Goal: Task Accomplishment & Management: Use online tool/utility

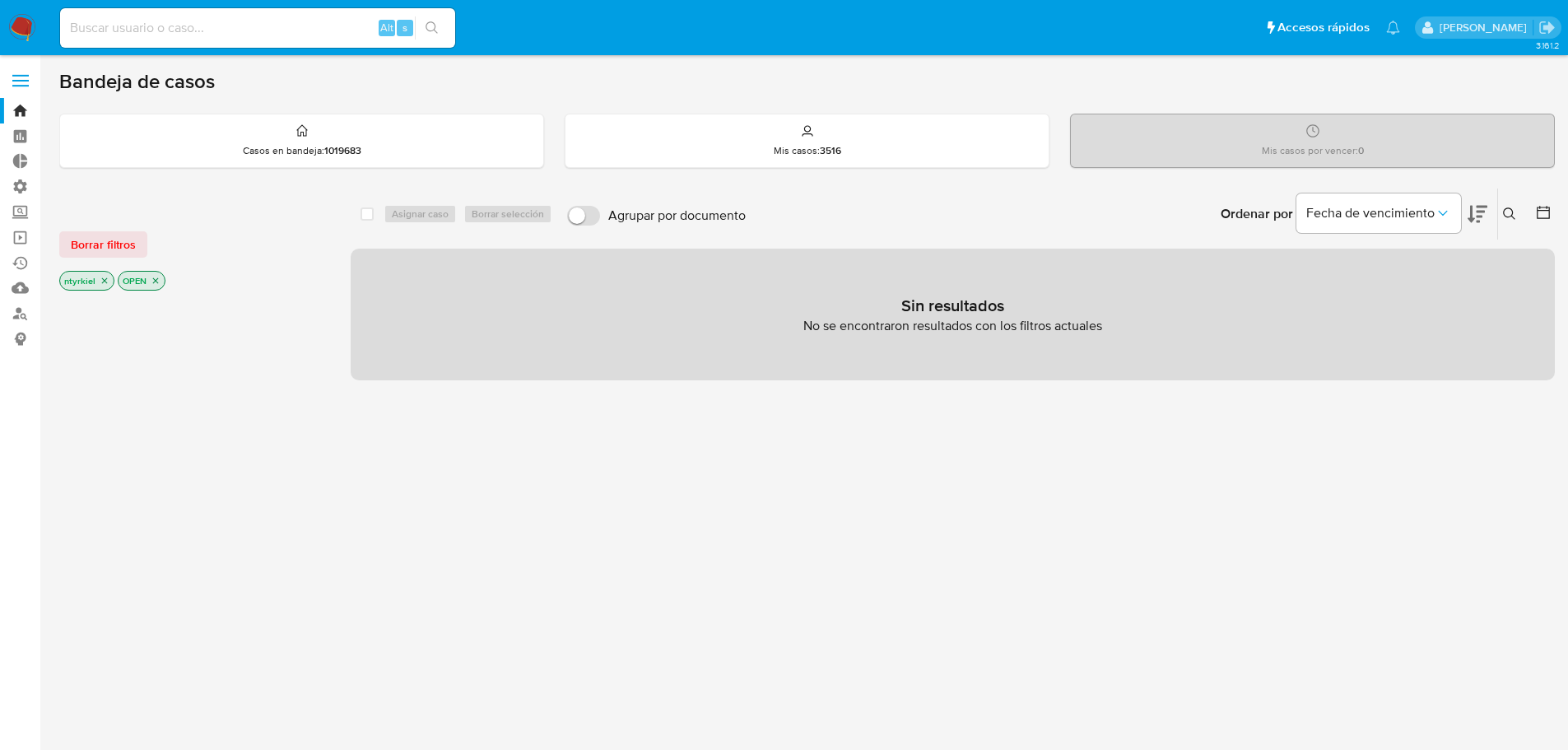
click at [21, 81] on span at bounding box center [20, 81] width 17 height 3
click at [0, 0] on input "checkbox" at bounding box center [0, 0] width 0 height 0
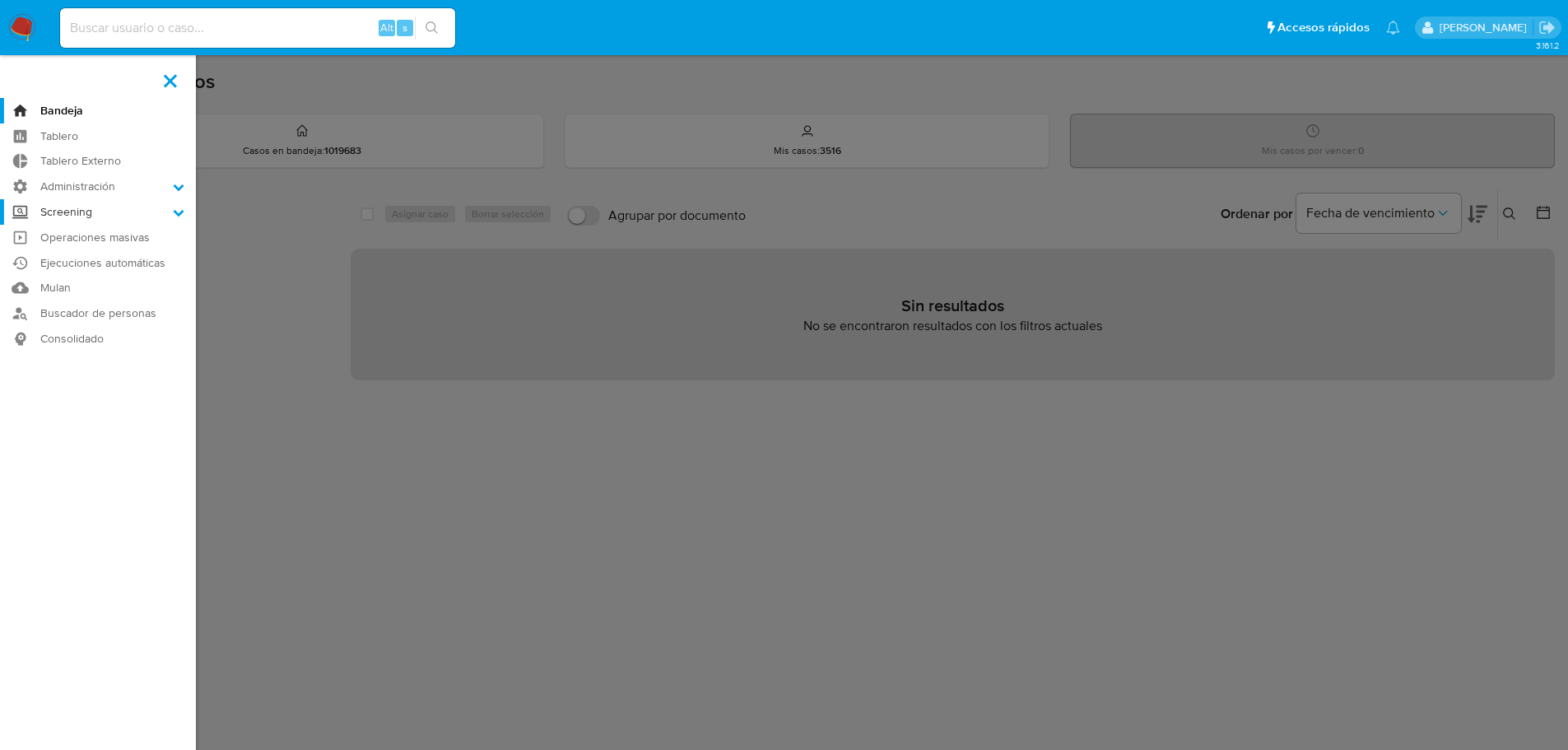
click at [81, 205] on label "Screening" at bounding box center [98, 212] width 196 height 26
click at [0, 0] on input "Screening" at bounding box center [0, 0] width 0 height 0
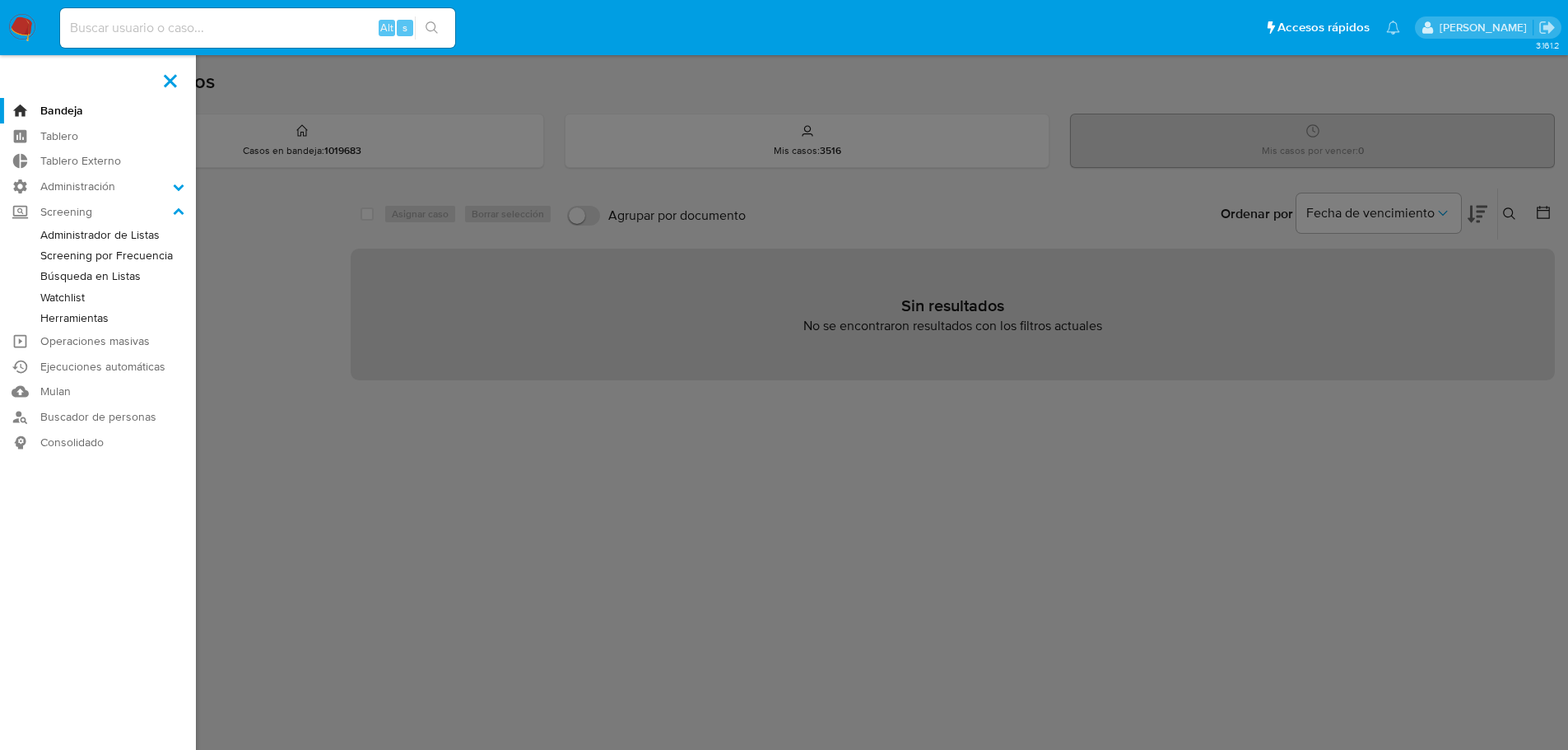
click at [100, 234] on link "Administrador de Listas" at bounding box center [98, 234] width 196 height 20
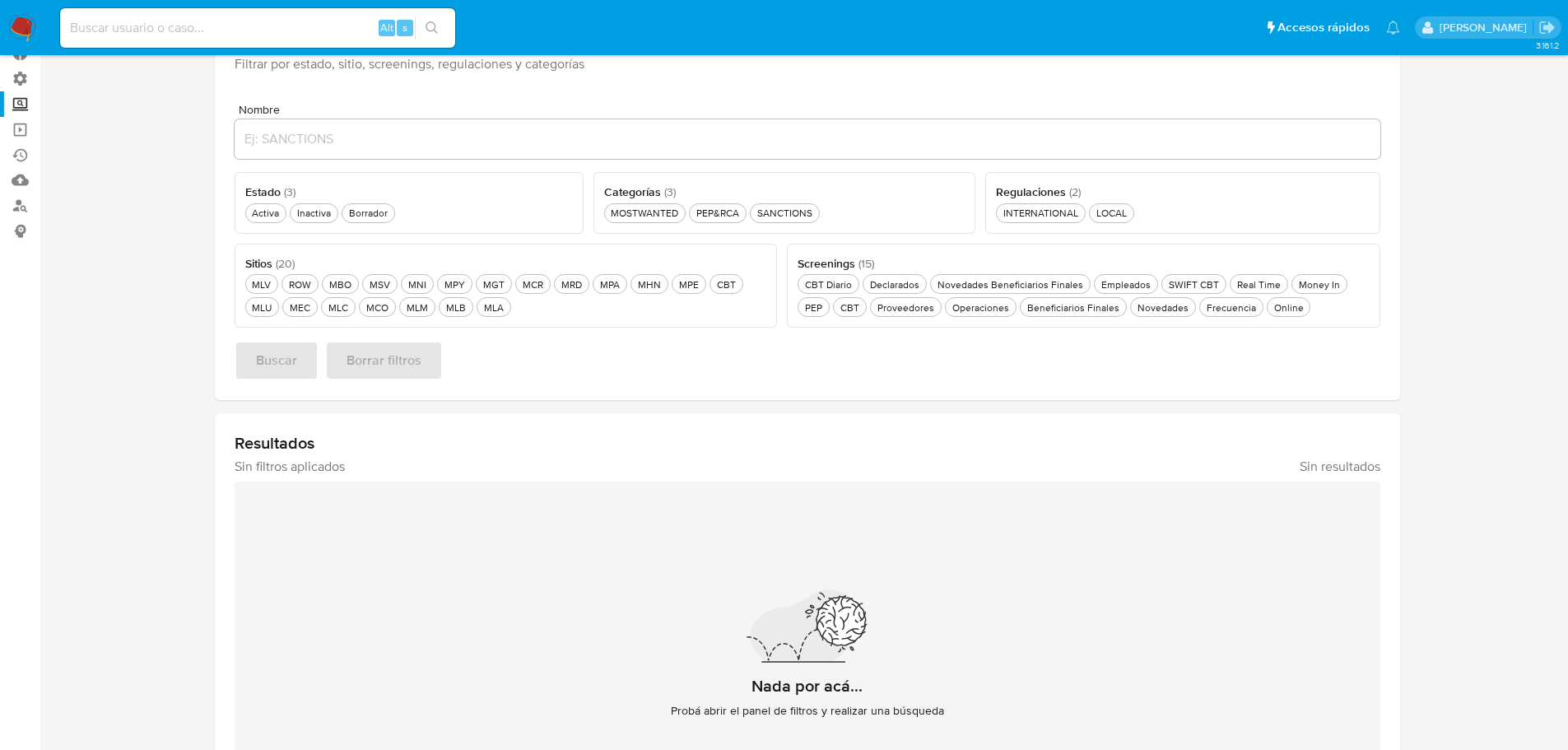
scroll to position [82, 0]
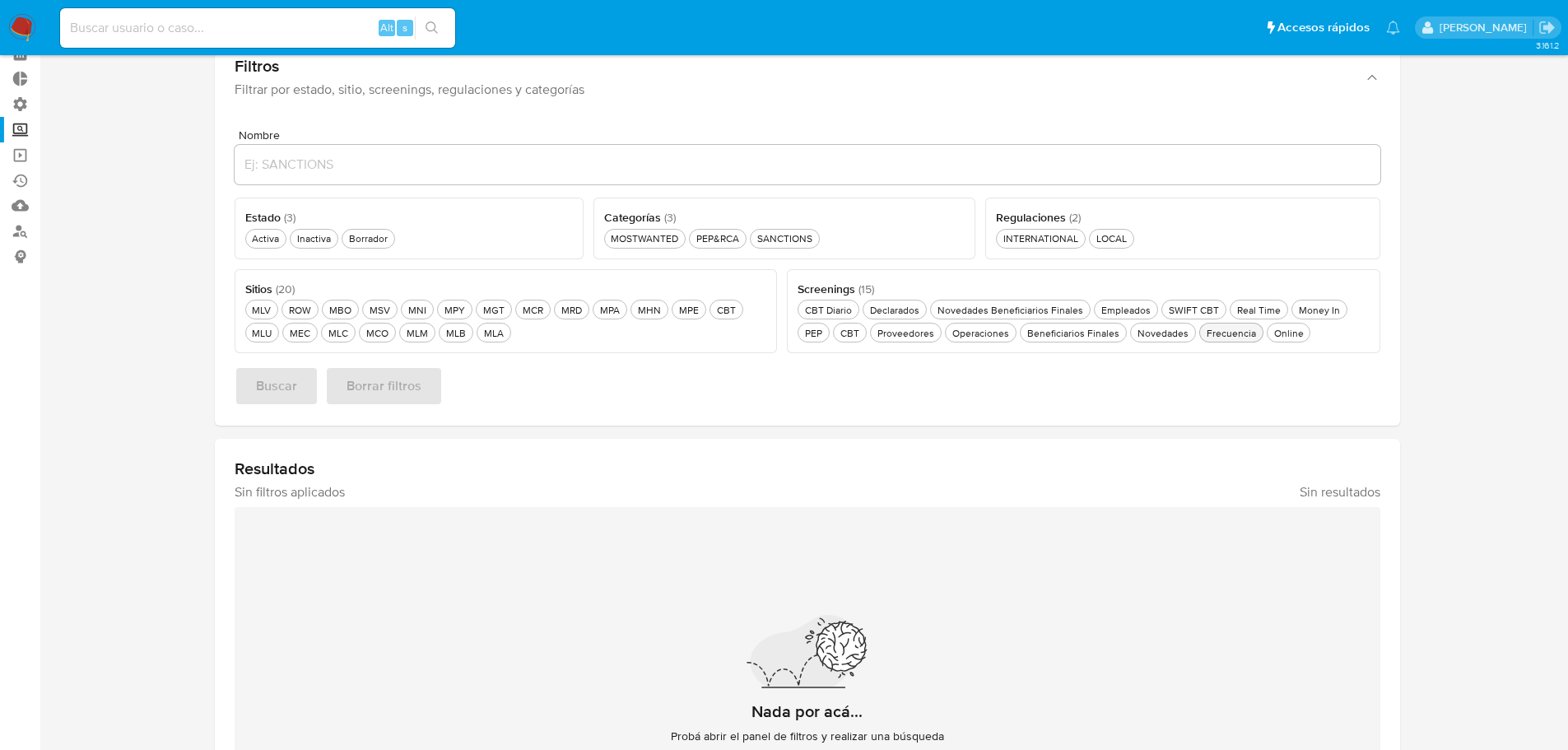
click at [1230, 336] on div "Frecuencia Frecuencia" at bounding box center [1231, 333] width 56 height 14
click at [268, 329] on div "MLU MLU" at bounding box center [262, 333] width 26 height 14
click at [248, 240] on button "Activa Activa" at bounding box center [266, 239] width 42 height 19
click at [732, 241] on div "PEP&RCA PEP&RCA" at bounding box center [718, 238] width 49 height 14
click at [288, 384] on span "Buscar" at bounding box center [277, 386] width 41 height 36
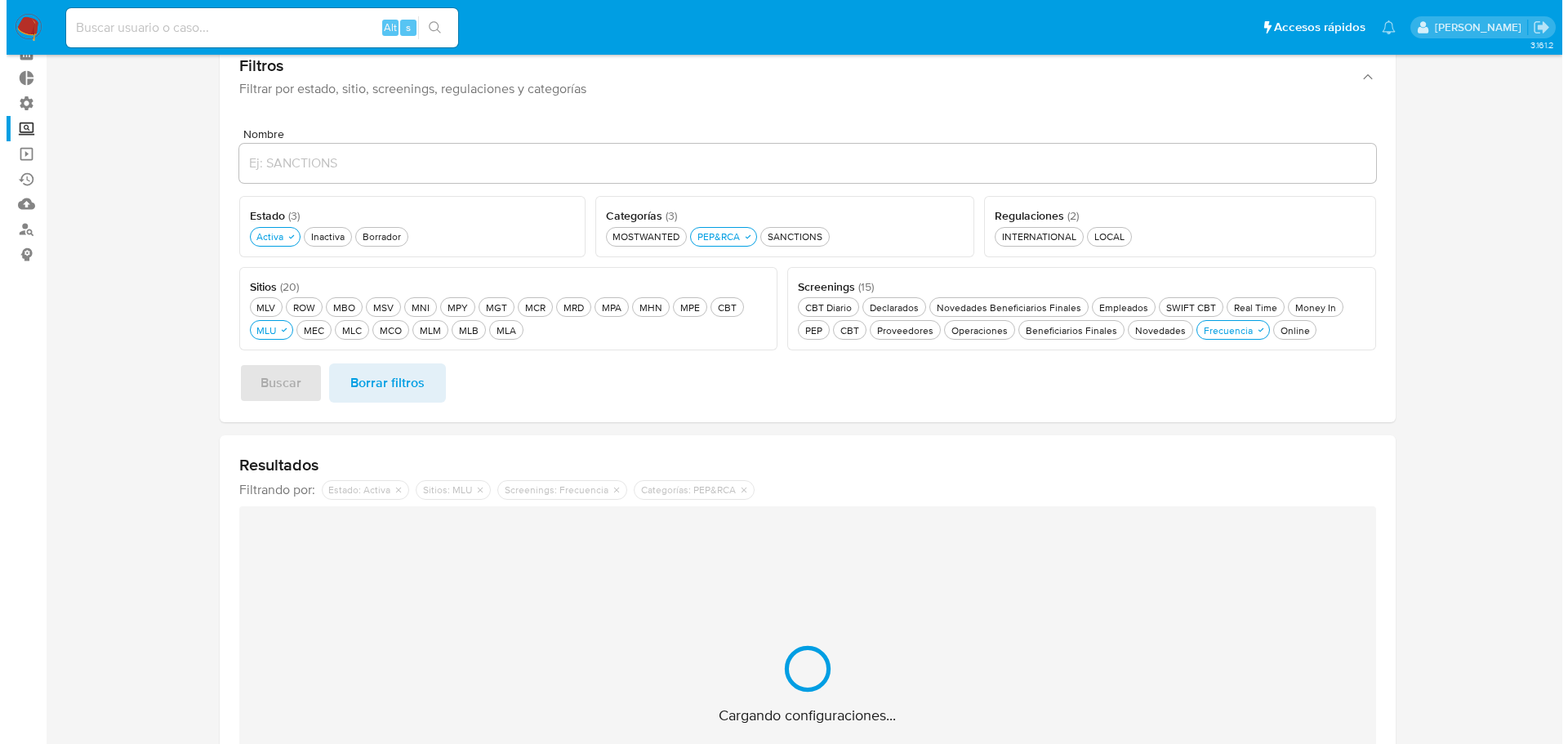
scroll to position [26, 0]
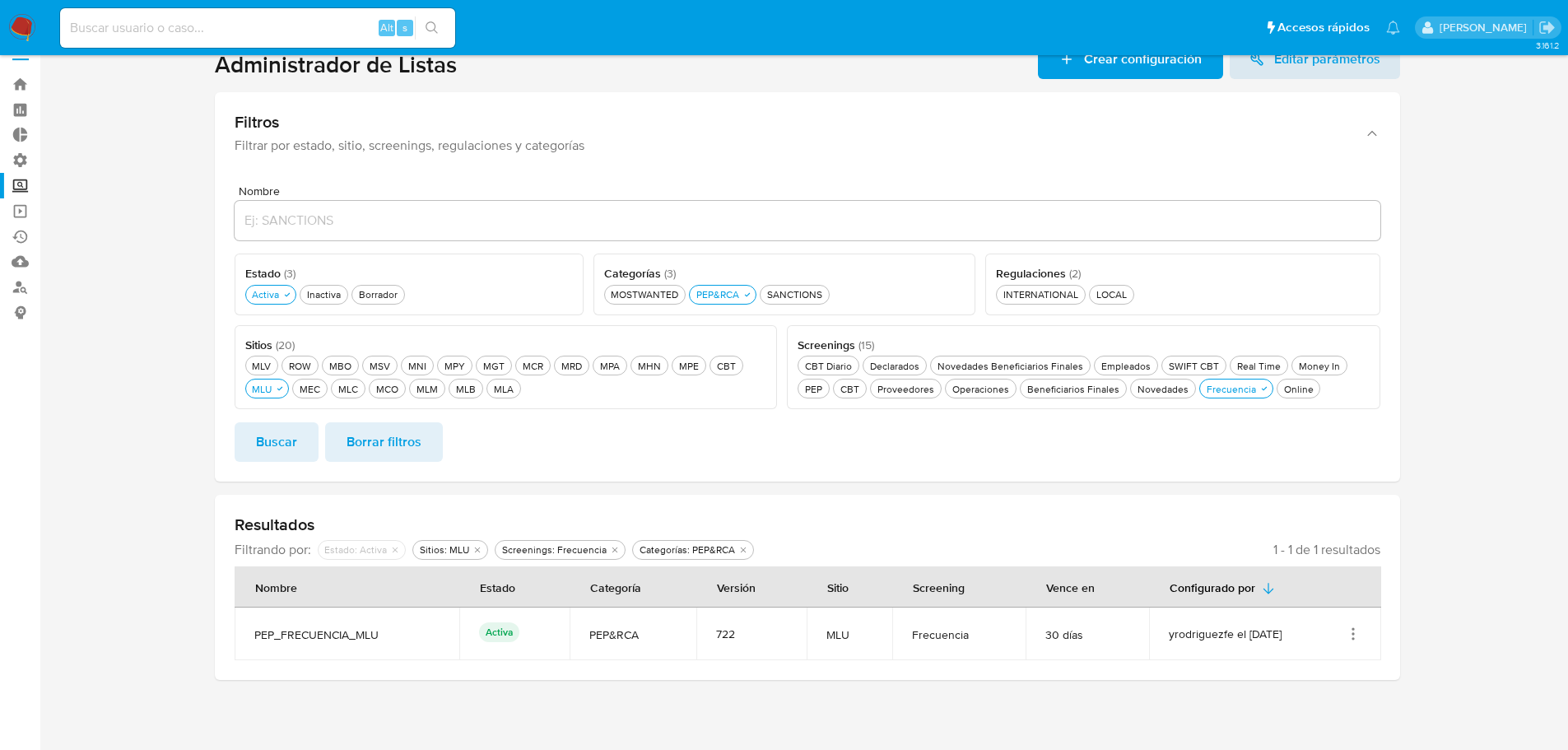
click at [1351, 636] on icon "Acciones" at bounding box center [1352, 634] width 17 height 17
click at [1291, 605] on button "Editar" at bounding box center [1287, 596] width 148 height 44
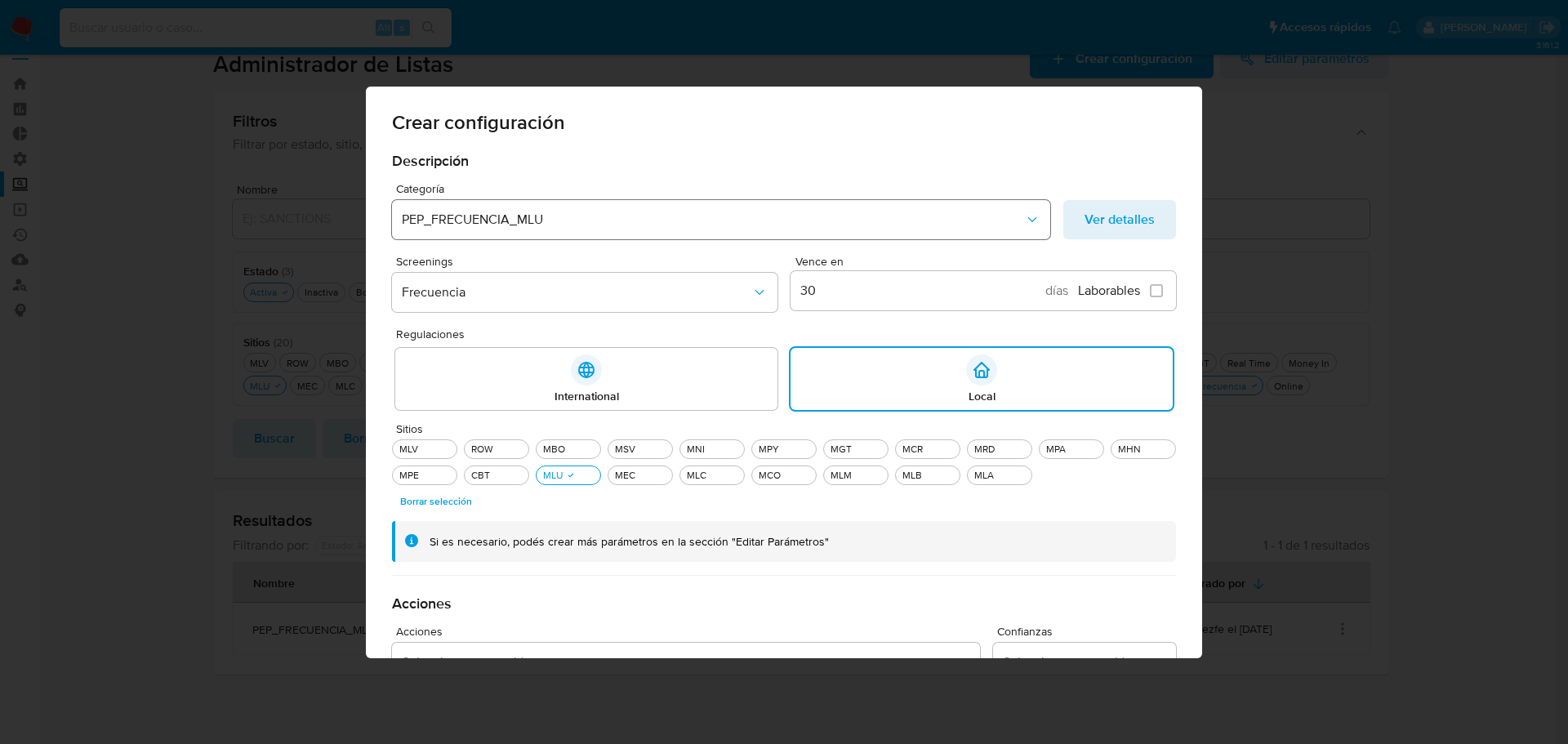
click at [501, 215] on span "PEP_FRECUENCIA_MLU" at bounding box center [713, 219] width 622 height 17
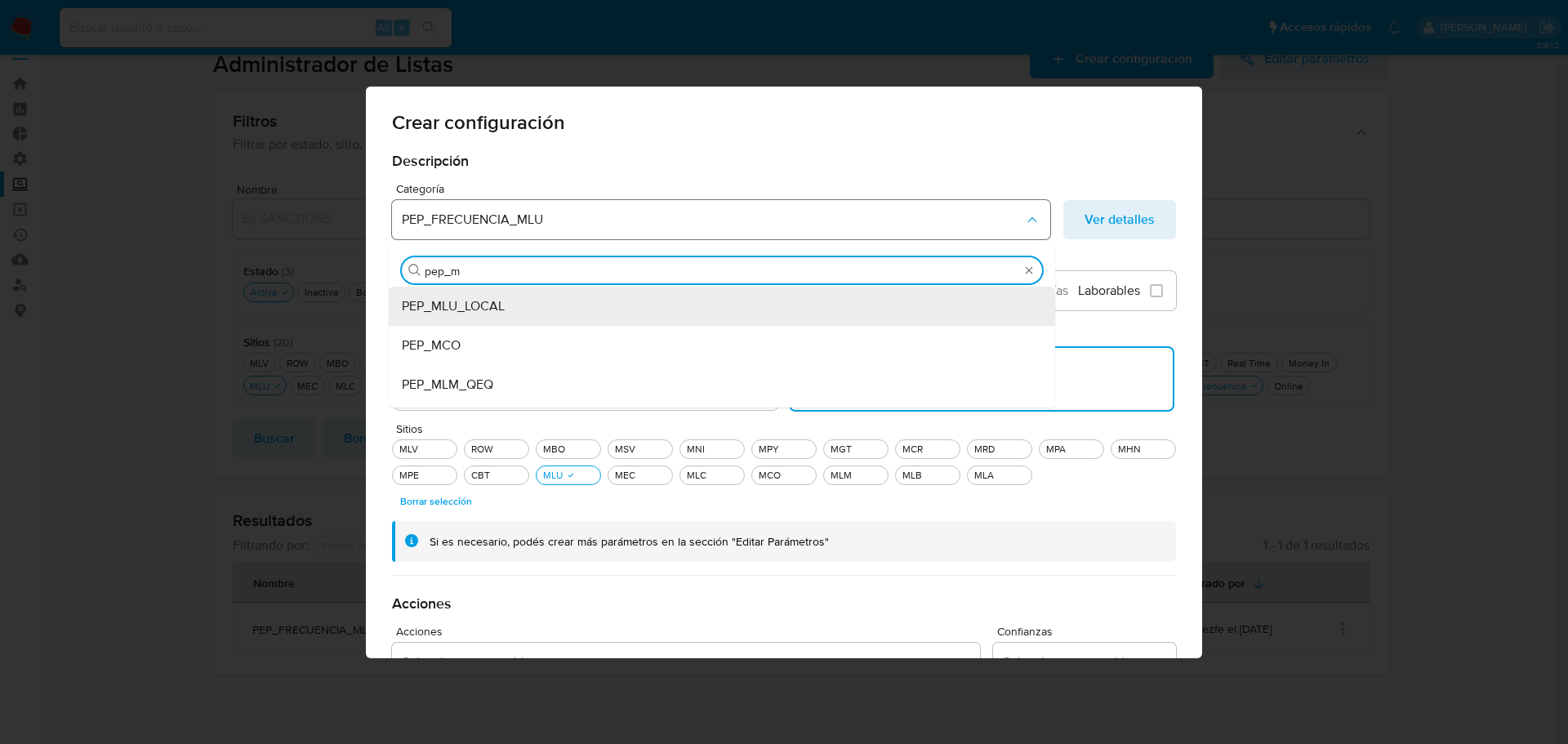
type input "pep_ml"
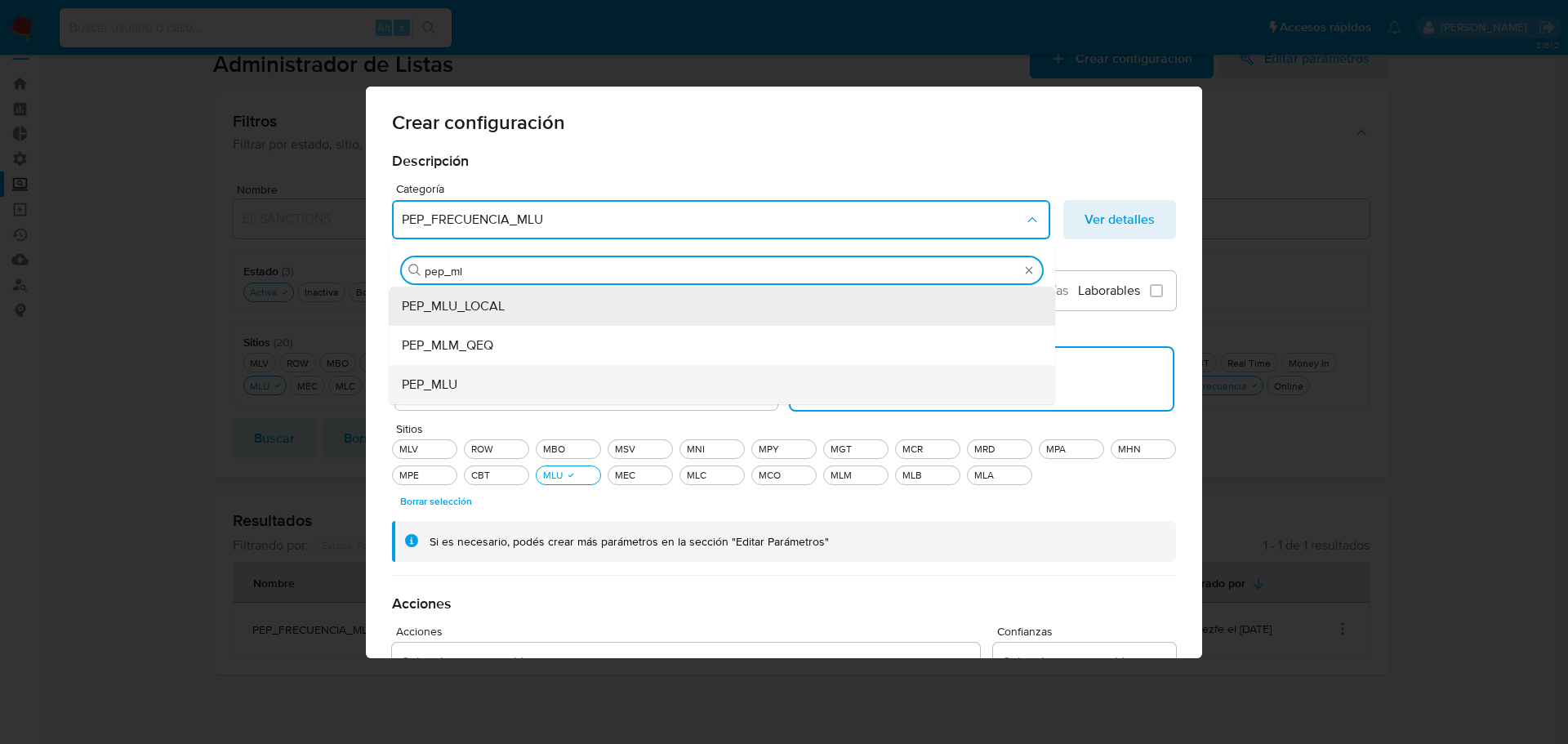
click at [484, 386] on div "PEP_MLU" at bounding box center [717, 385] width 630 height 39
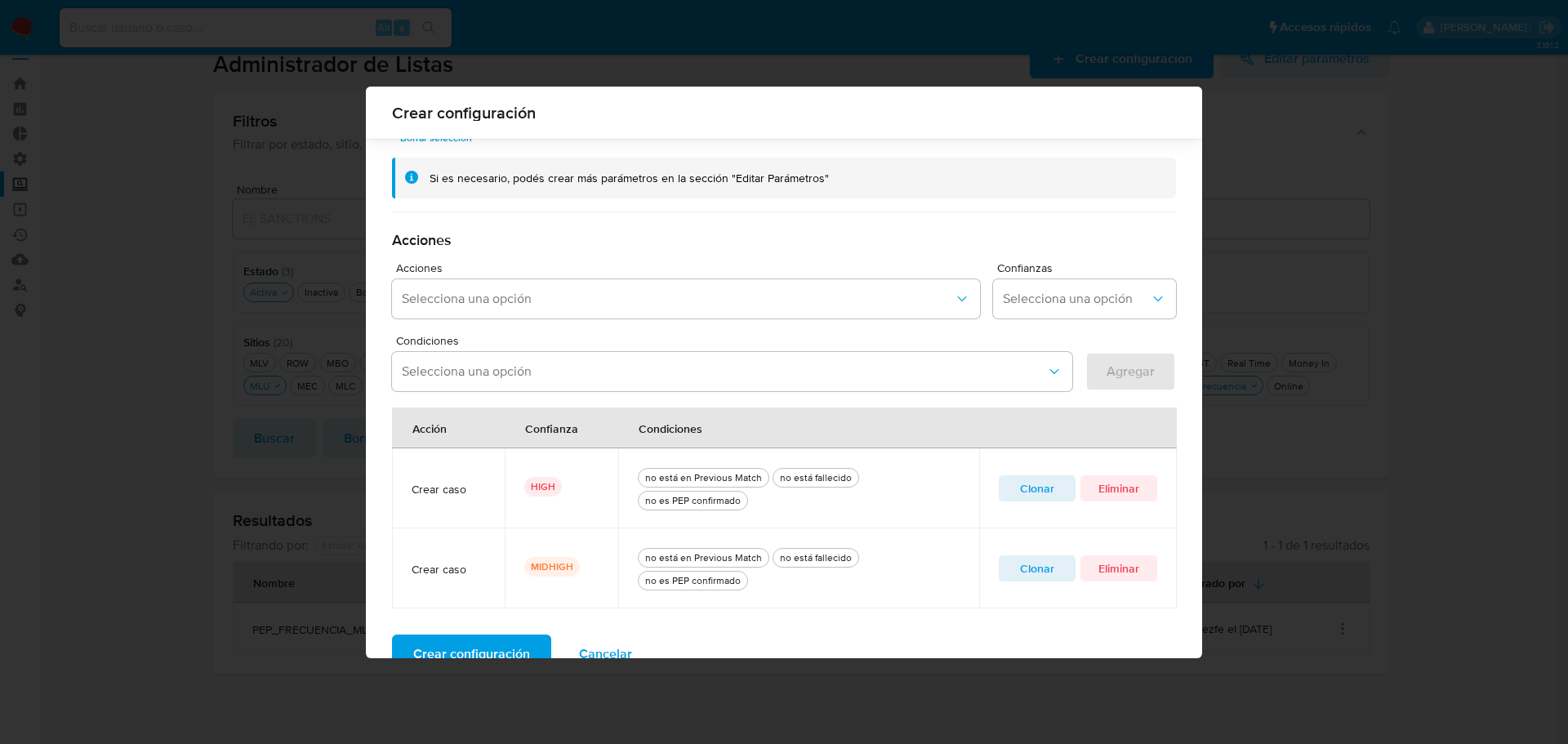
scroll to position [392, 0]
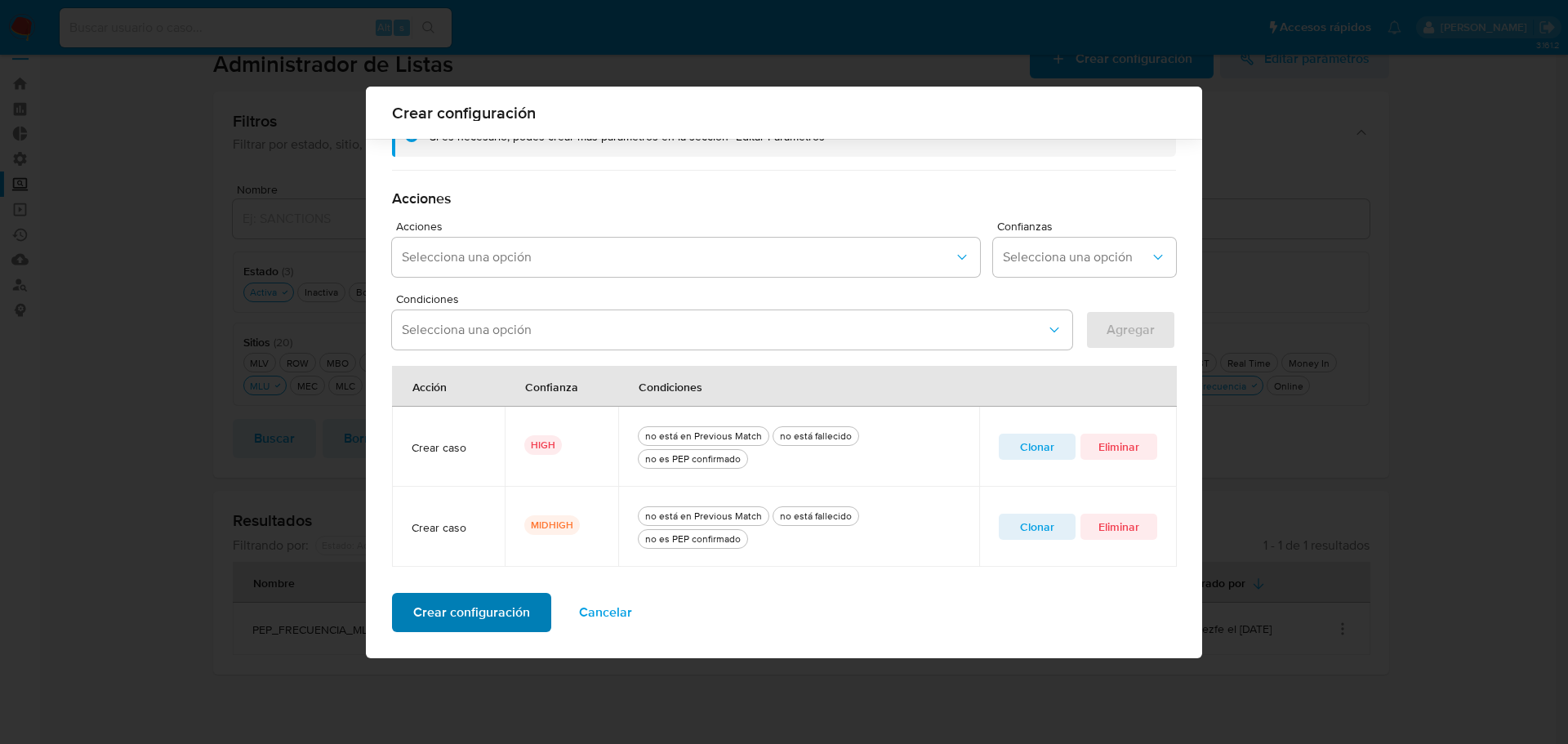
click at [513, 608] on span "Crear configuración" at bounding box center [472, 612] width 117 height 36
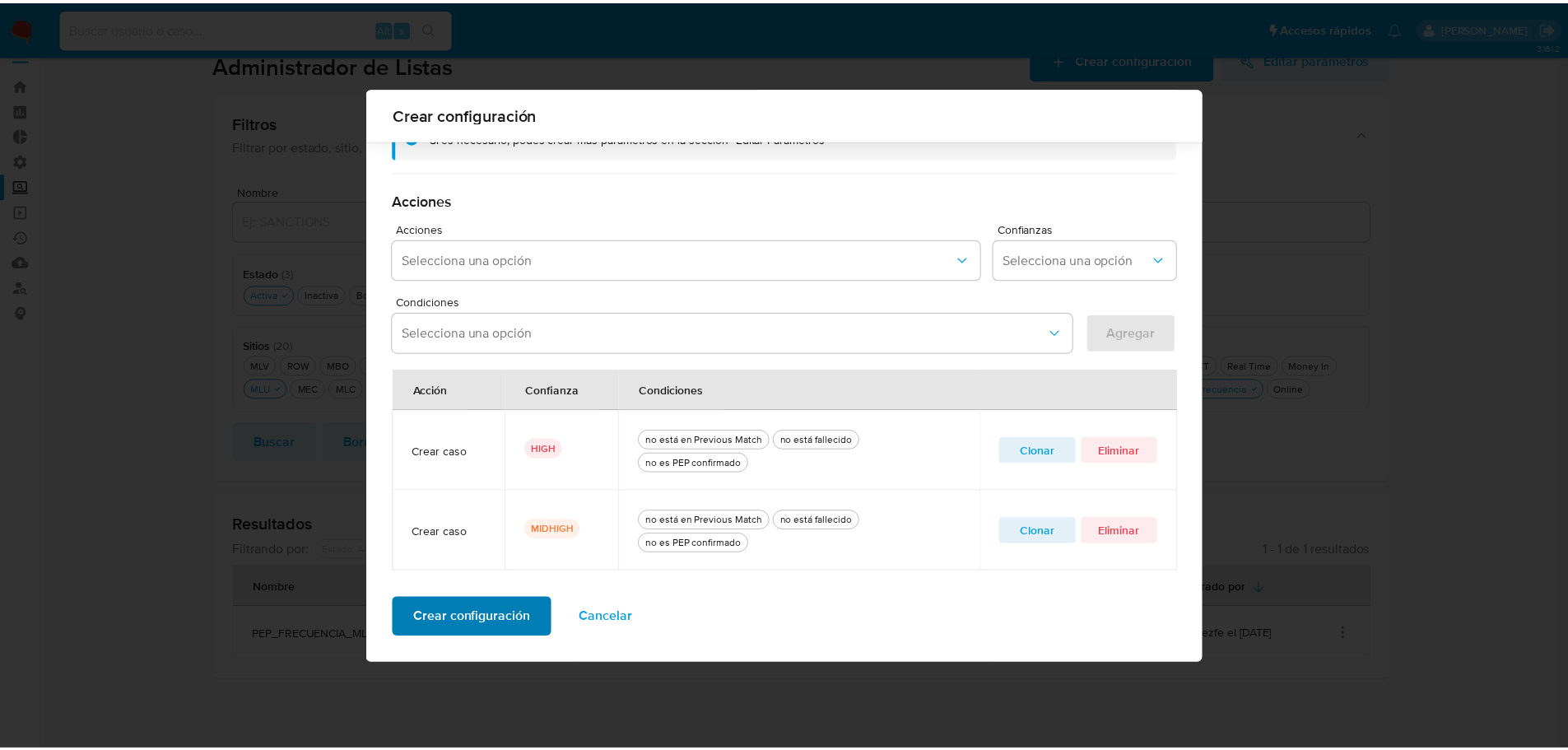
scroll to position [0, 0]
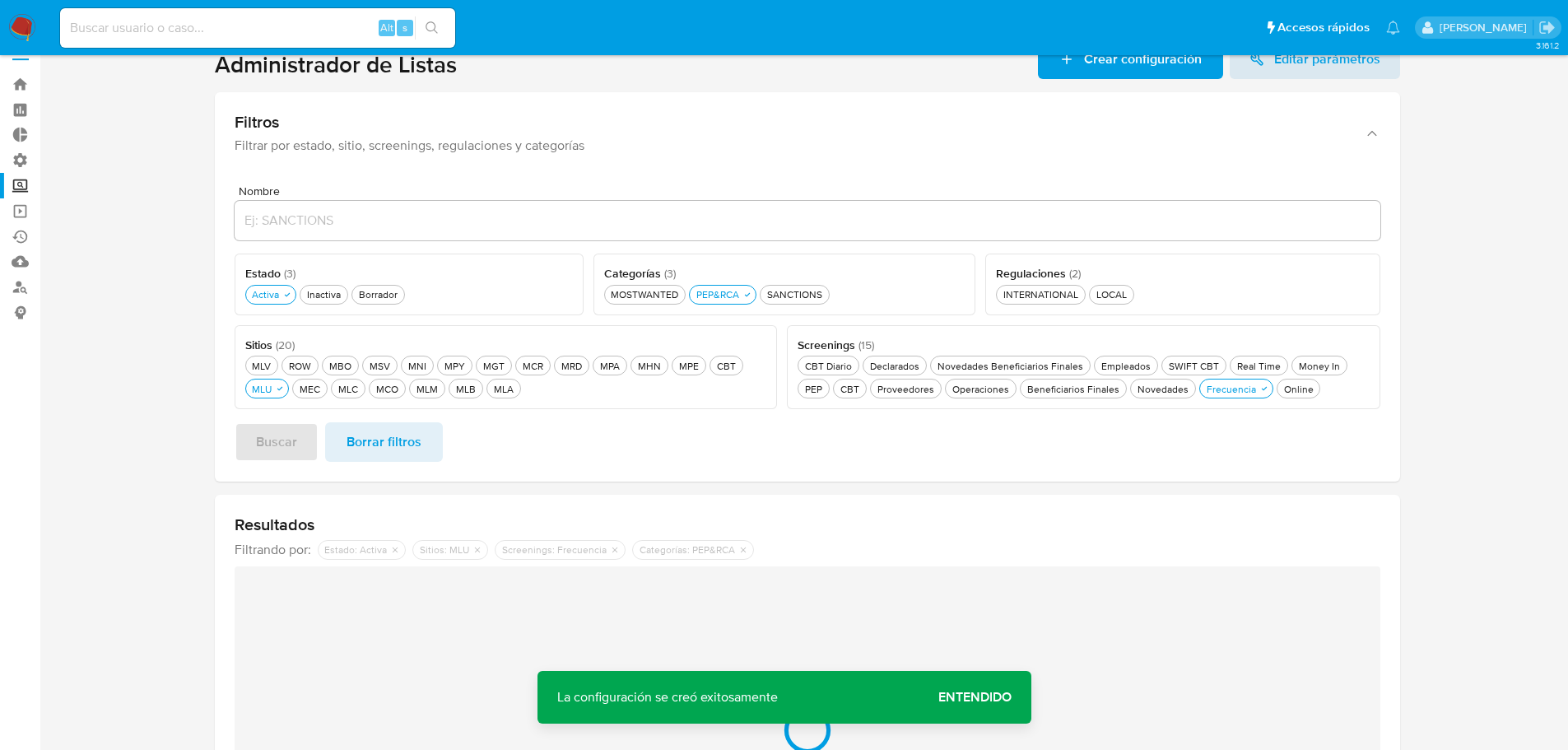
click at [959, 697] on span "Entendido" at bounding box center [974, 697] width 73 height 0
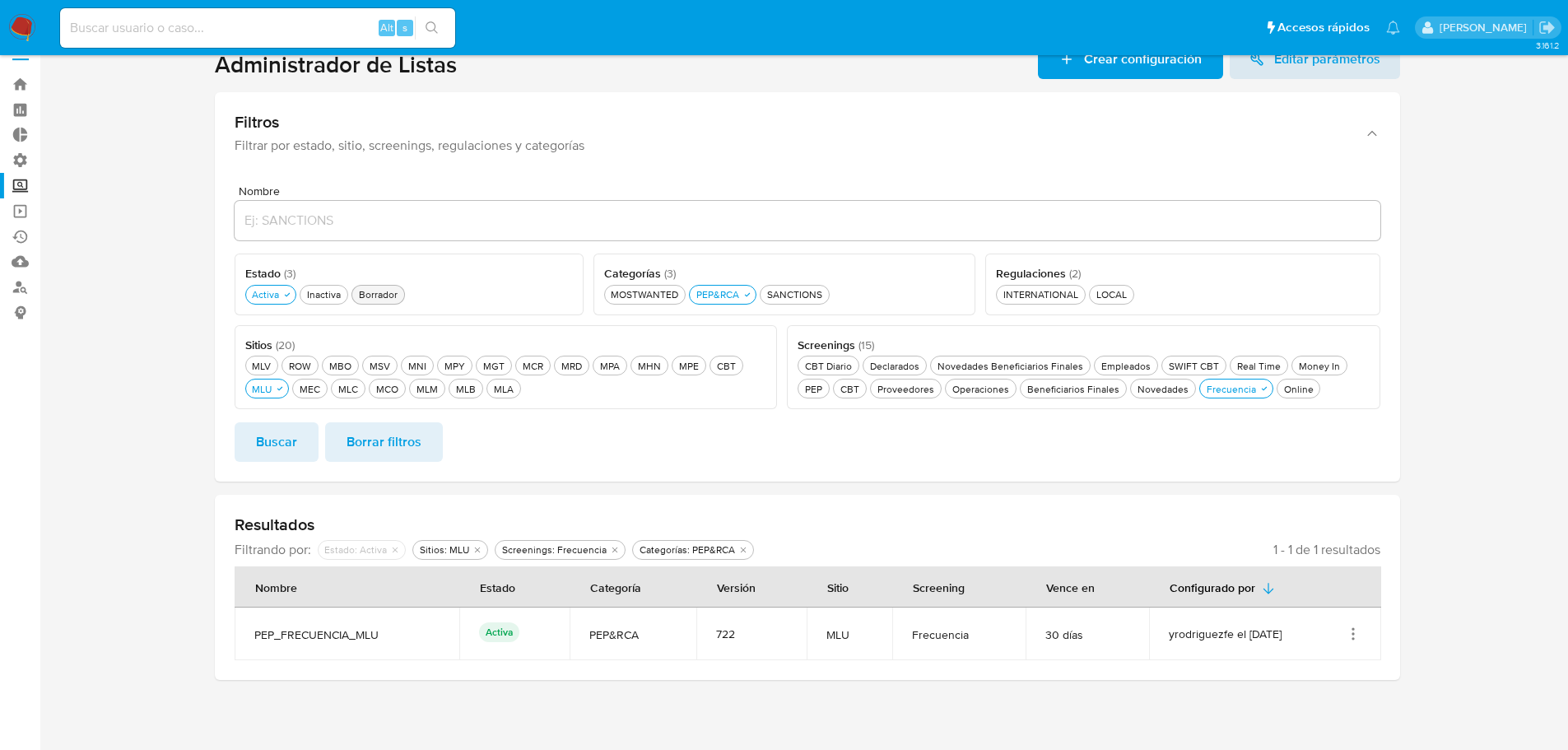
click at [386, 293] on div "Borrador Borrador" at bounding box center [378, 294] width 45 height 14
click at [299, 434] on button "Buscar" at bounding box center [276, 442] width 84 height 40
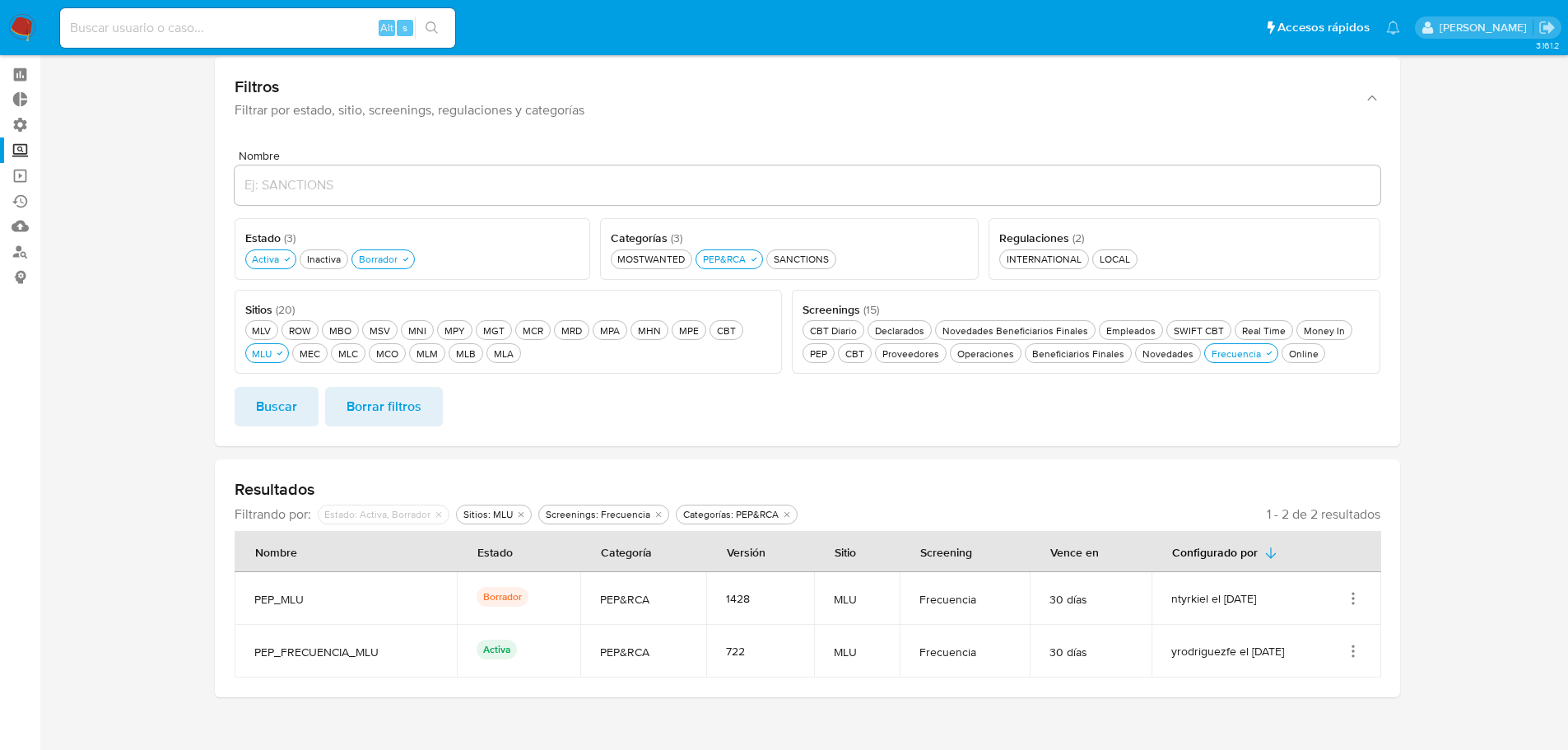
scroll to position [79, 0]
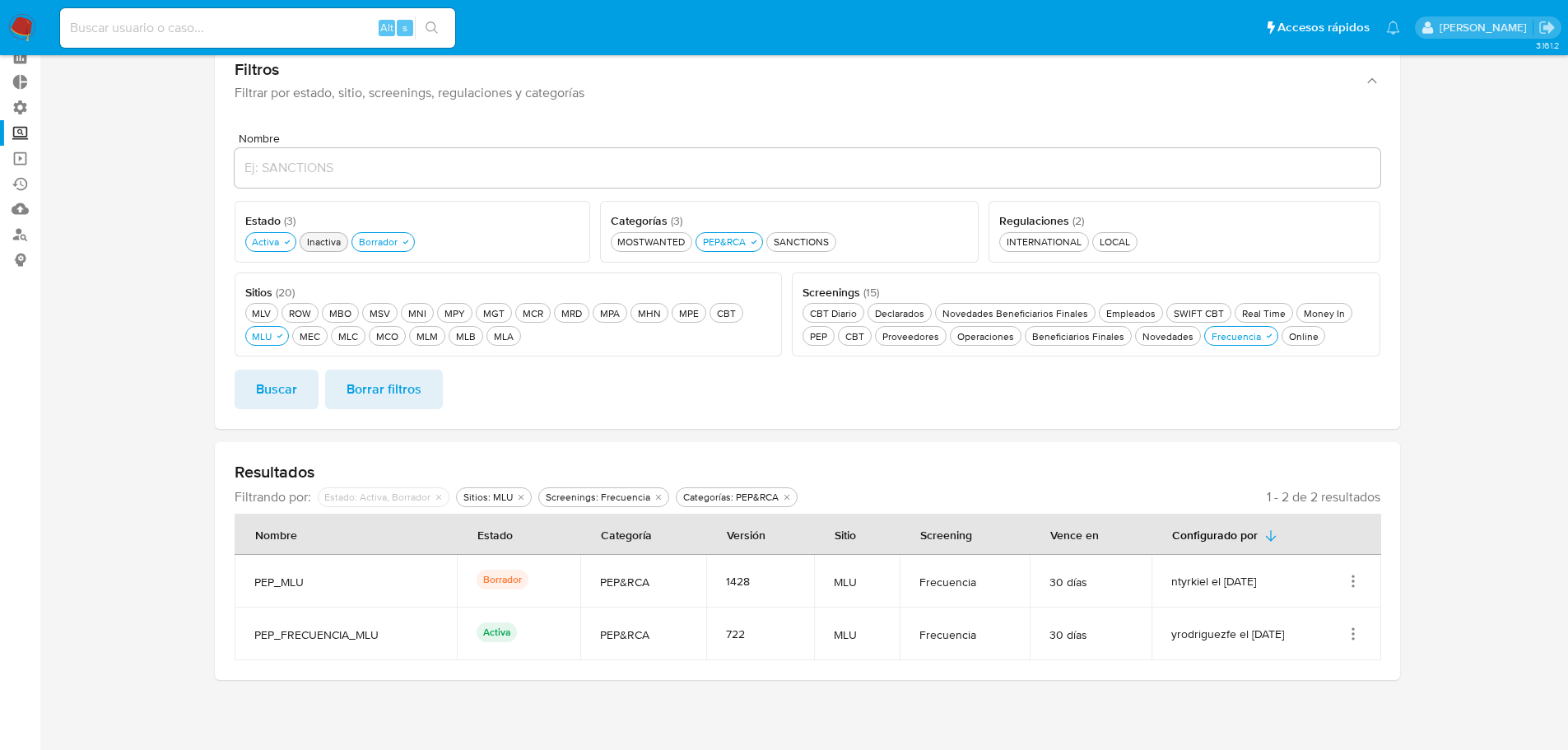
click at [331, 248] on div "Inactiva Inactiva" at bounding box center [324, 241] width 41 height 14
click at [300, 394] on button "Buscar" at bounding box center [276, 389] width 84 height 40
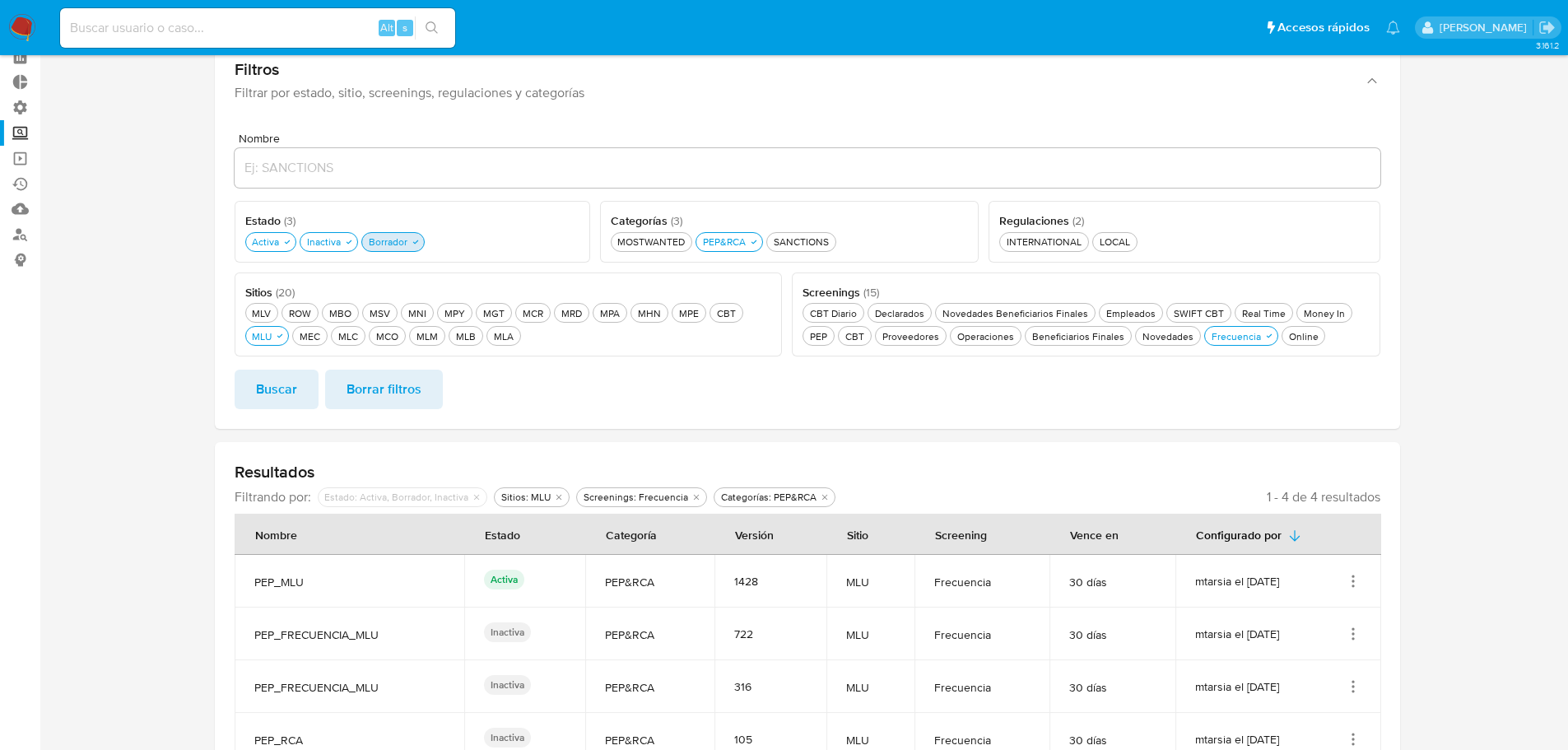
click at [381, 243] on div "Borrador Borrador" at bounding box center [388, 241] width 45 height 14
click at [288, 394] on span "Buscar" at bounding box center [277, 389] width 41 height 36
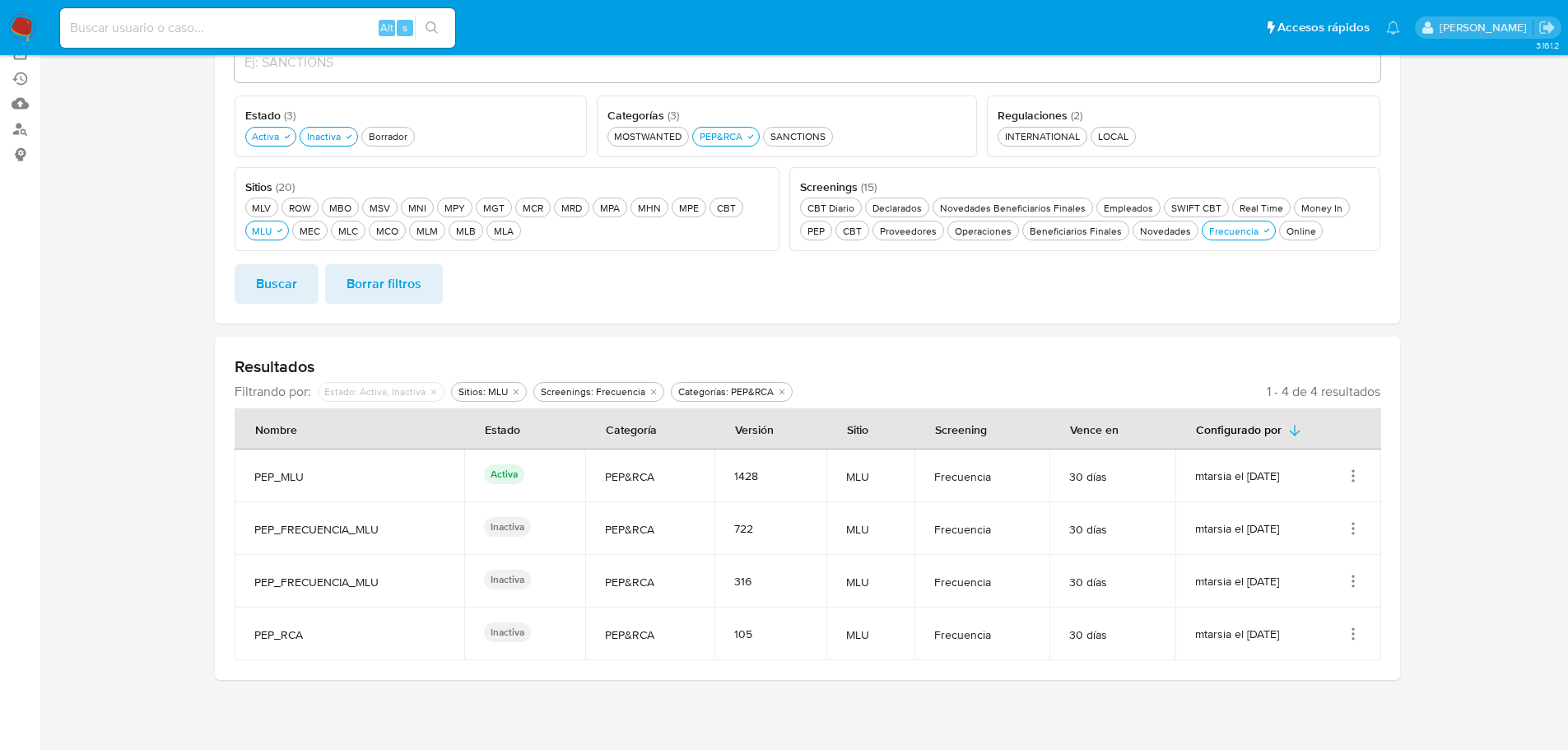
scroll to position [0, 0]
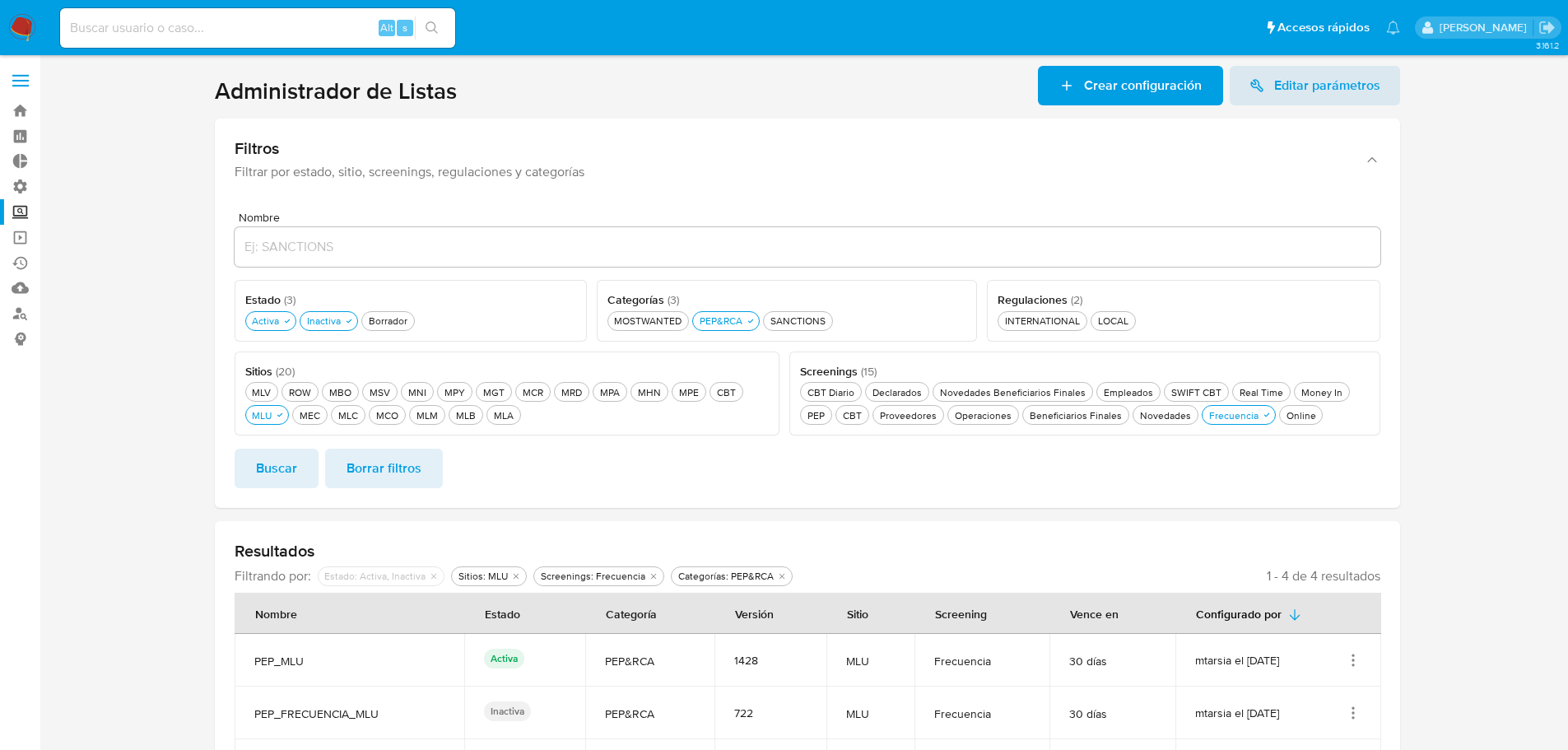
click at [176, 30] on input at bounding box center [257, 28] width 395 height 21
paste input "1u81pwfqWUNzqZs34wsWxnIZ"
type input "1u81pwfqWUNzqZs34wsWxnIZ"
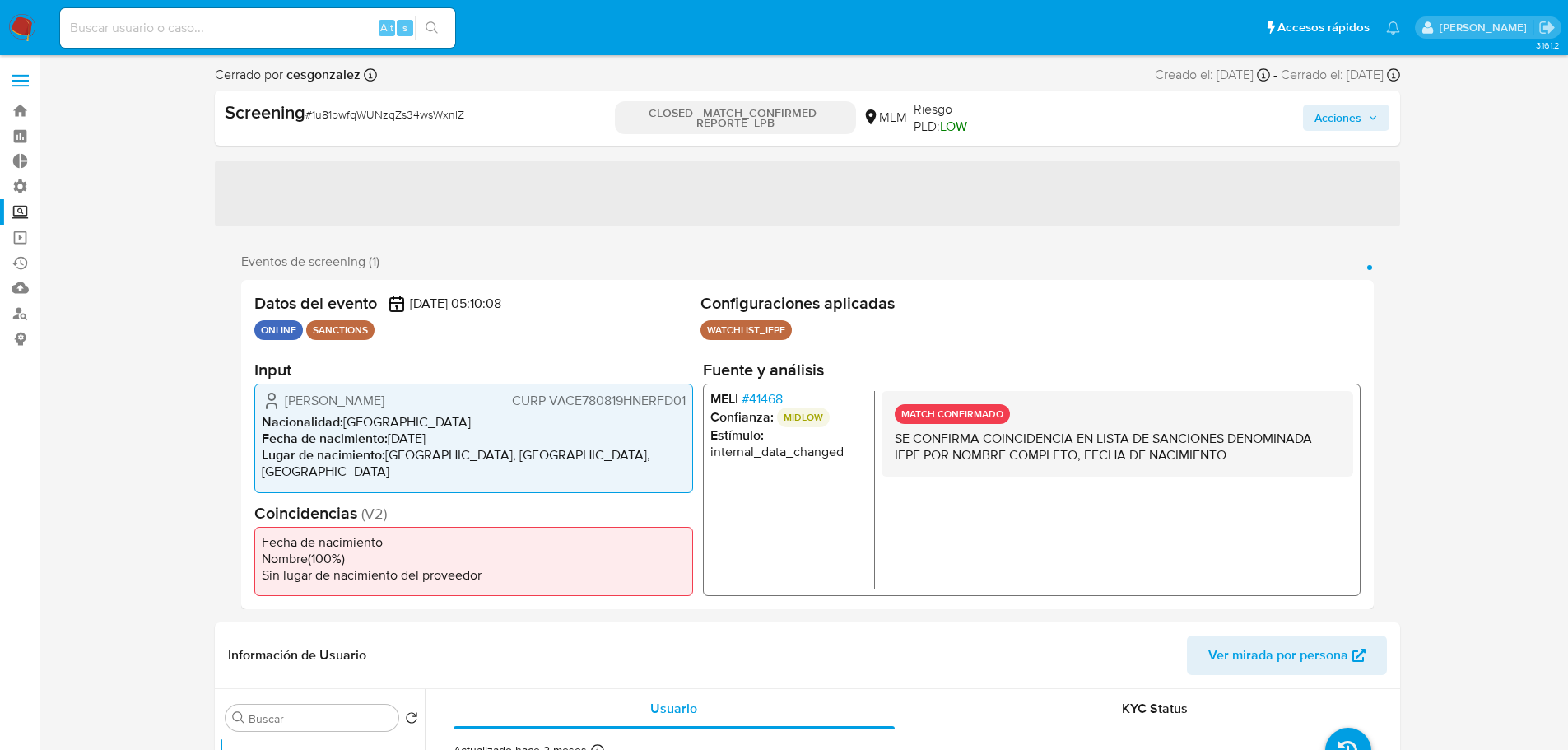
select select "10"
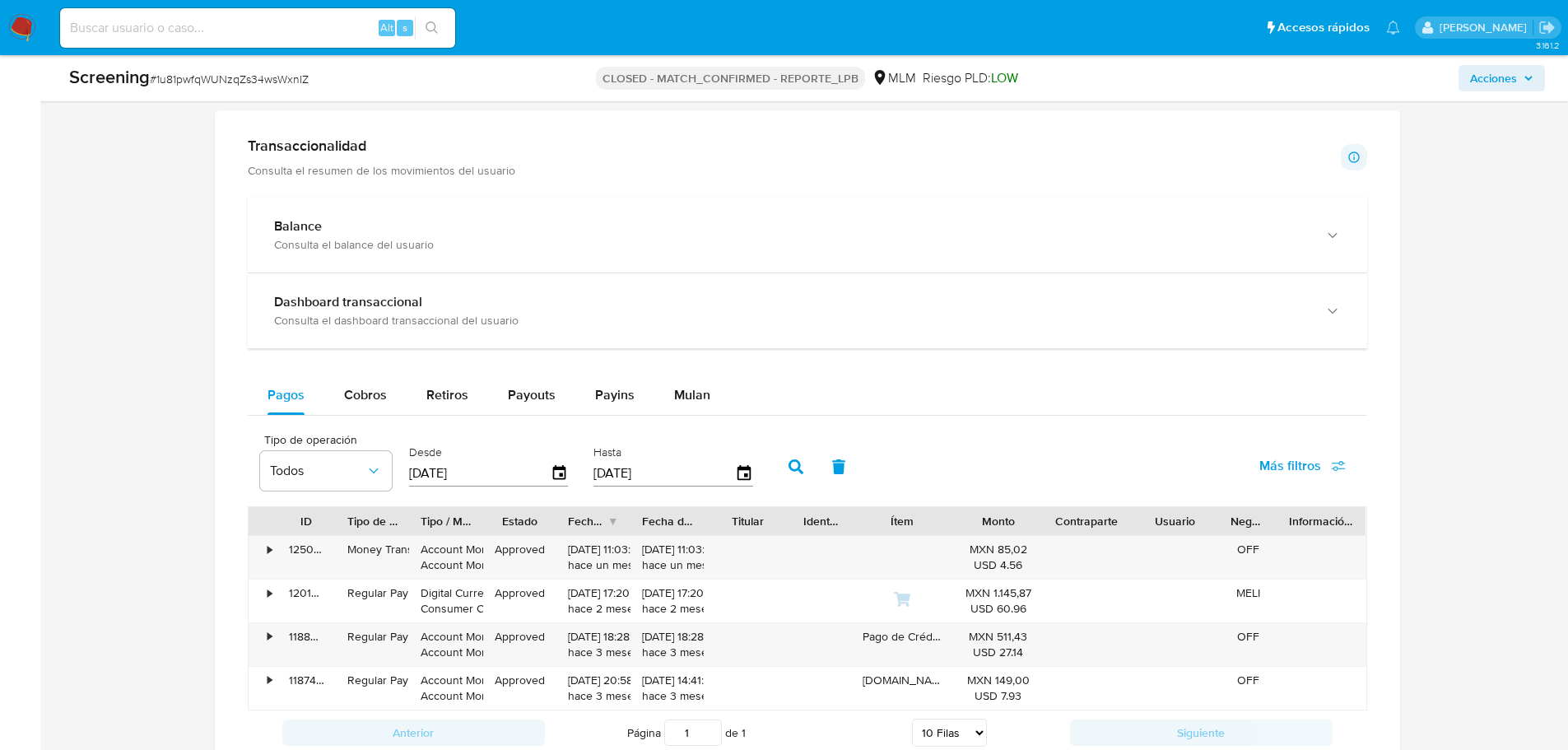
scroll to position [1248, 0]
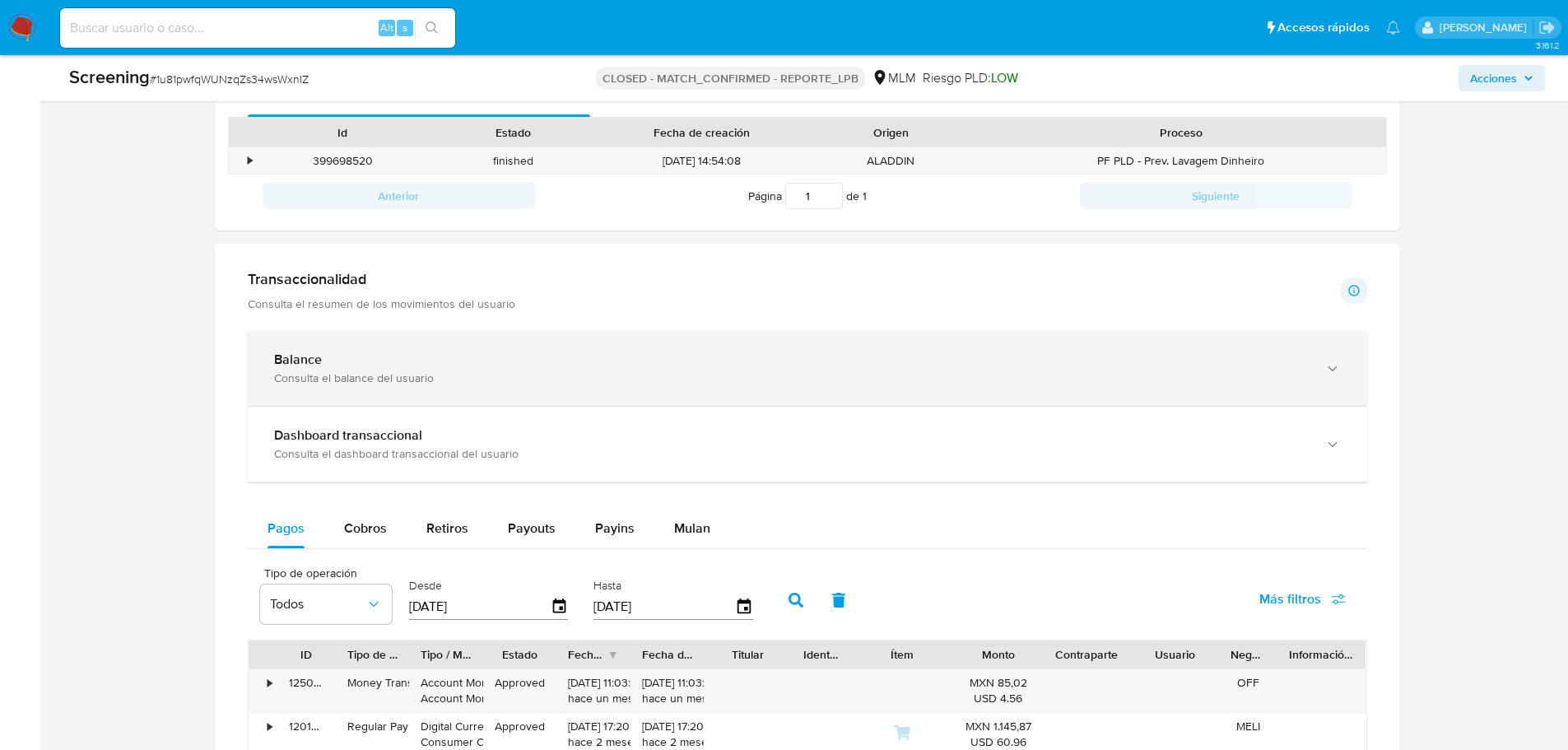
click at [1293, 364] on div "Balance" at bounding box center [790, 360] width 1033 height 17
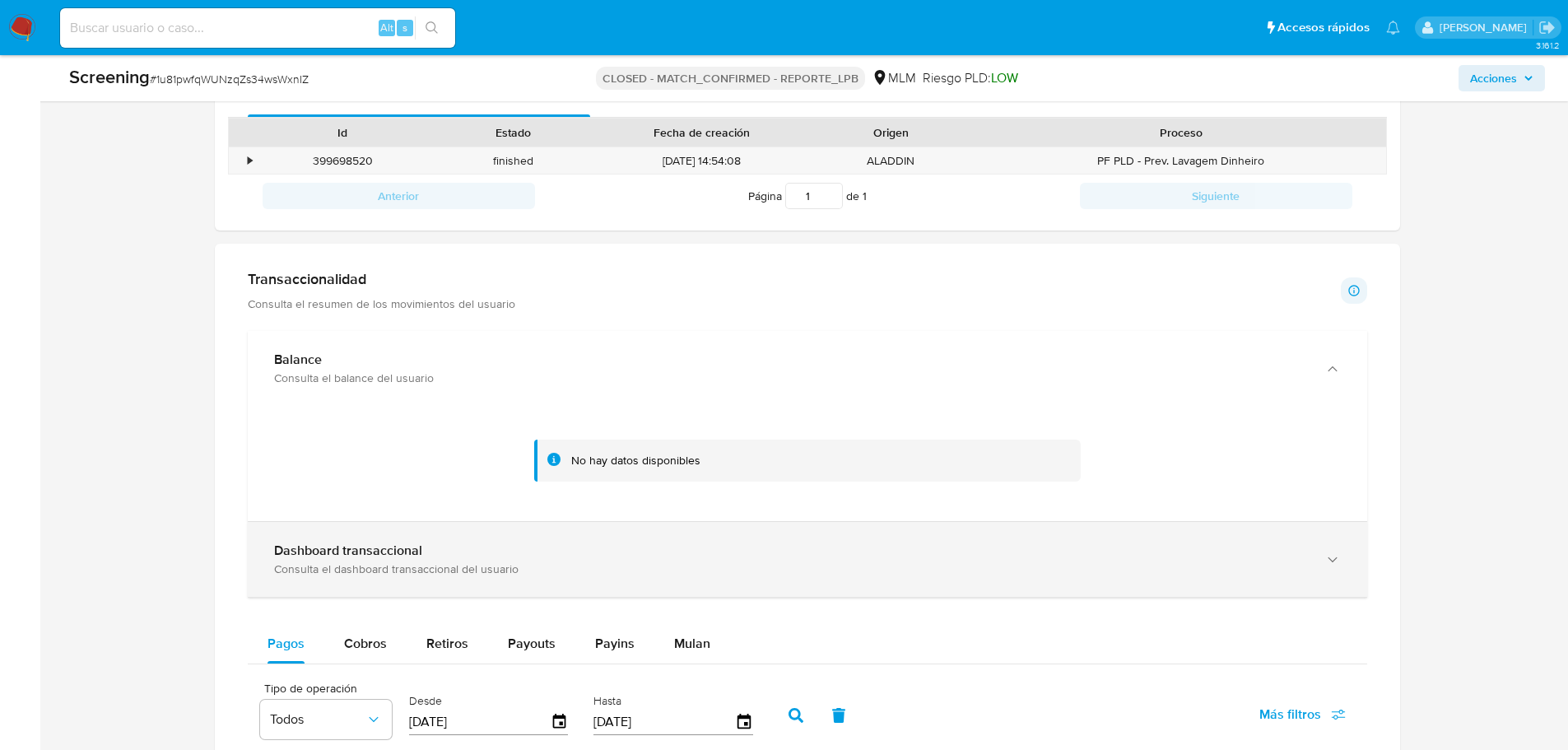
click at [1106, 555] on div "Dashboard transaccional" at bounding box center [790, 551] width 1033 height 17
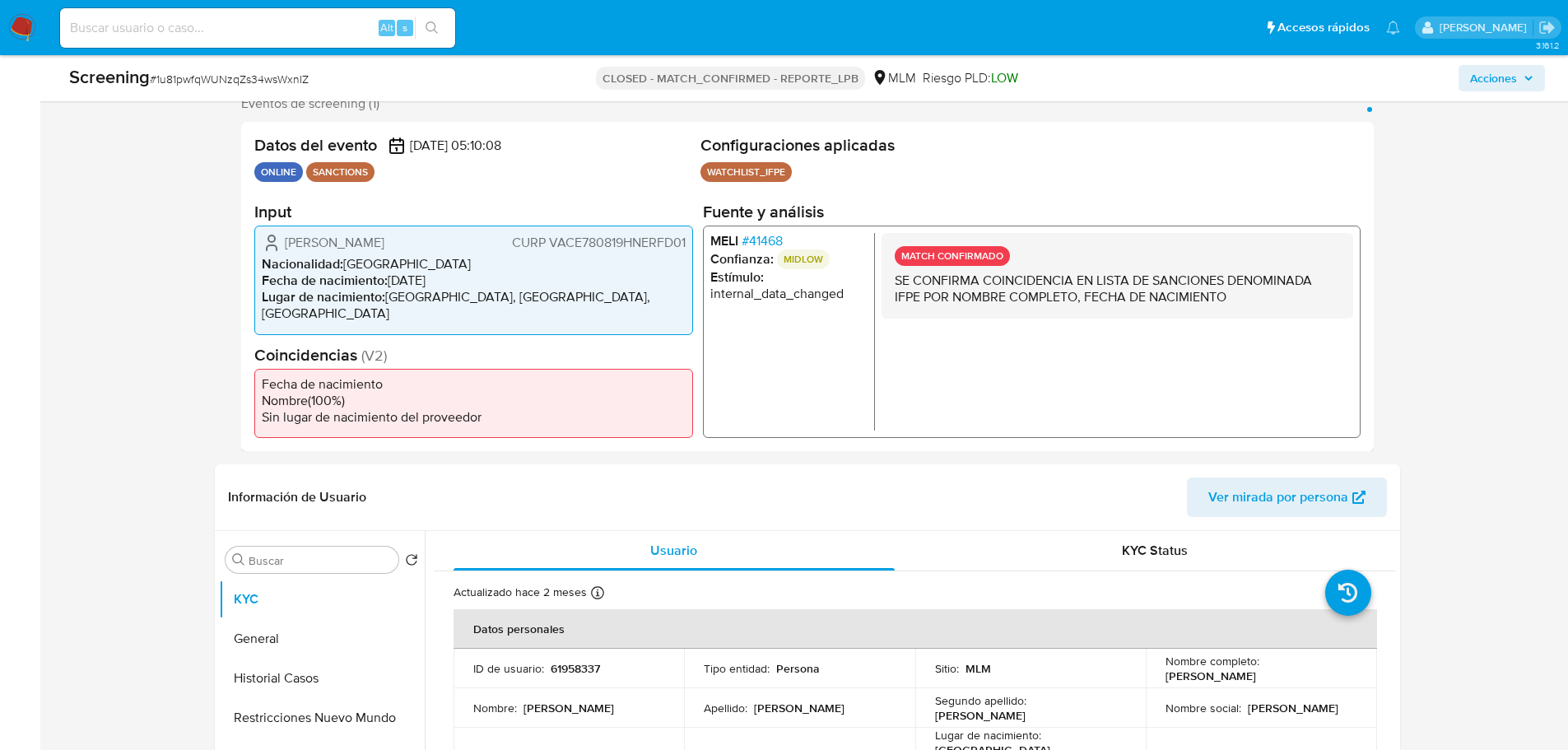
scroll to position [576, 0]
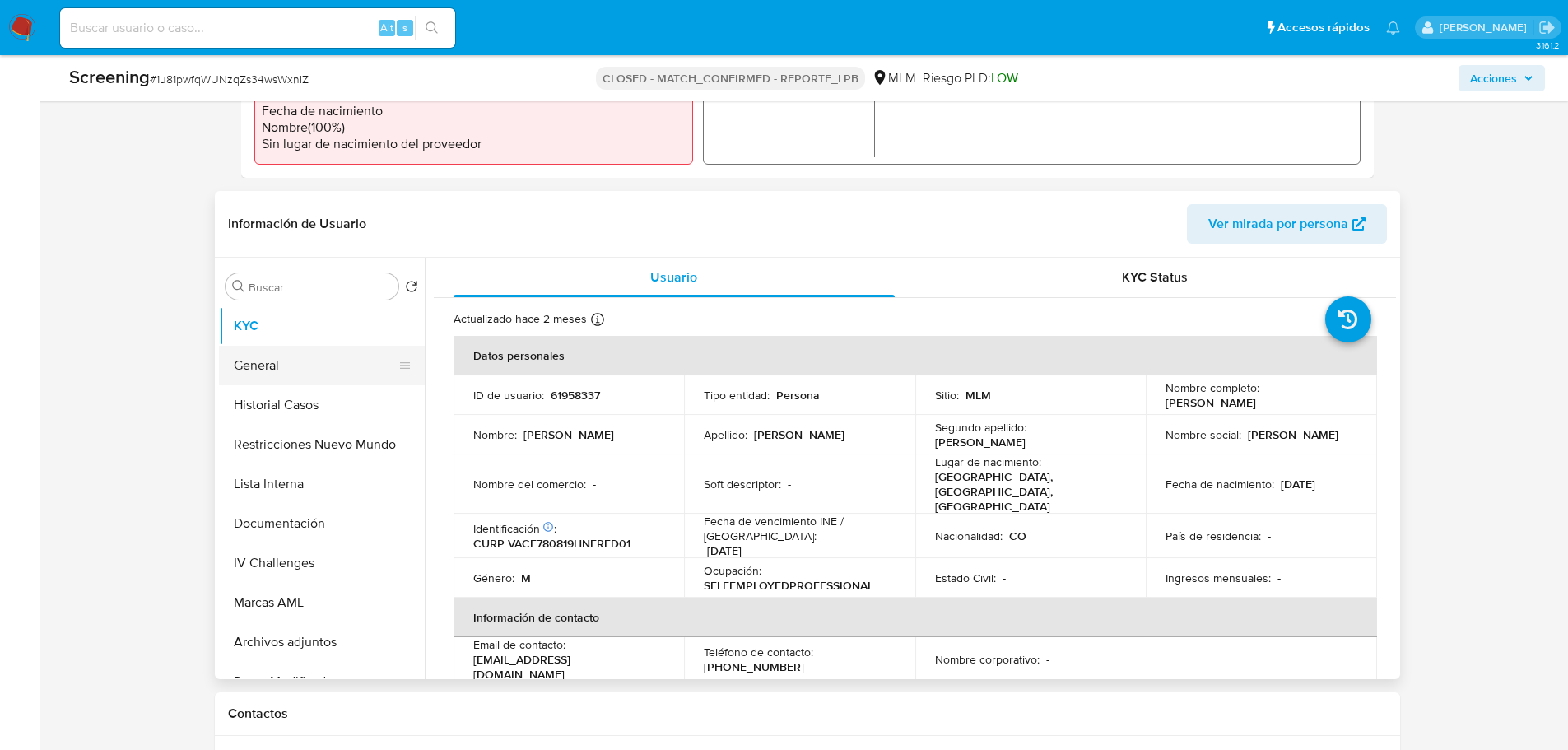
click at [246, 366] on button "General" at bounding box center [314, 365] width 193 height 40
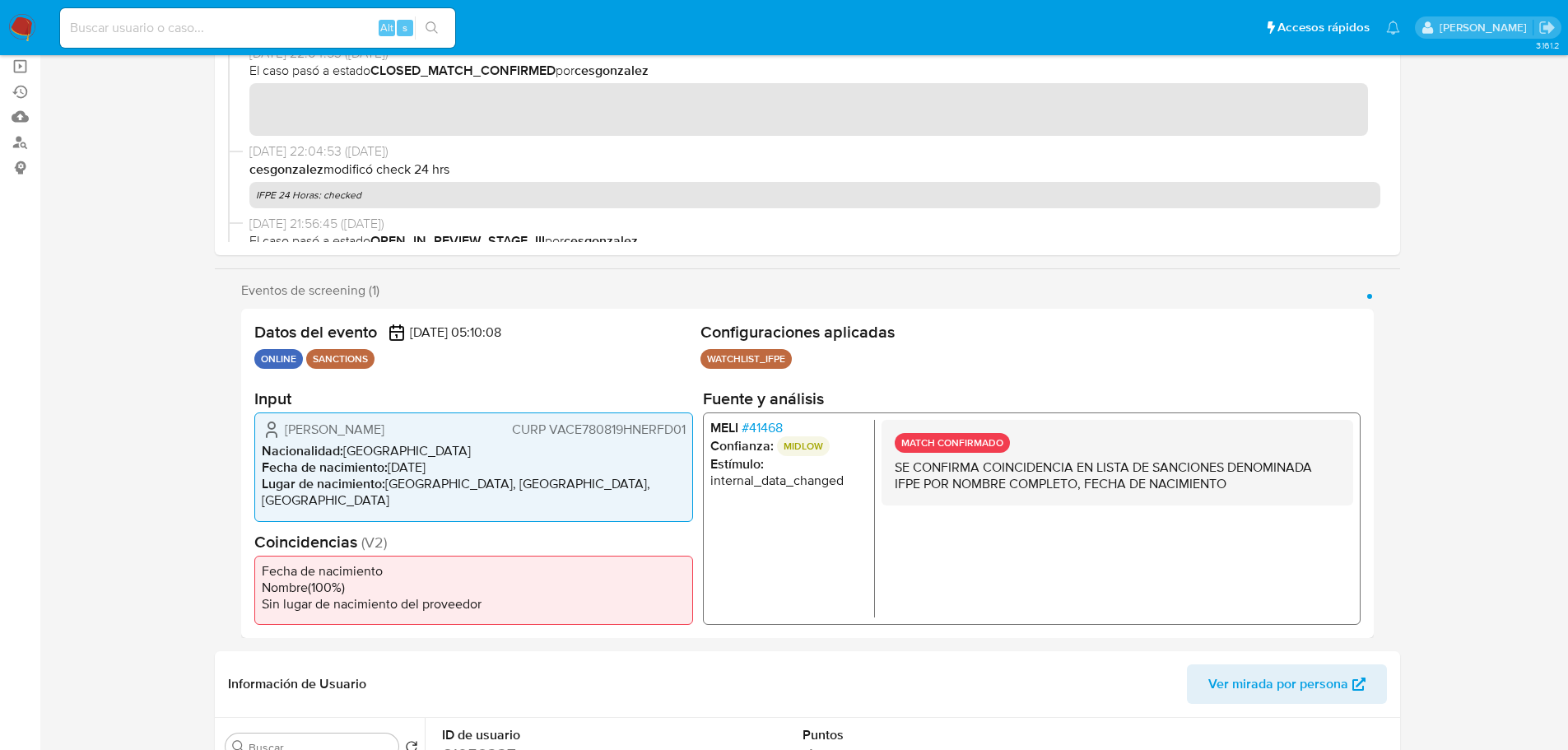
scroll to position [0, 0]
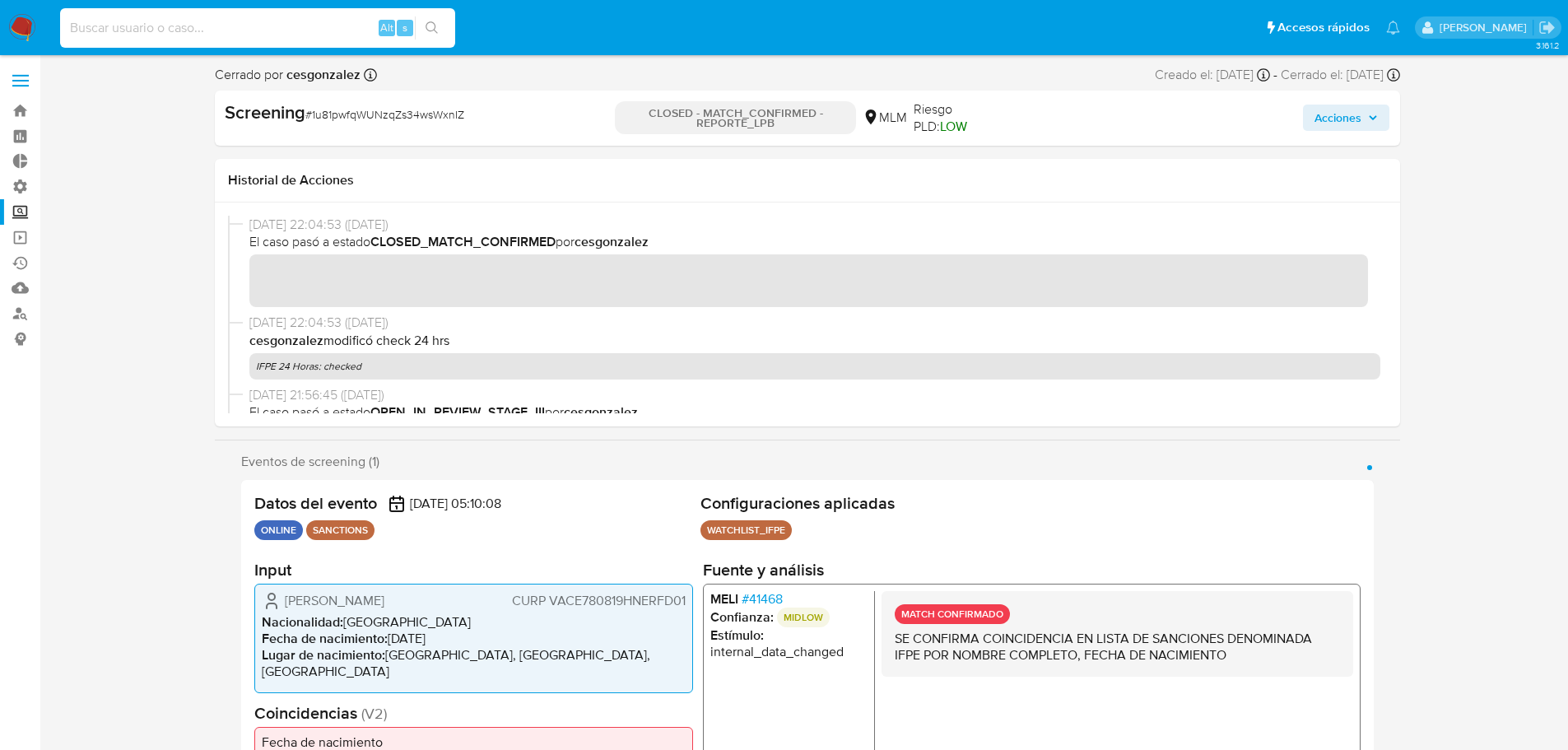
click at [337, 26] on input at bounding box center [257, 28] width 395 height 21
paste input "vZm3V1It68xdSxrzjUy2Bn7m"
type input "vZm3V1It68xdSxrzjUy2Bn7m"
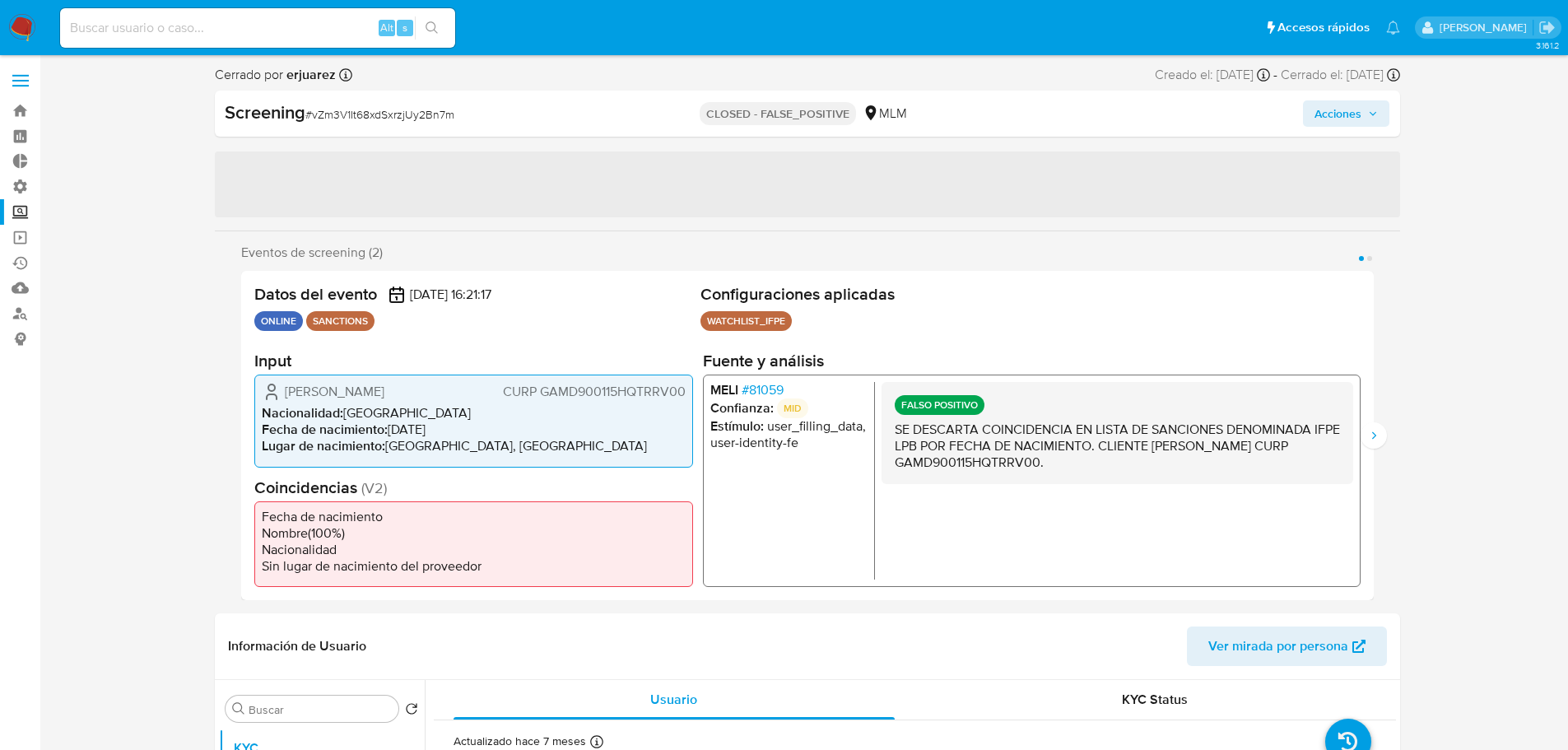
select select "10"
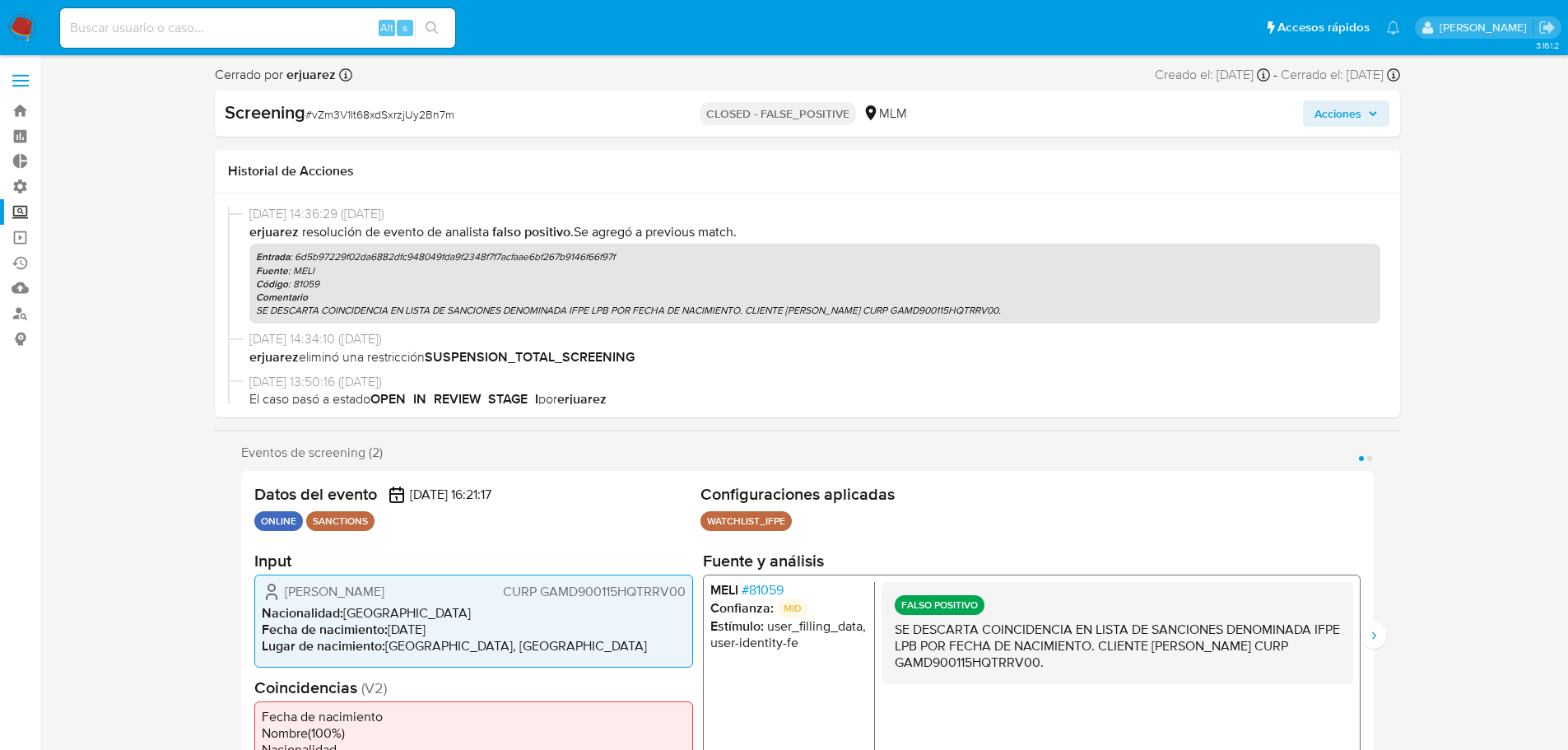
scroll to position [681, 0]
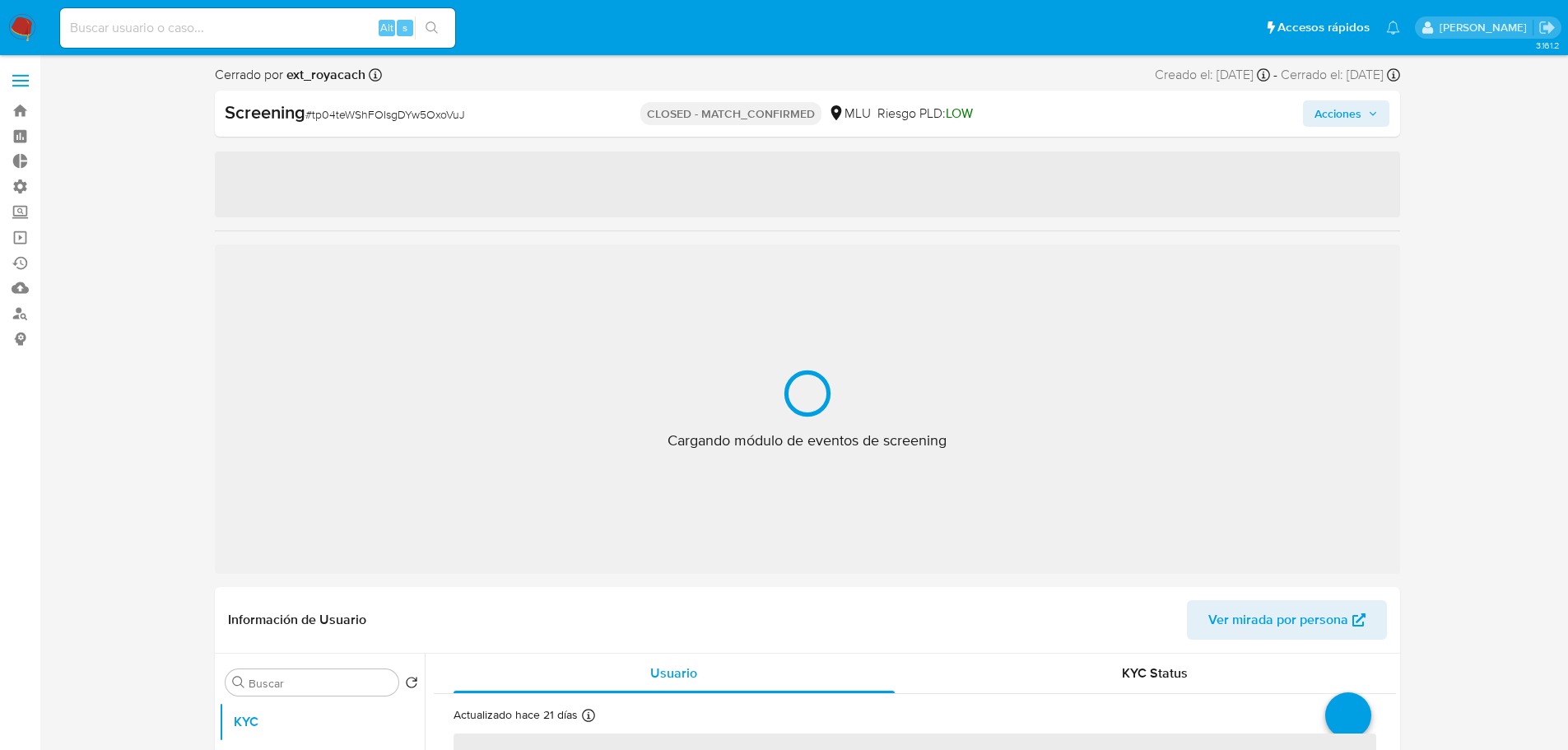
select select "10"
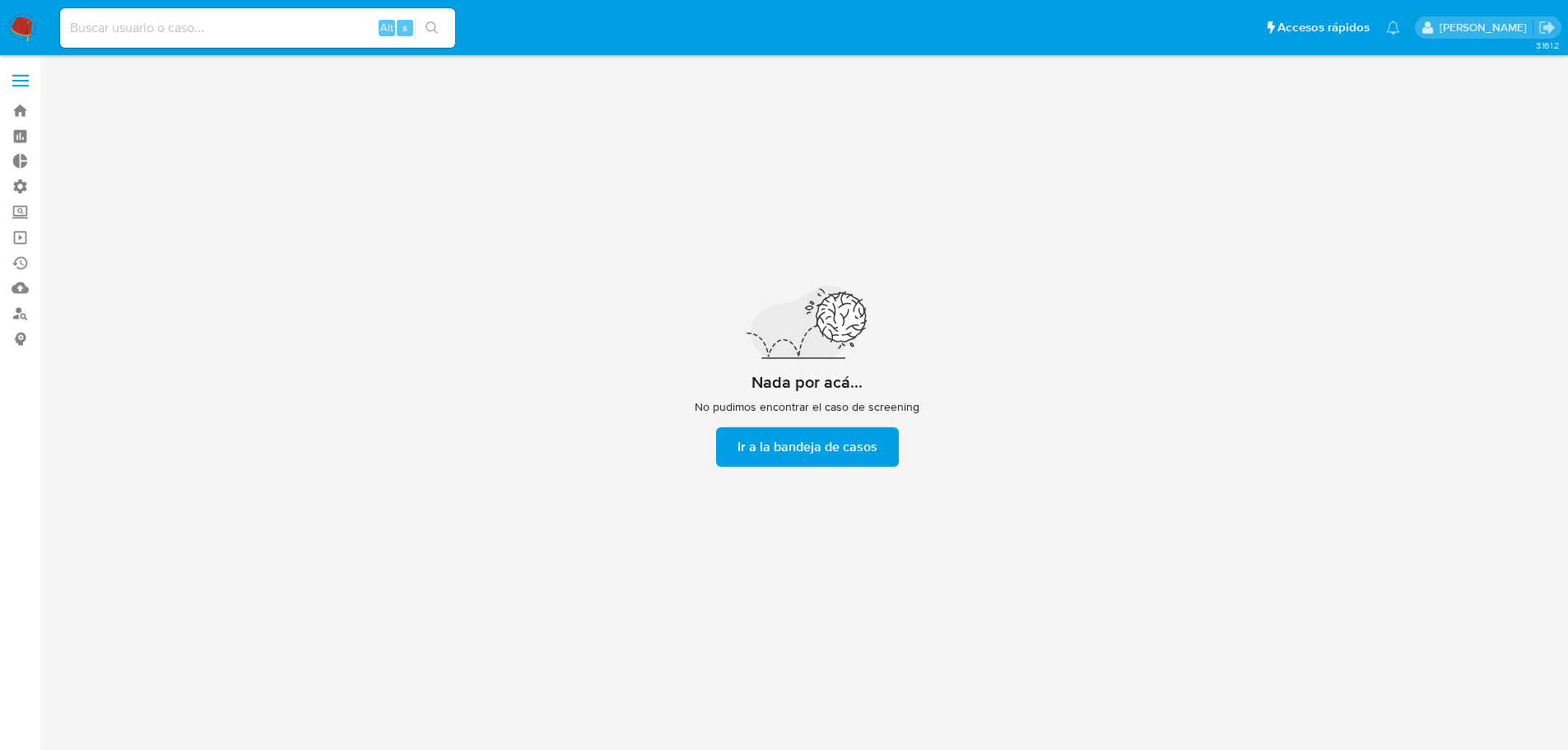
scroll to position [59, 0]
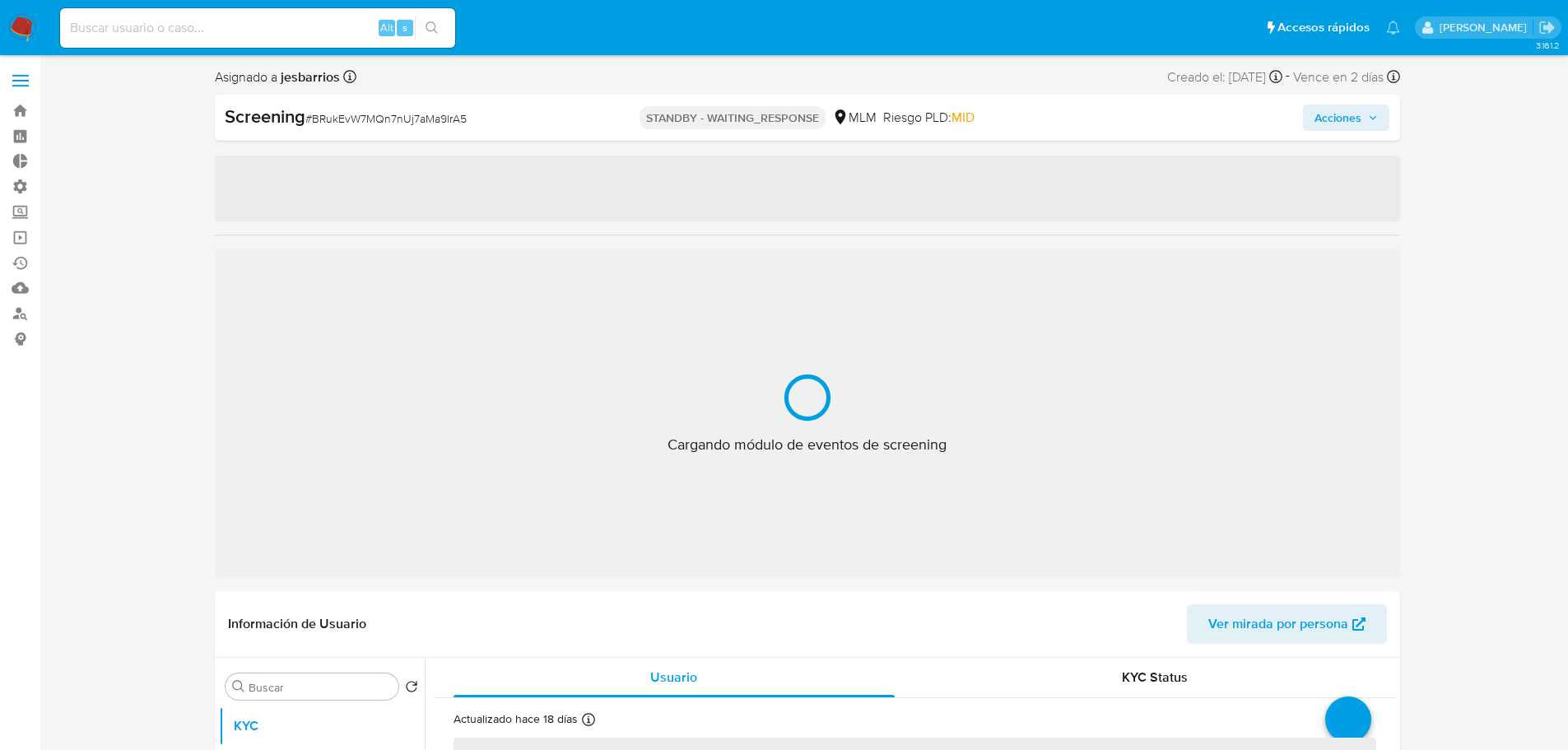
select select "10"
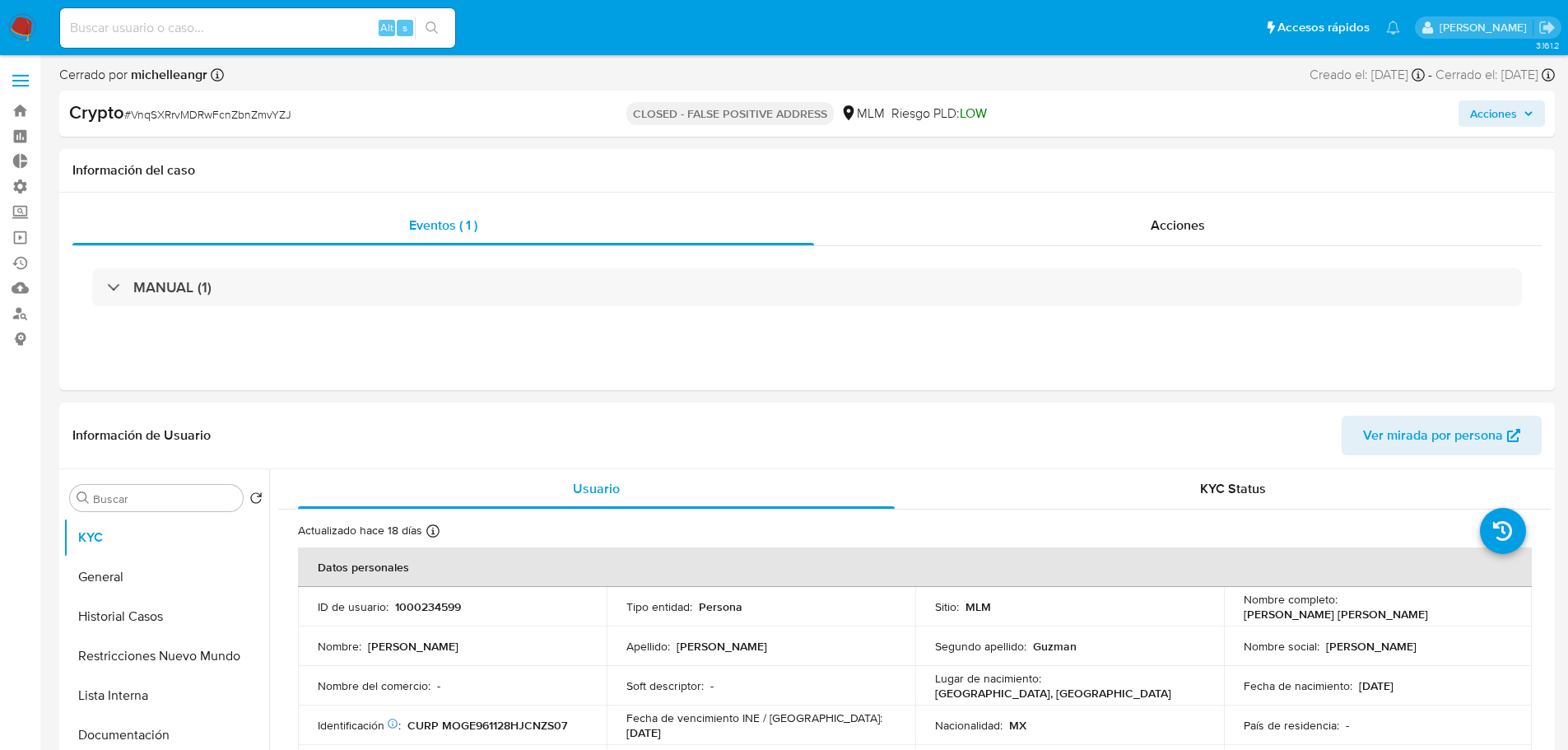
select select "10"
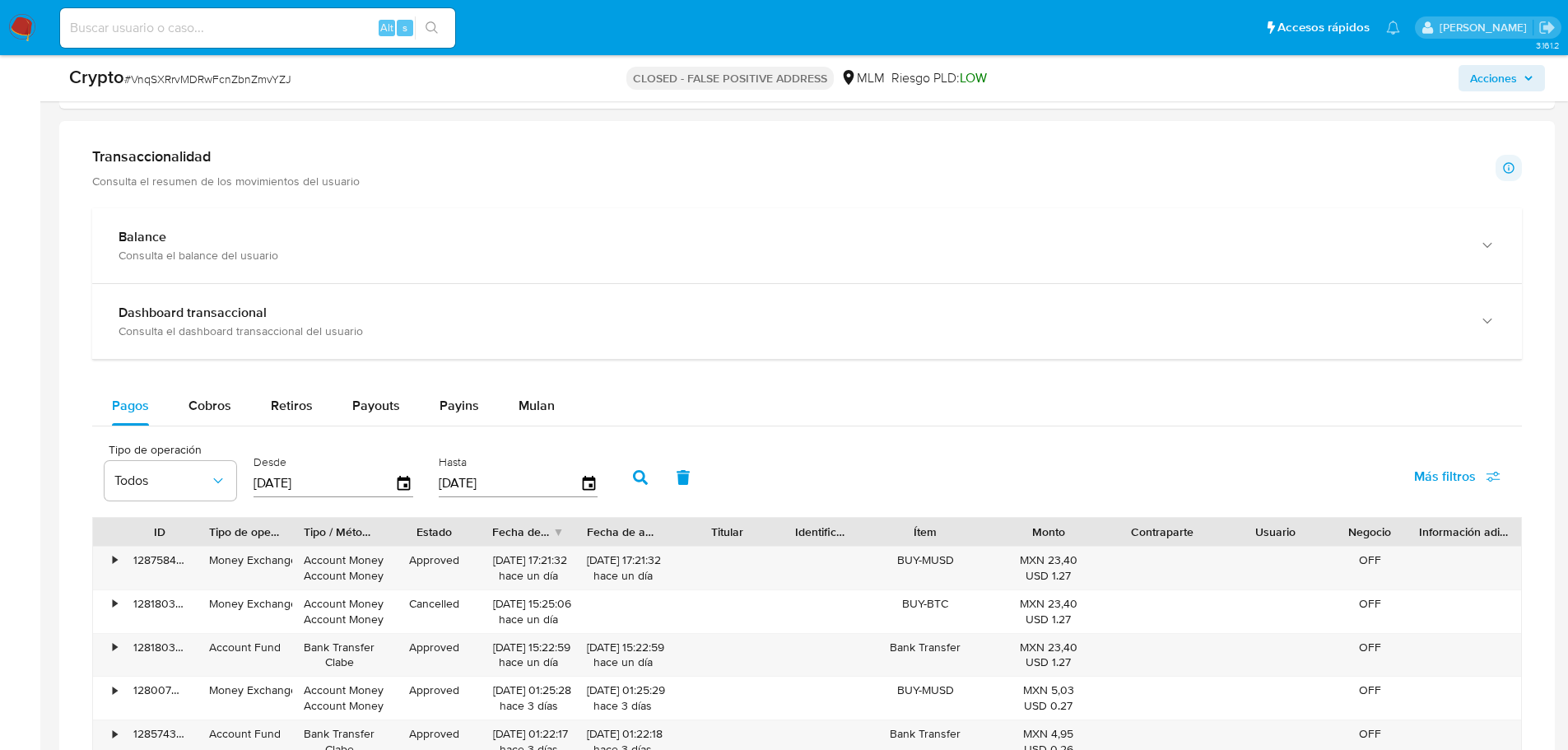
scroll to position [906, 0]
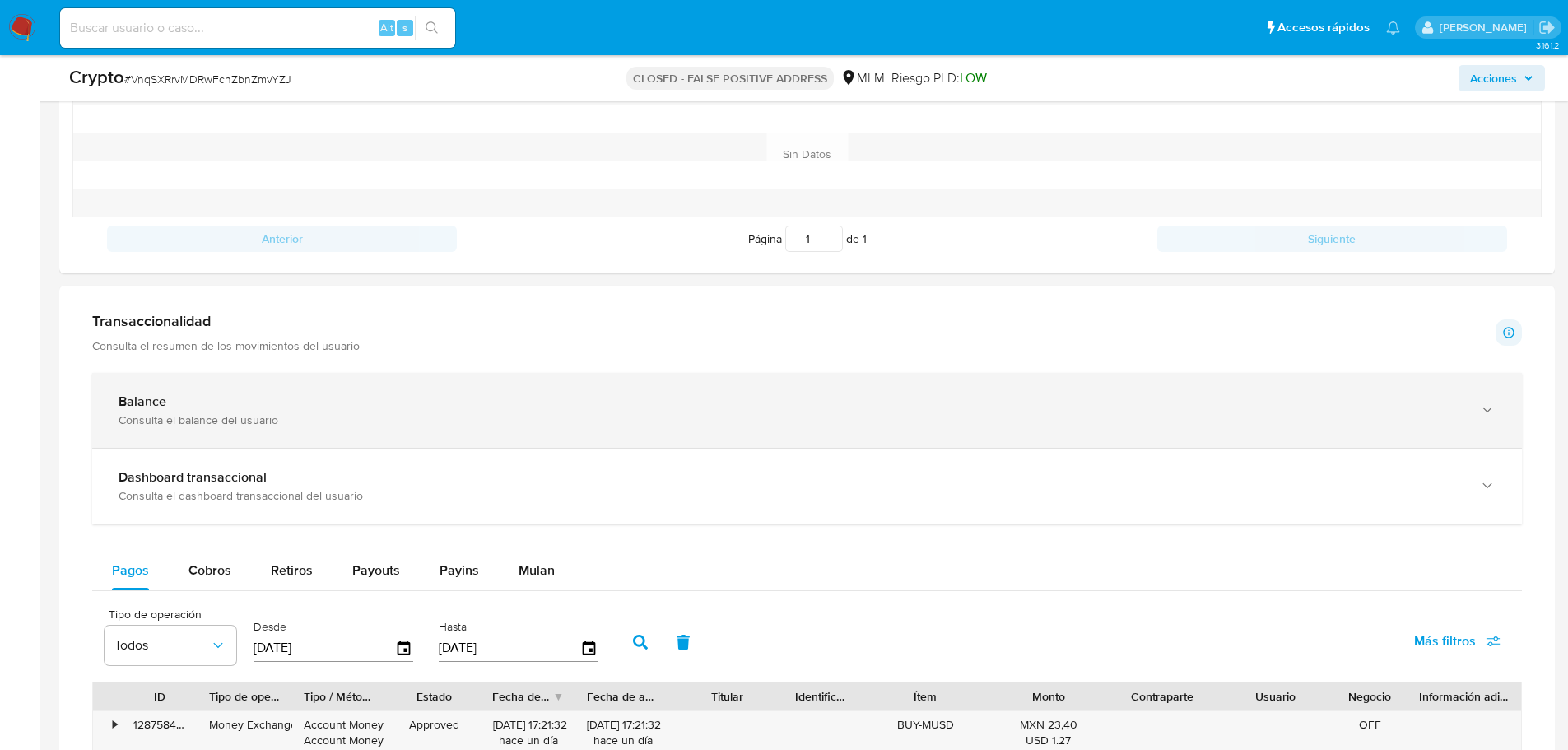
click at [313, 440] on div "Balance Consulta el balance del usuario" at bounding box center [807, 410] width 1430 height 75
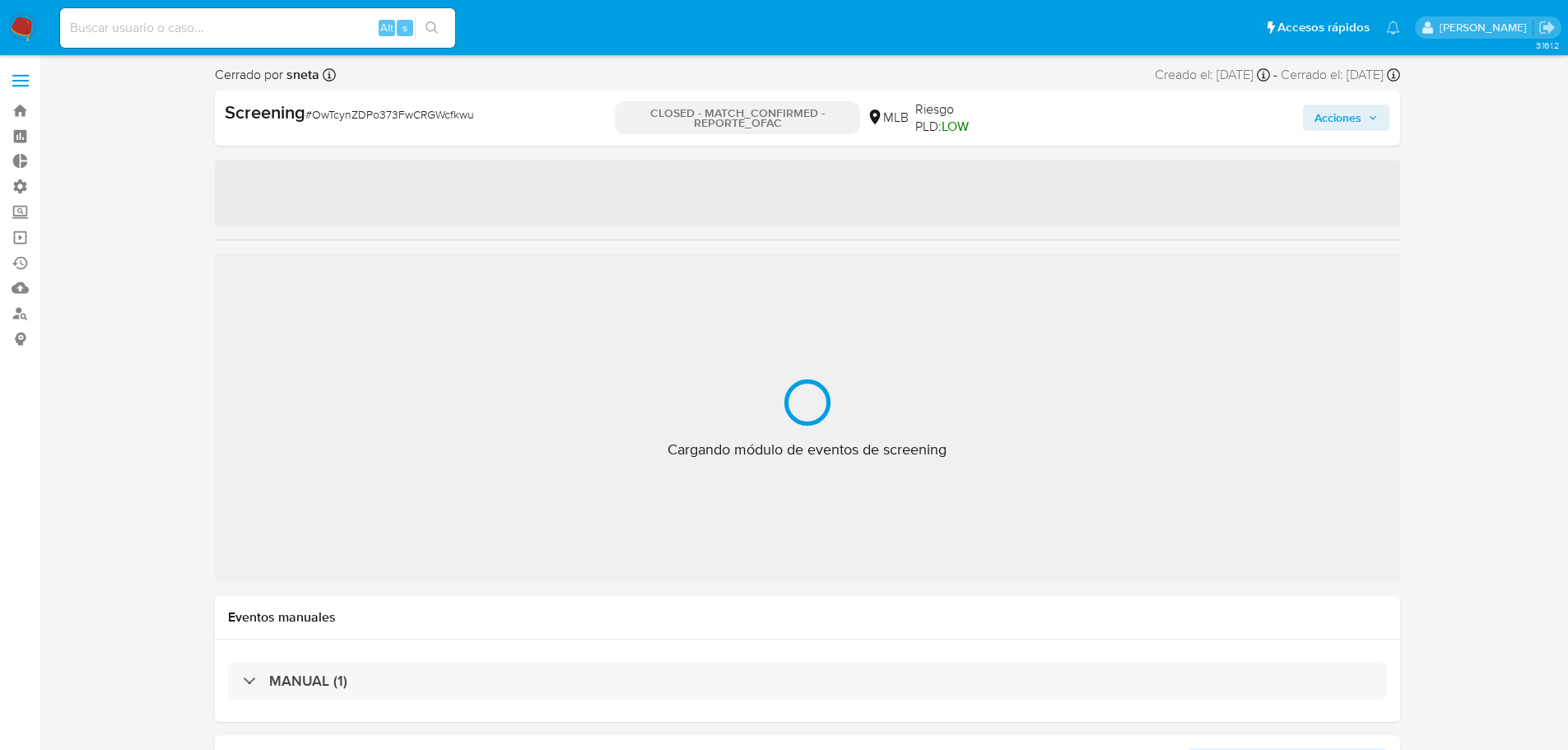
select select "10"
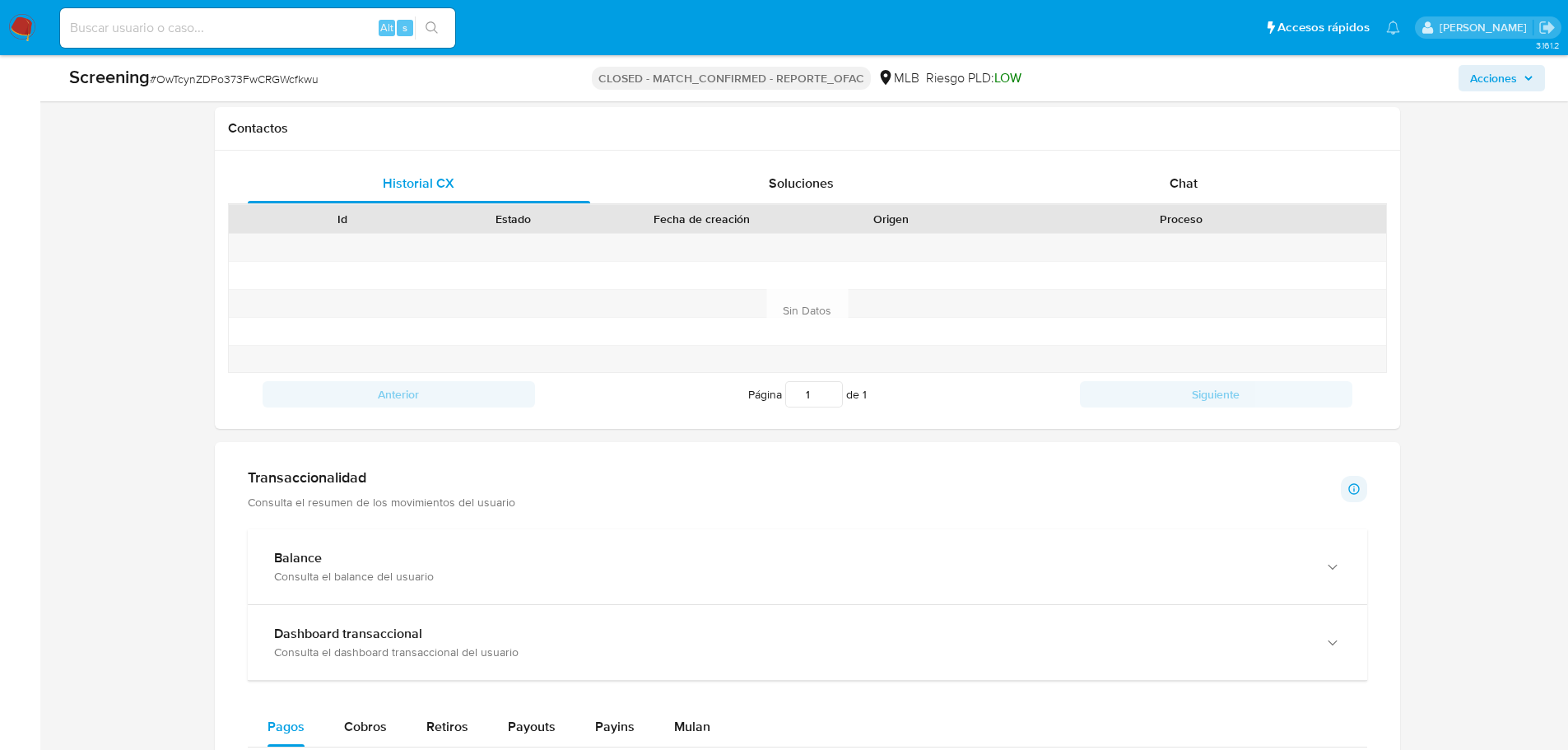
scroll to position [1153, 0]
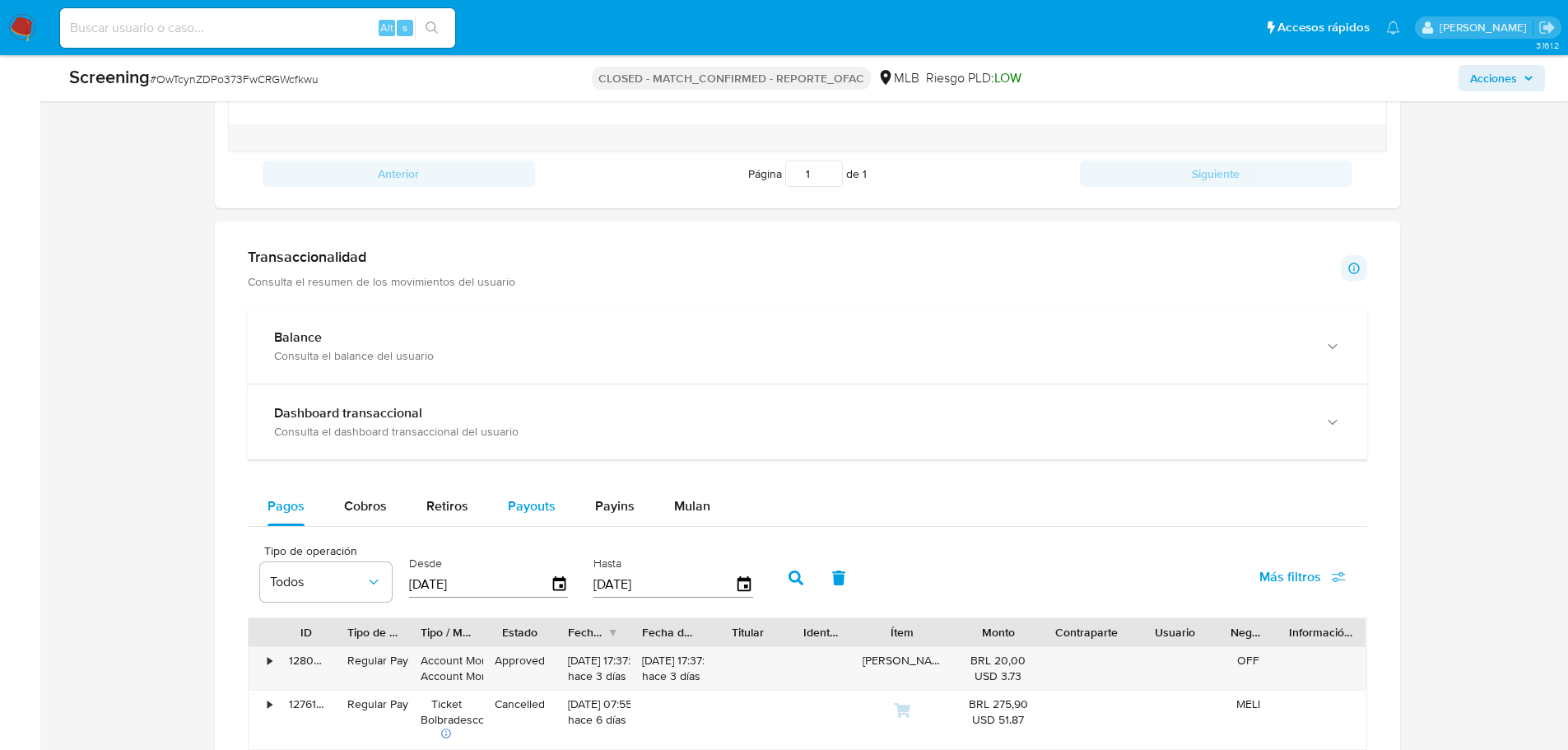
click at [521, 499] on span "Payouts" at bounding box center [531, 505] width 48 height 19
select select "10"
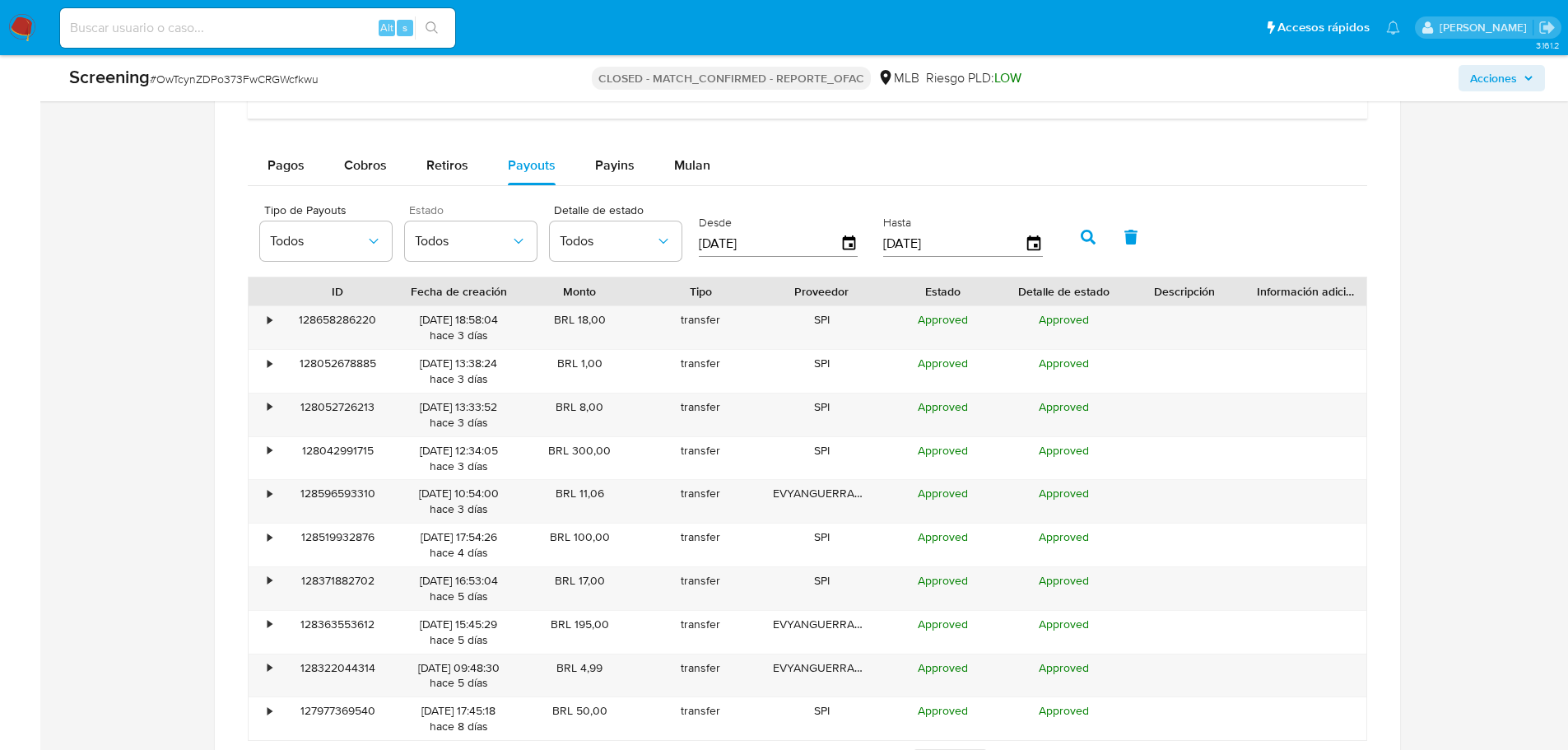
scroll to position [1400, 0]
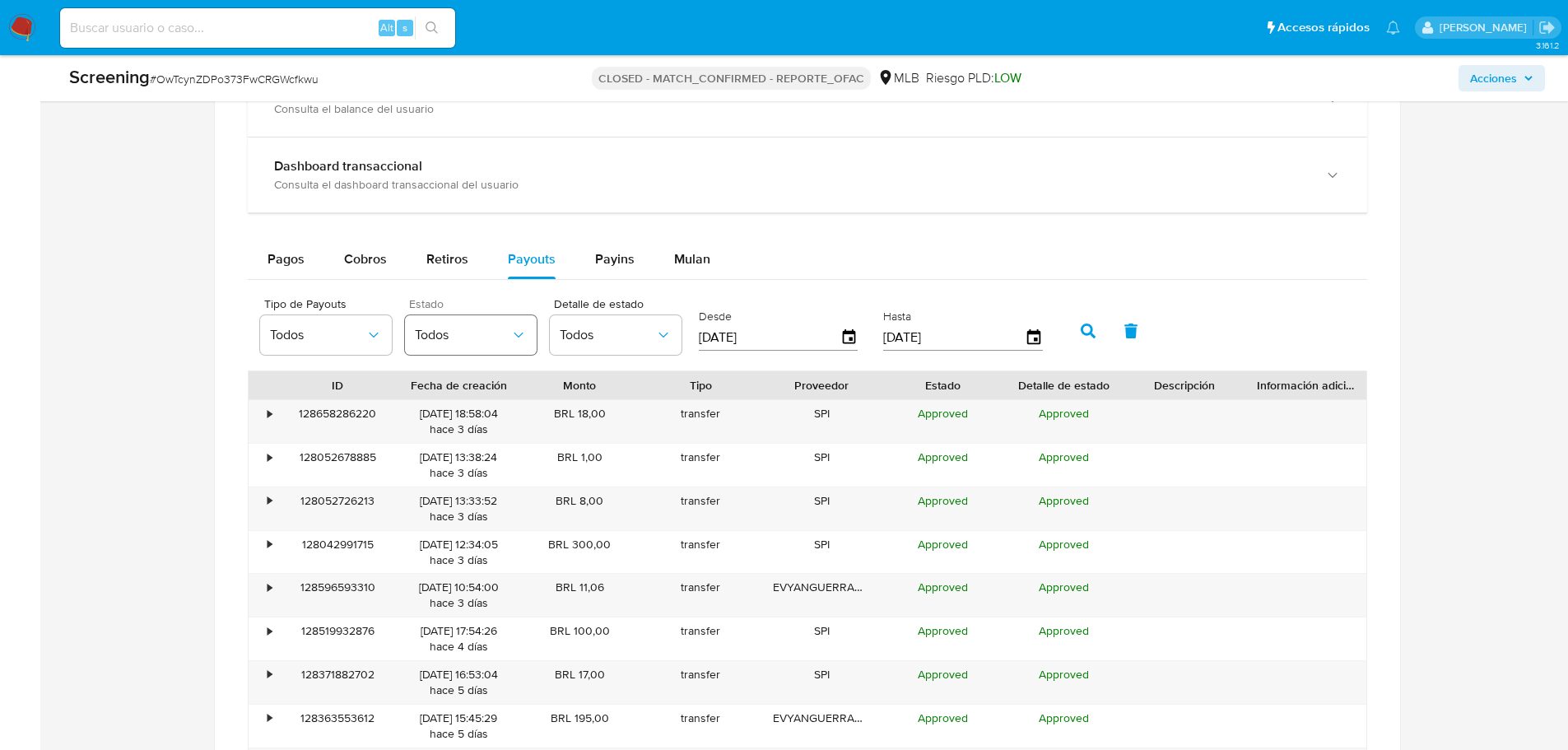
click at [464, 327] on span "Todos" at bounding box center [462, 335] width 95 height 17
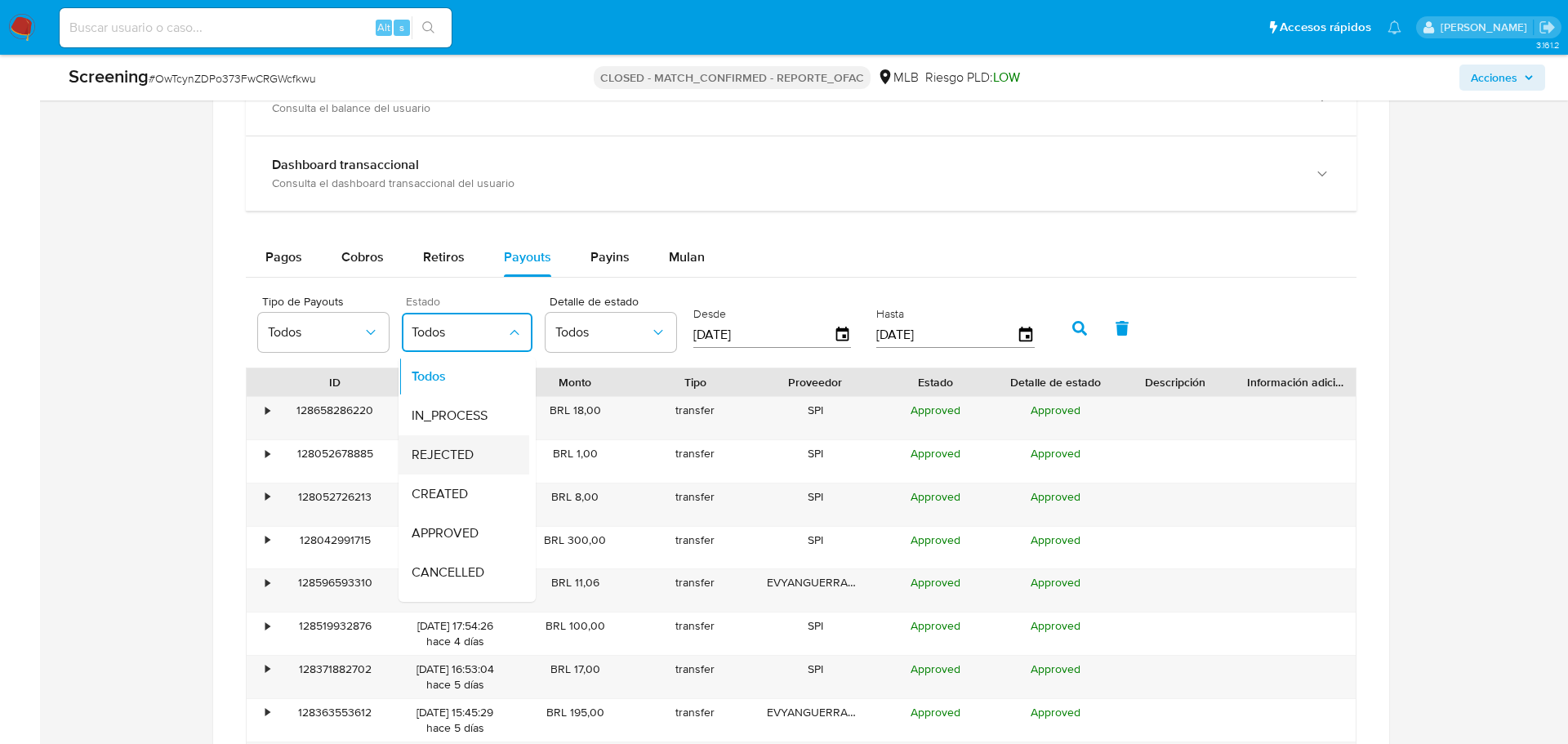
click at [447, 461] on span "REJECTED" at bounding box center [442, 455] width 62 height 17
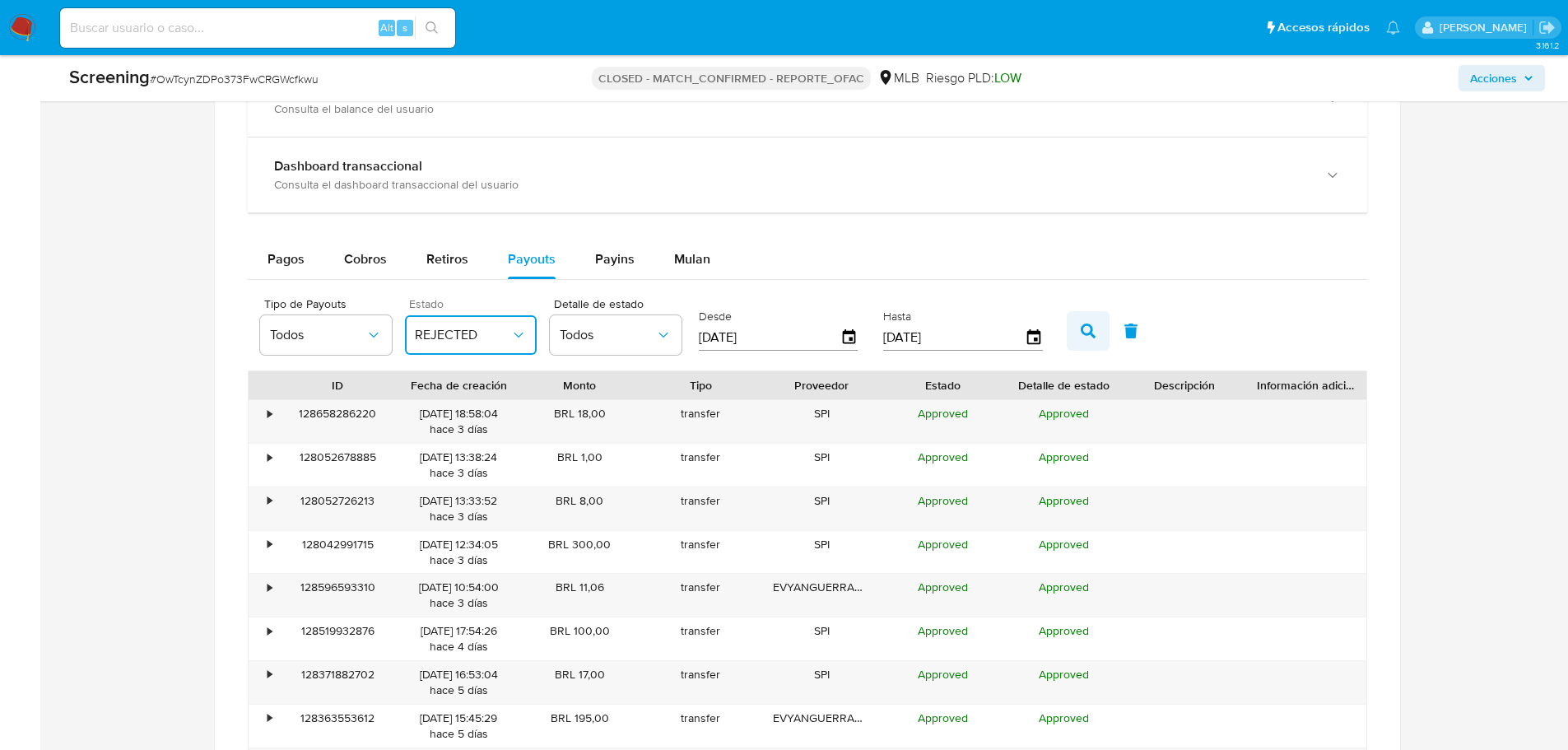
click at [1076, 336] on button "button" at bounding box center [1088, 330] width 43 height 40
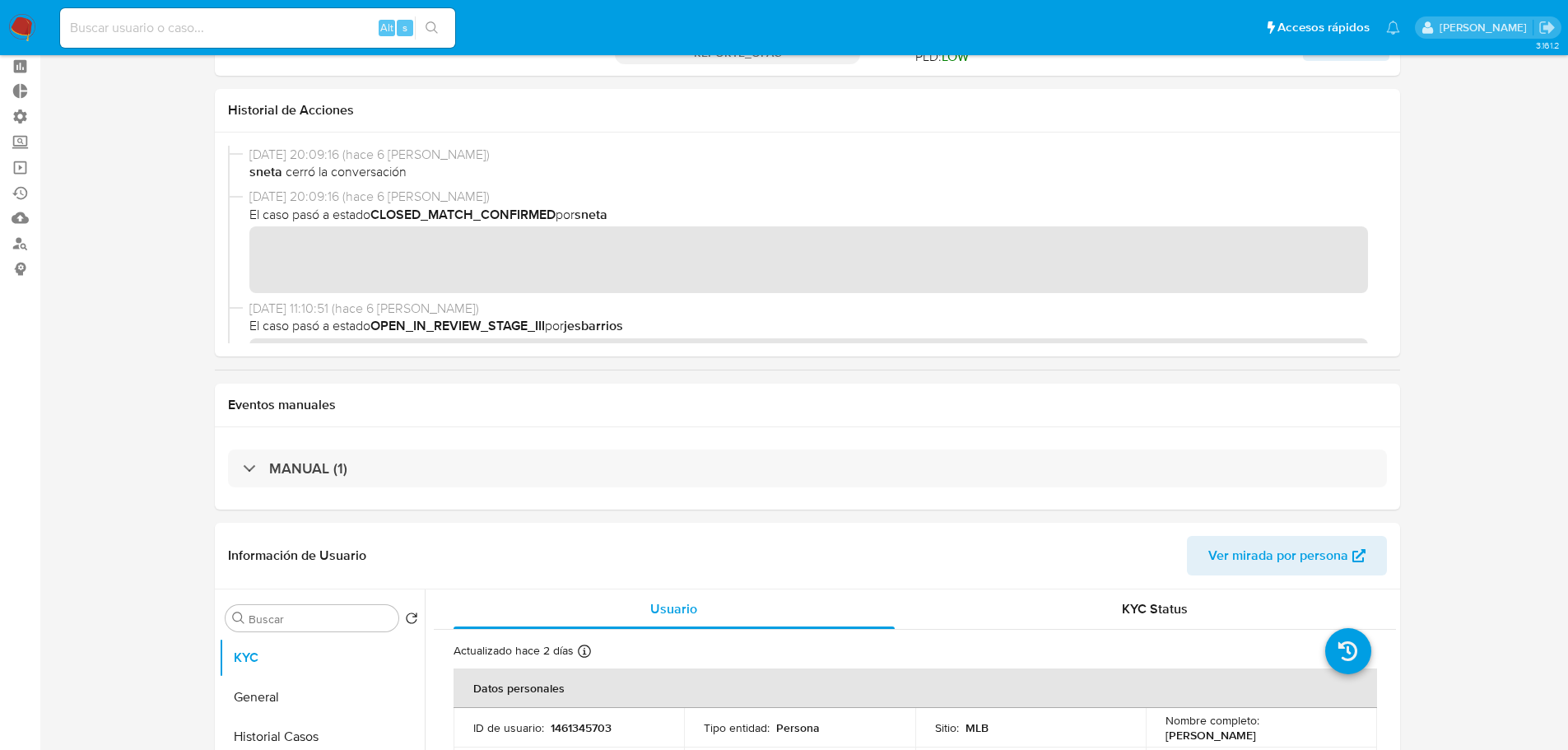
scroll to position [0, 0]
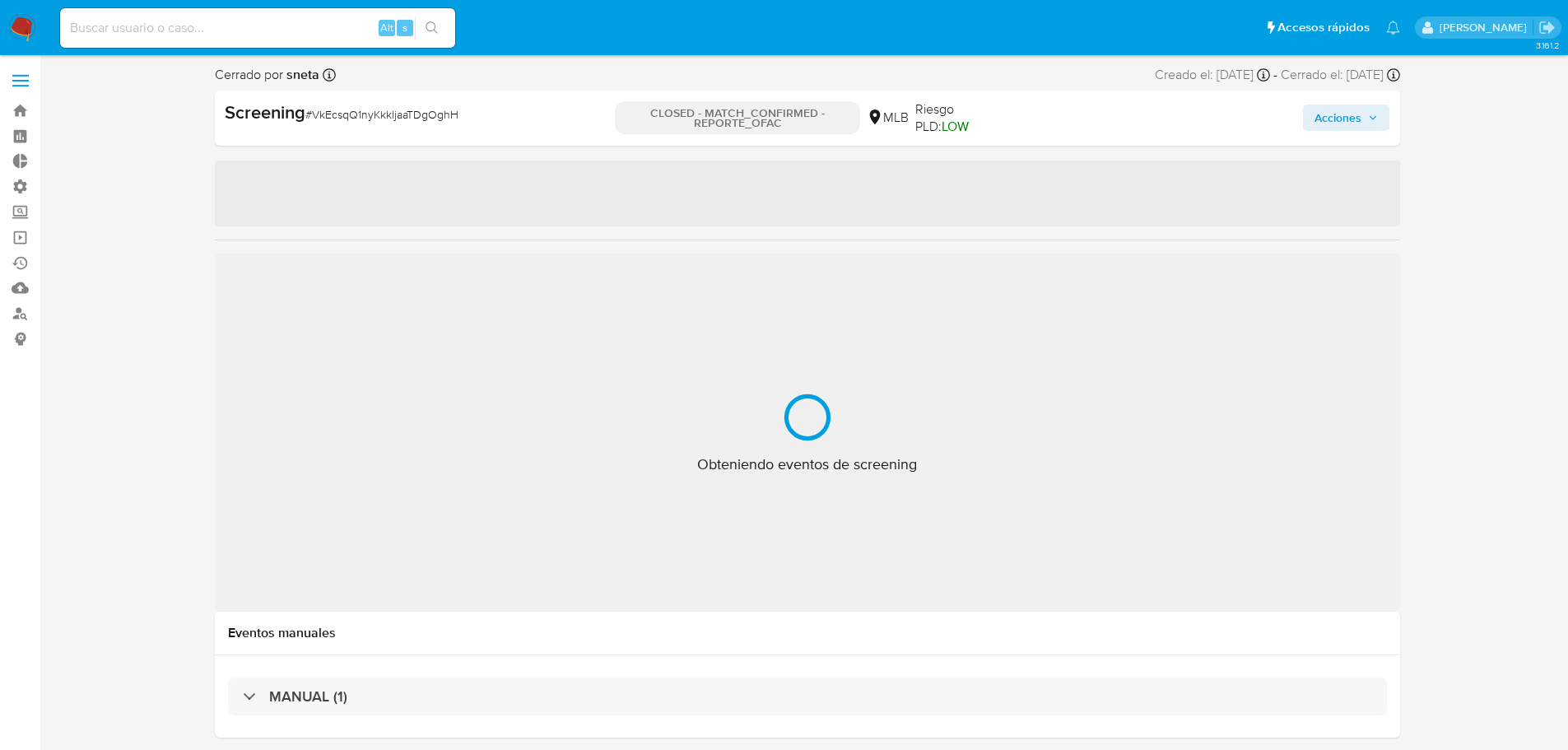
select select "10"
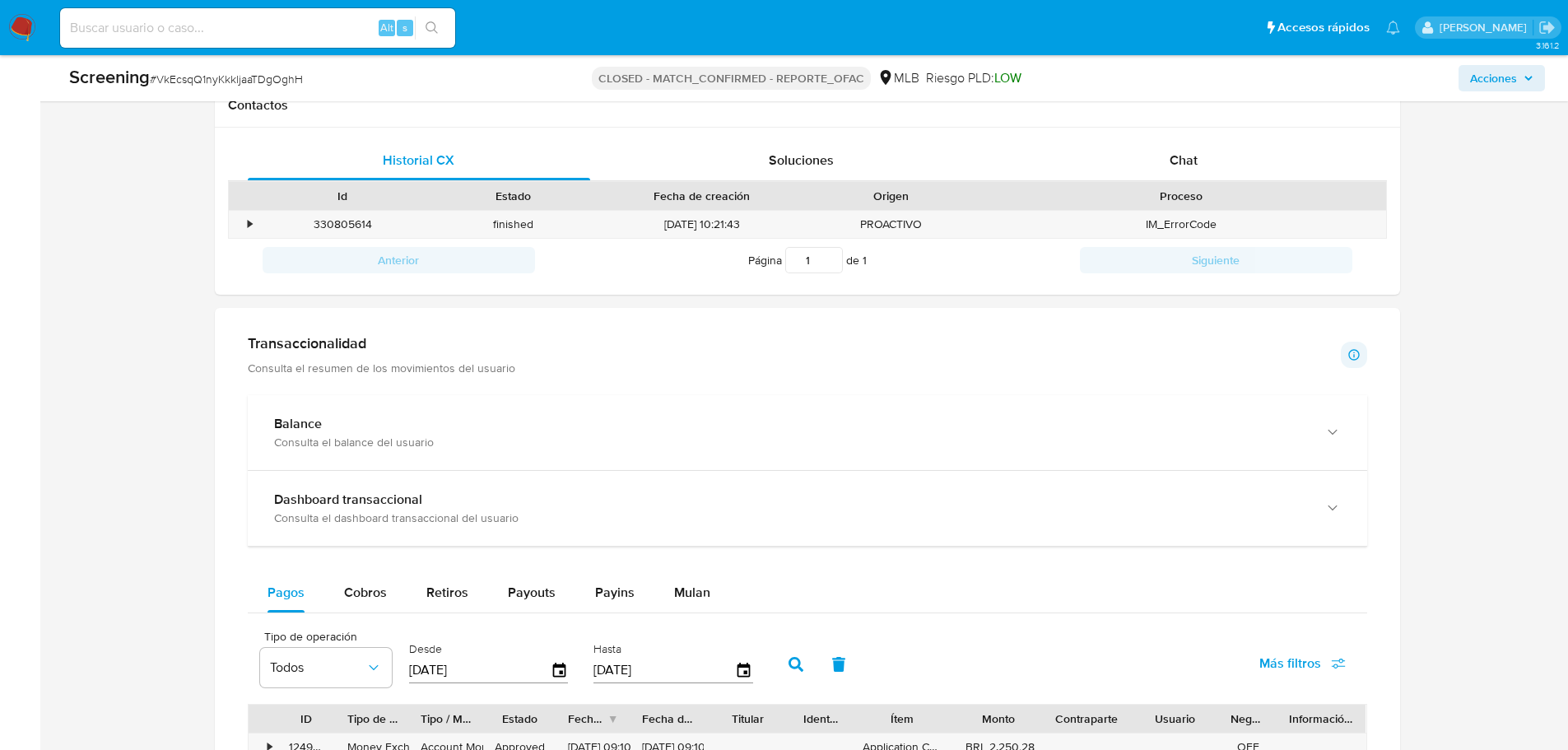
scroll to position [1235, 0]
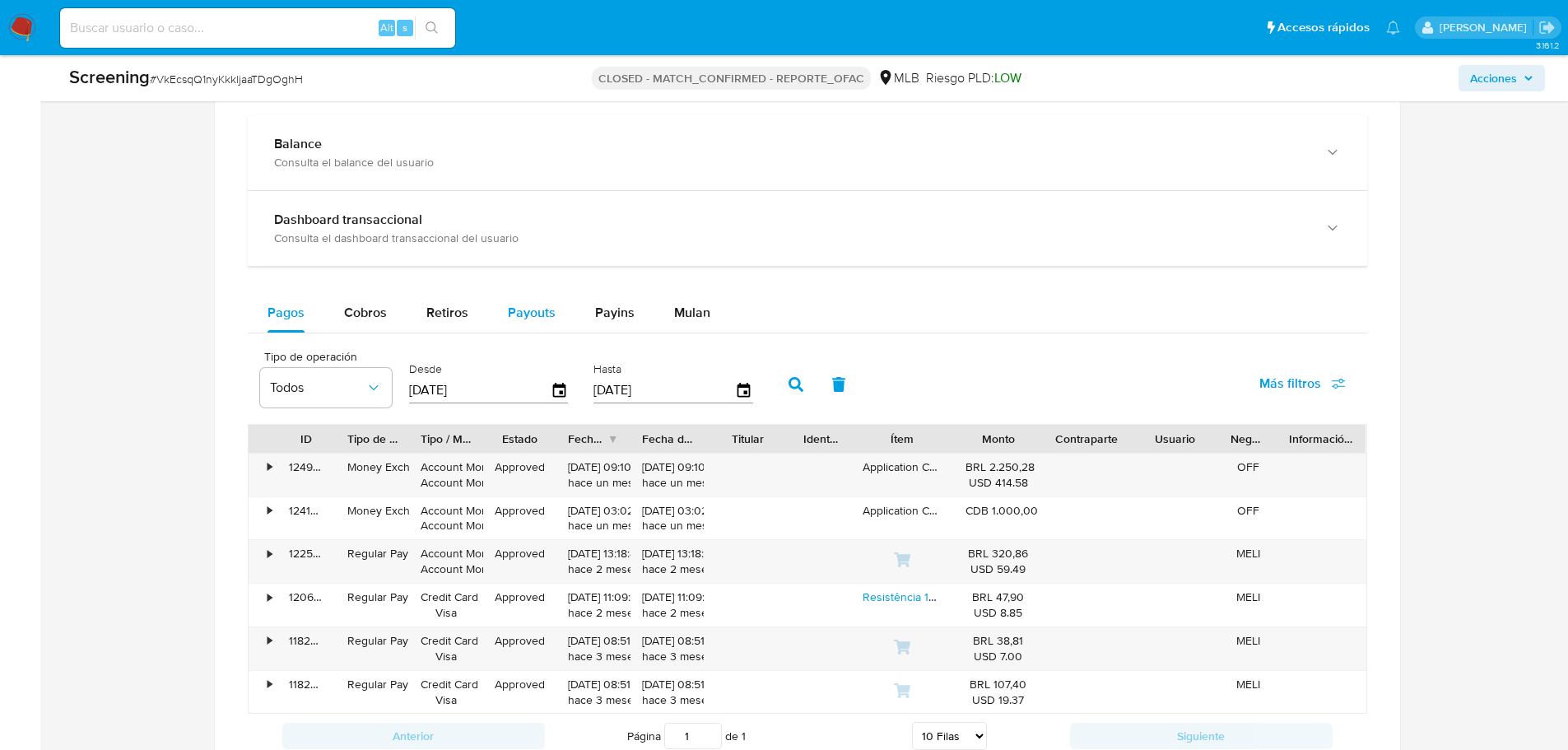
click at [545, 313] on span "Payouts" at bounding box center [531, 312] width 48 height 19
select select "10"
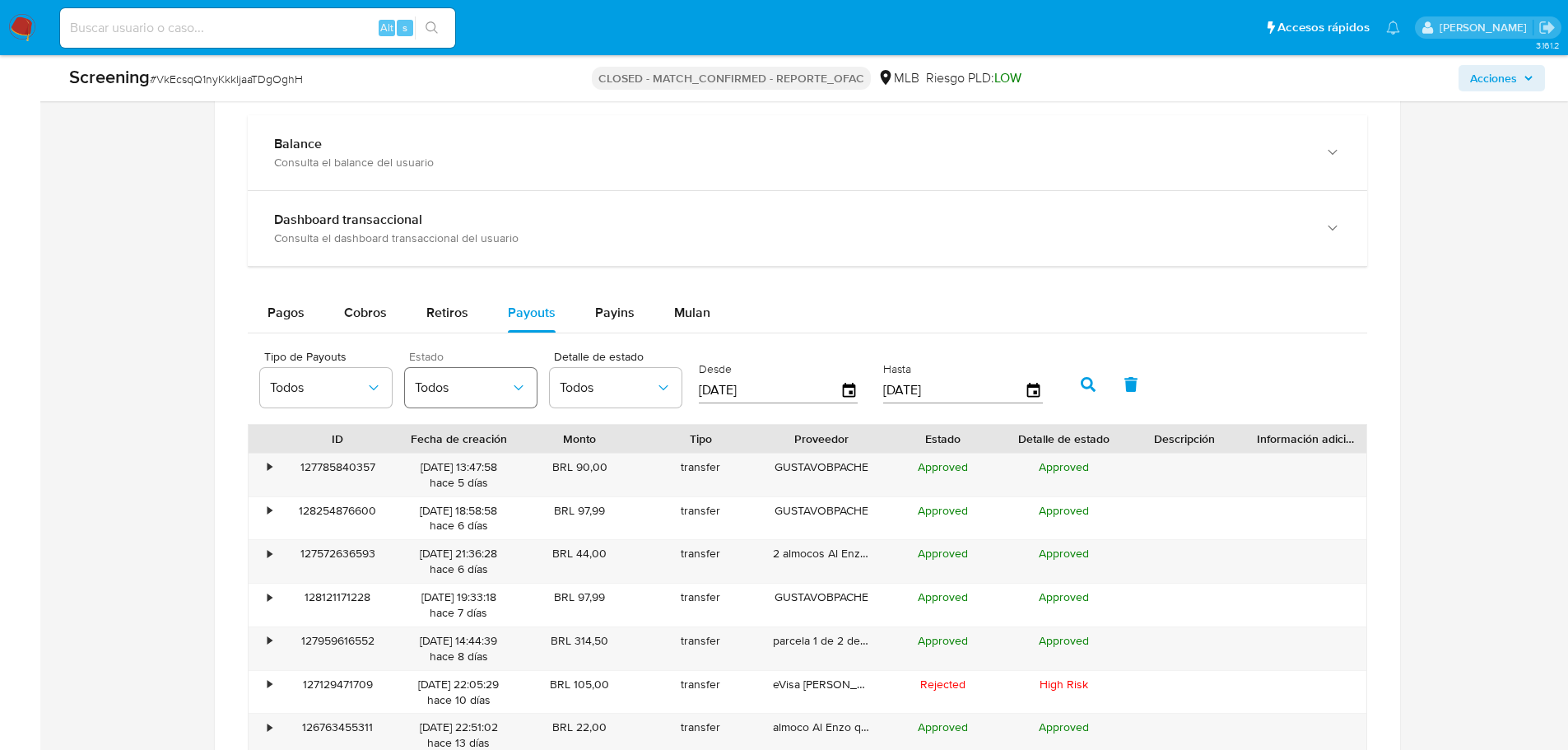
click at [467, 383] on span "Todos" at bounding box center [462, 388] width 95 height 17
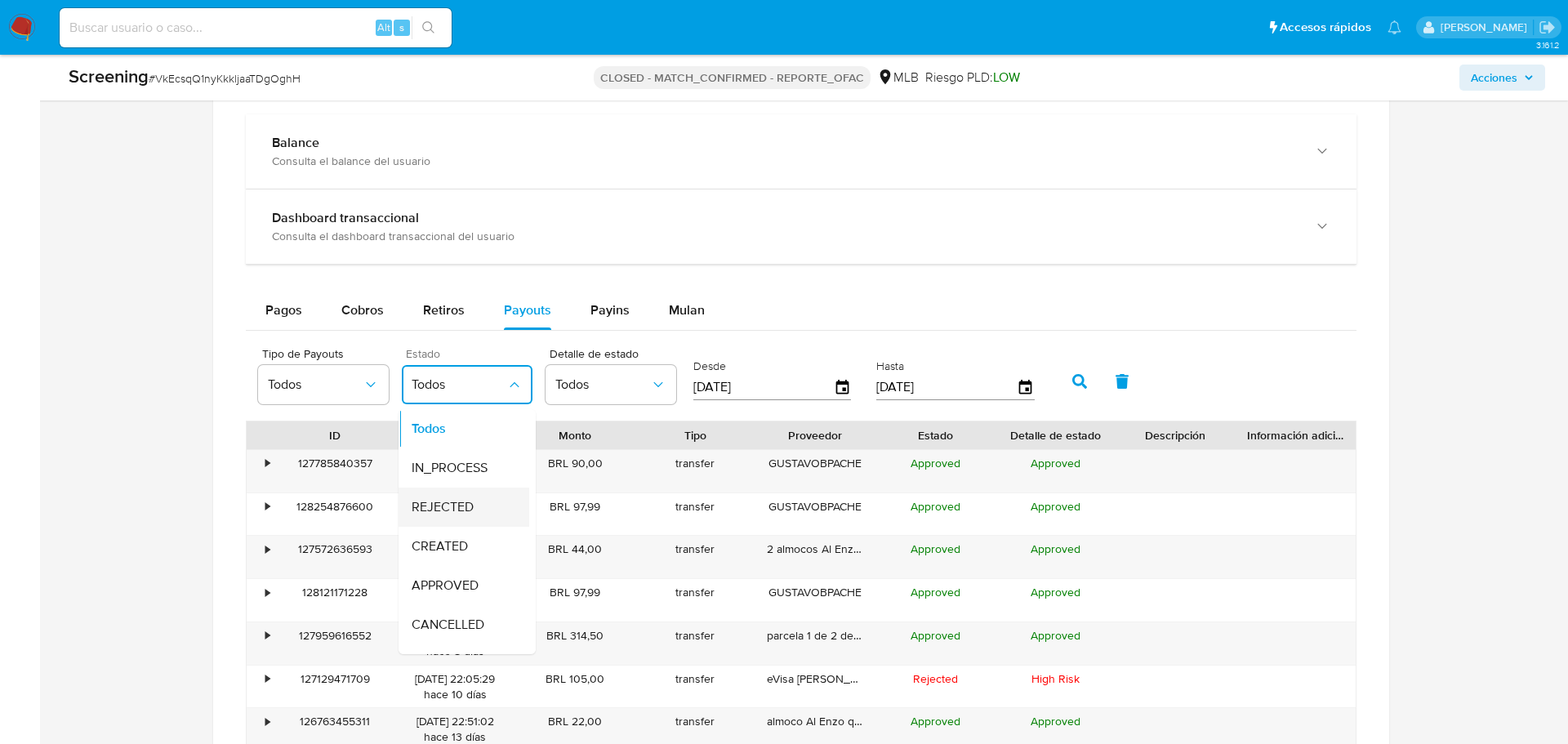
click at [476, 507] on div "REJECTED" at bounding box center [459, 507] width 94 height 39
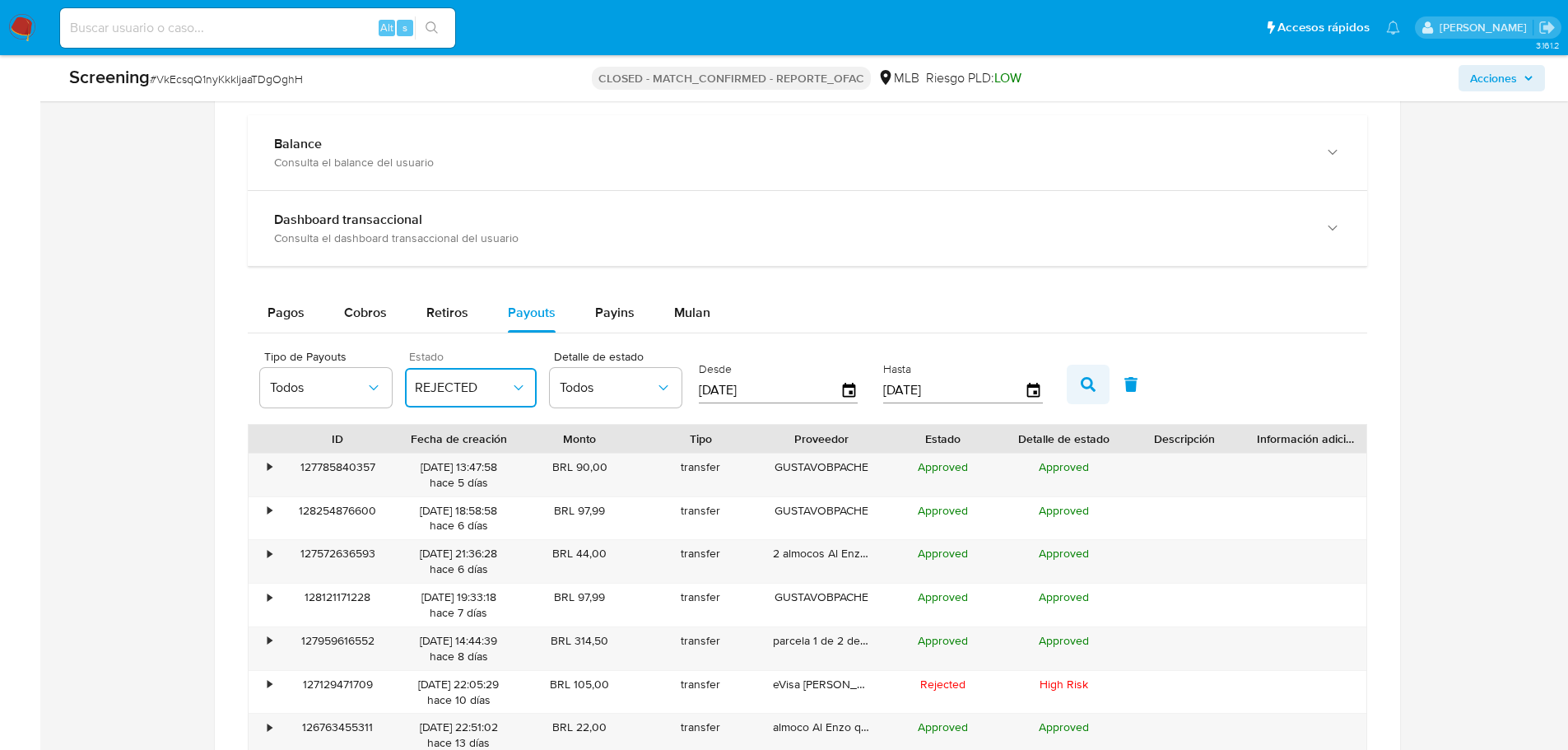
click at [1091, 380] on icon "button" at bounding box center [1088, 384] width 15 height 15
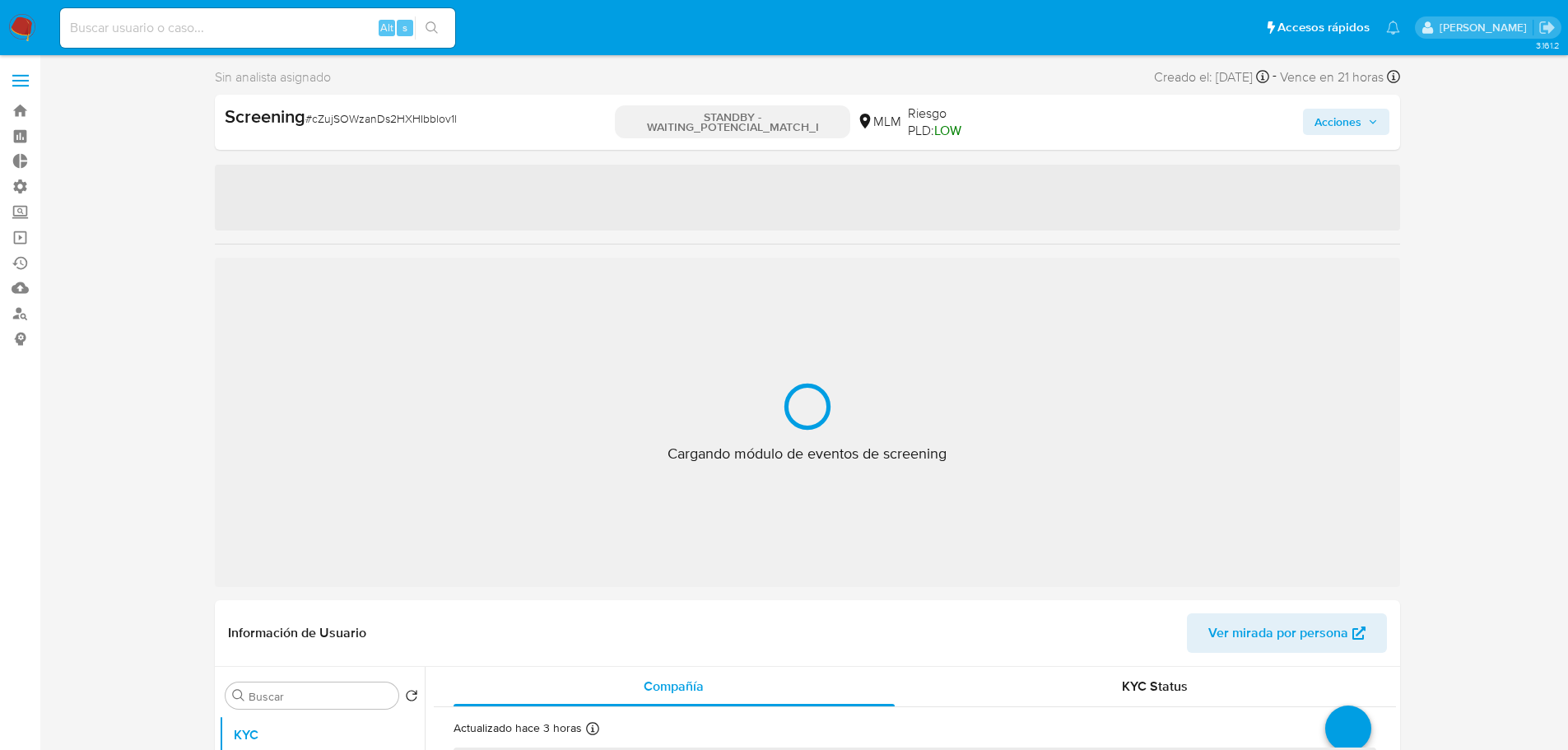
select select "10"
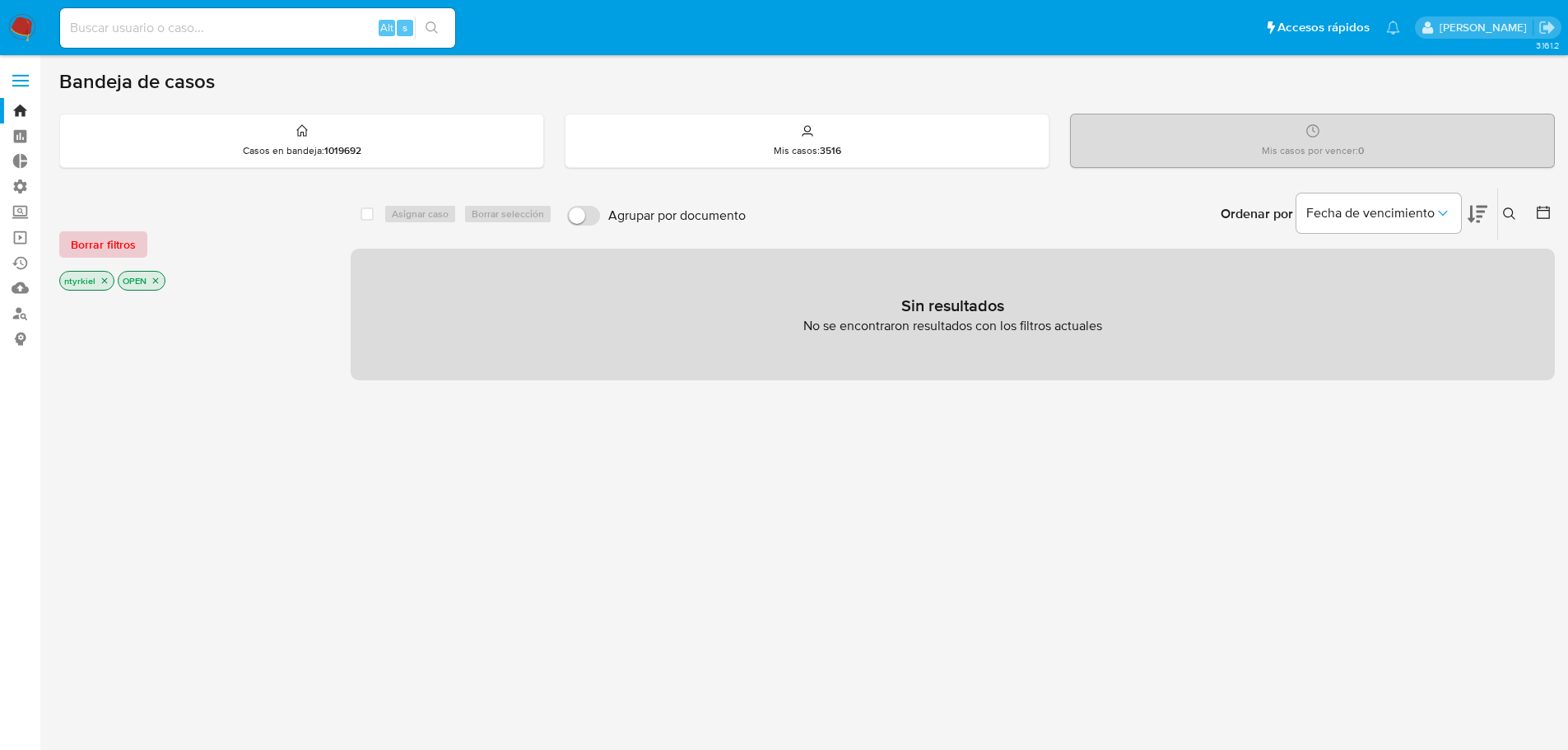
click at [128, 240] on span "Borrar filtros" at bounding box center [103, 244] width 65 height 23
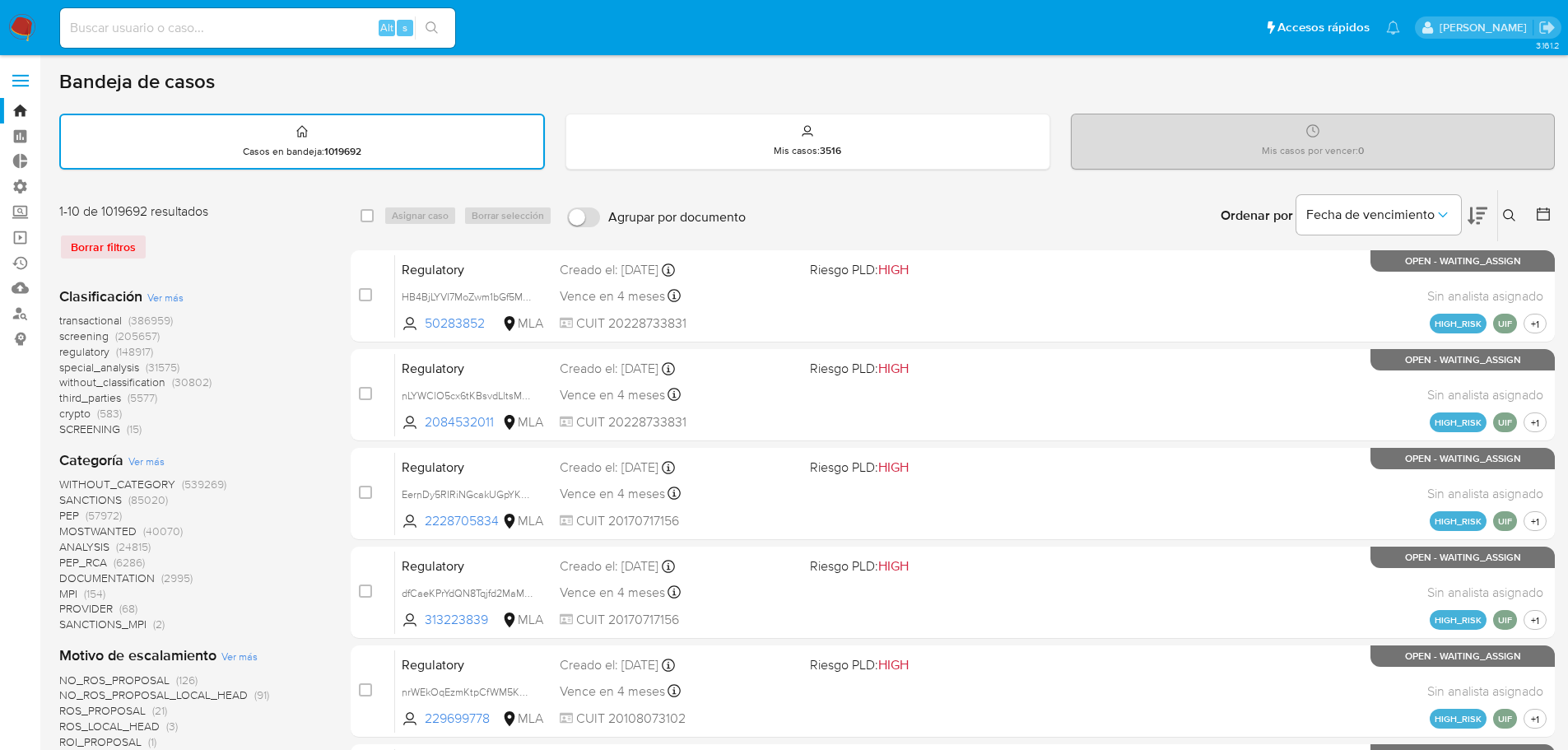
click at [81, 413] on span "crypto" at bounding box center [74, 413] width 31 height 17
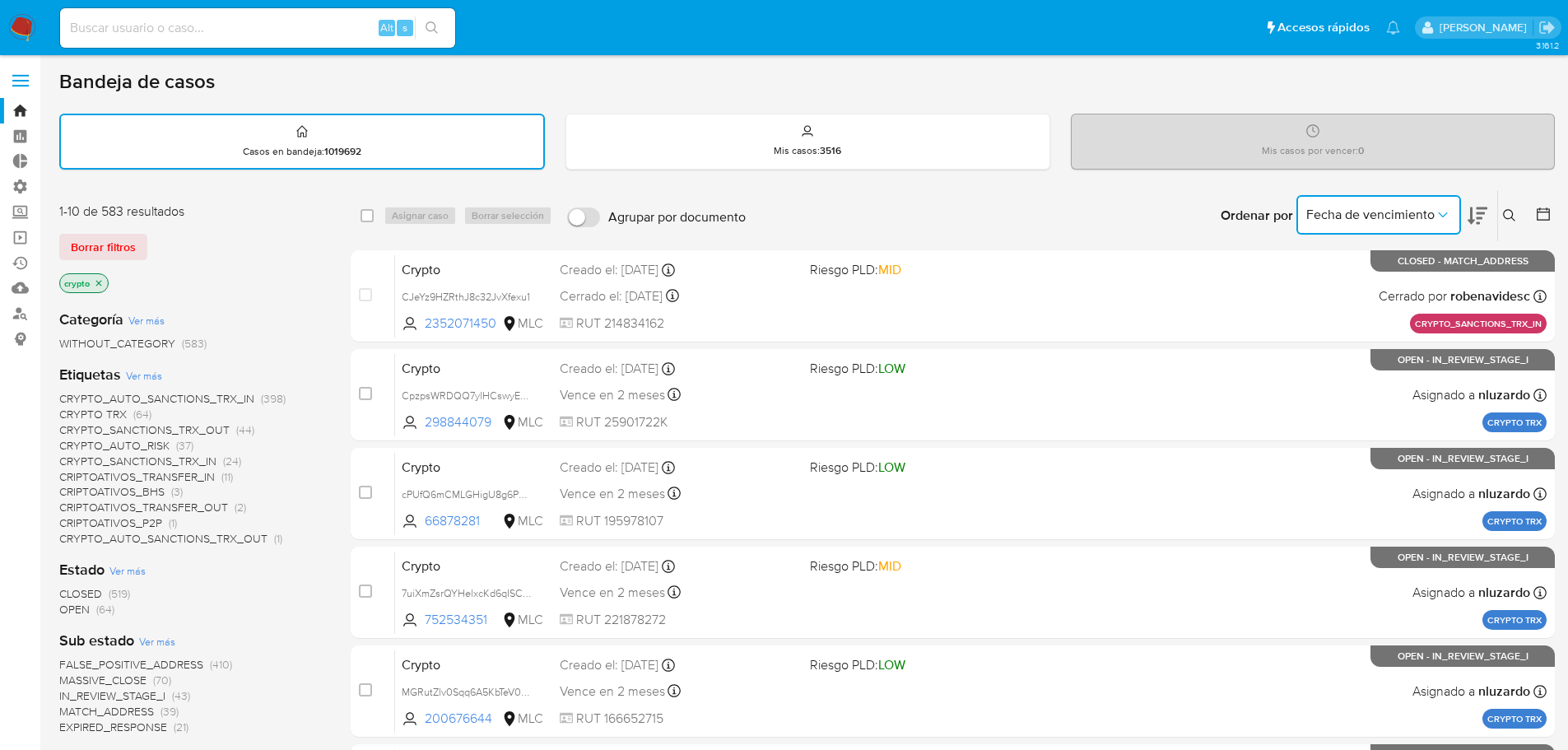
click at [1330, 209] on span "Fecha de vencimiento" at bounding box center [1370, 214] width 129 height 17
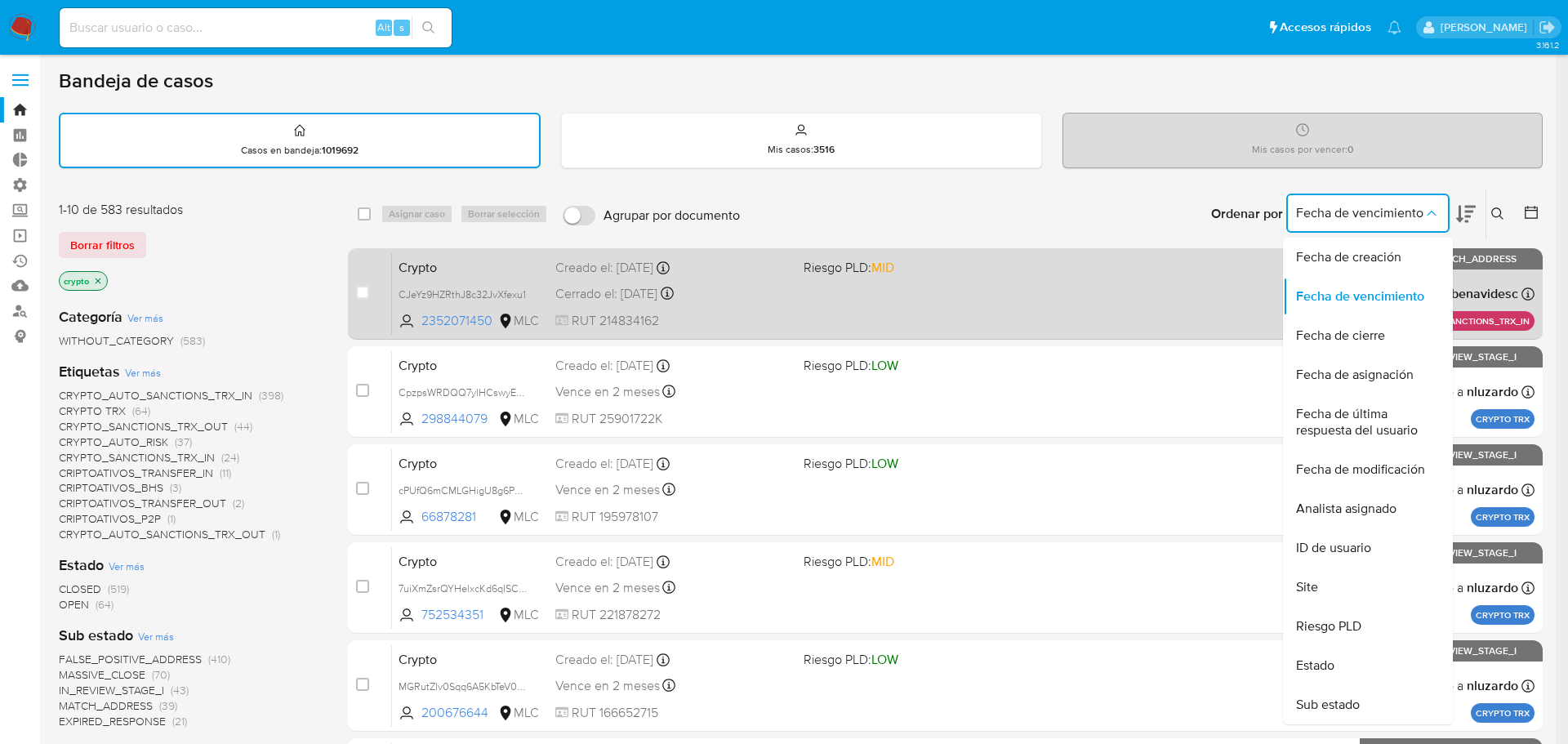
click at [1322, 262] on span "Fecha de creación" at bounding box center [1348, 257] width 106 height 17
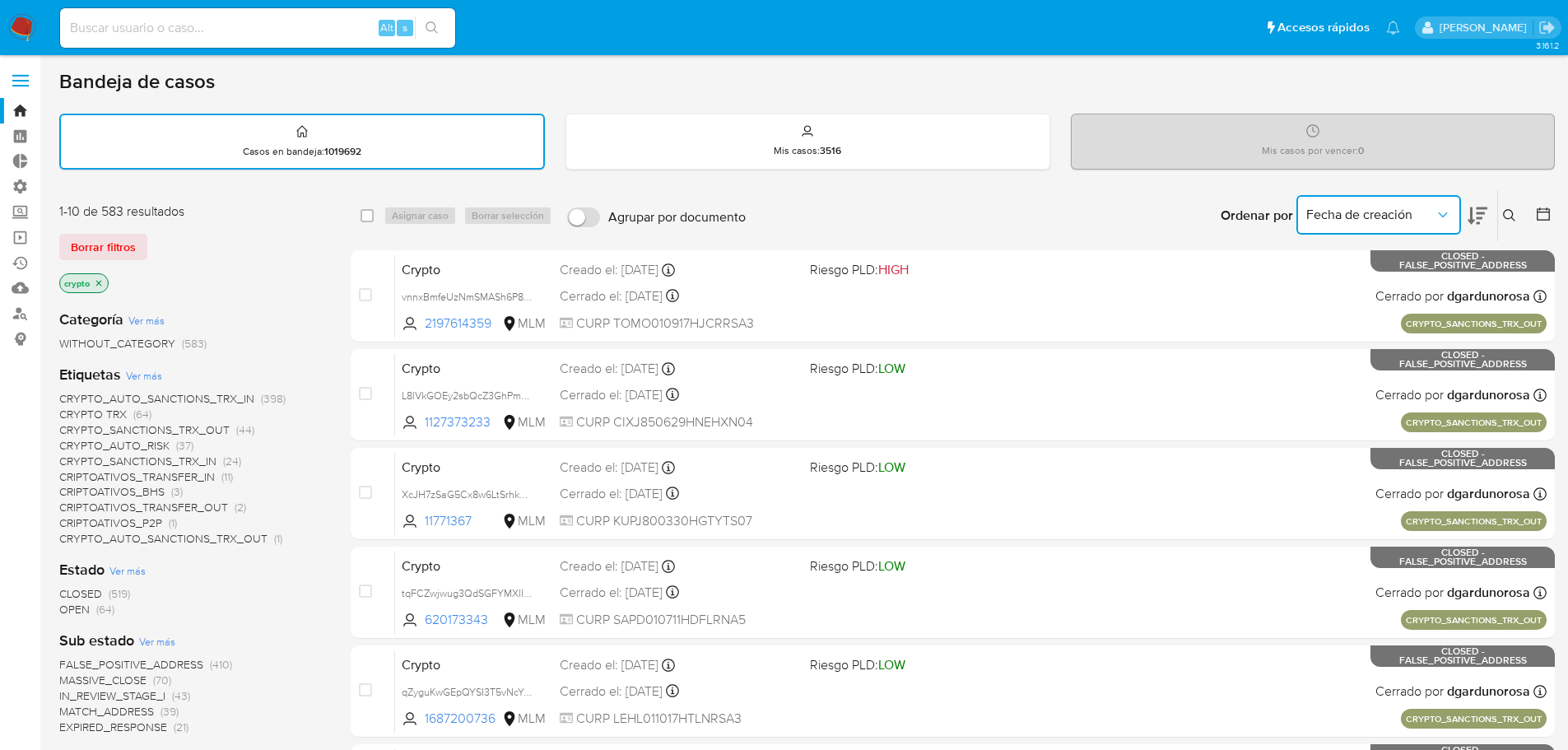
click at [1360, 210] on span "Fecha de creación" at bounding box center [1370, 214] width 129 height 17
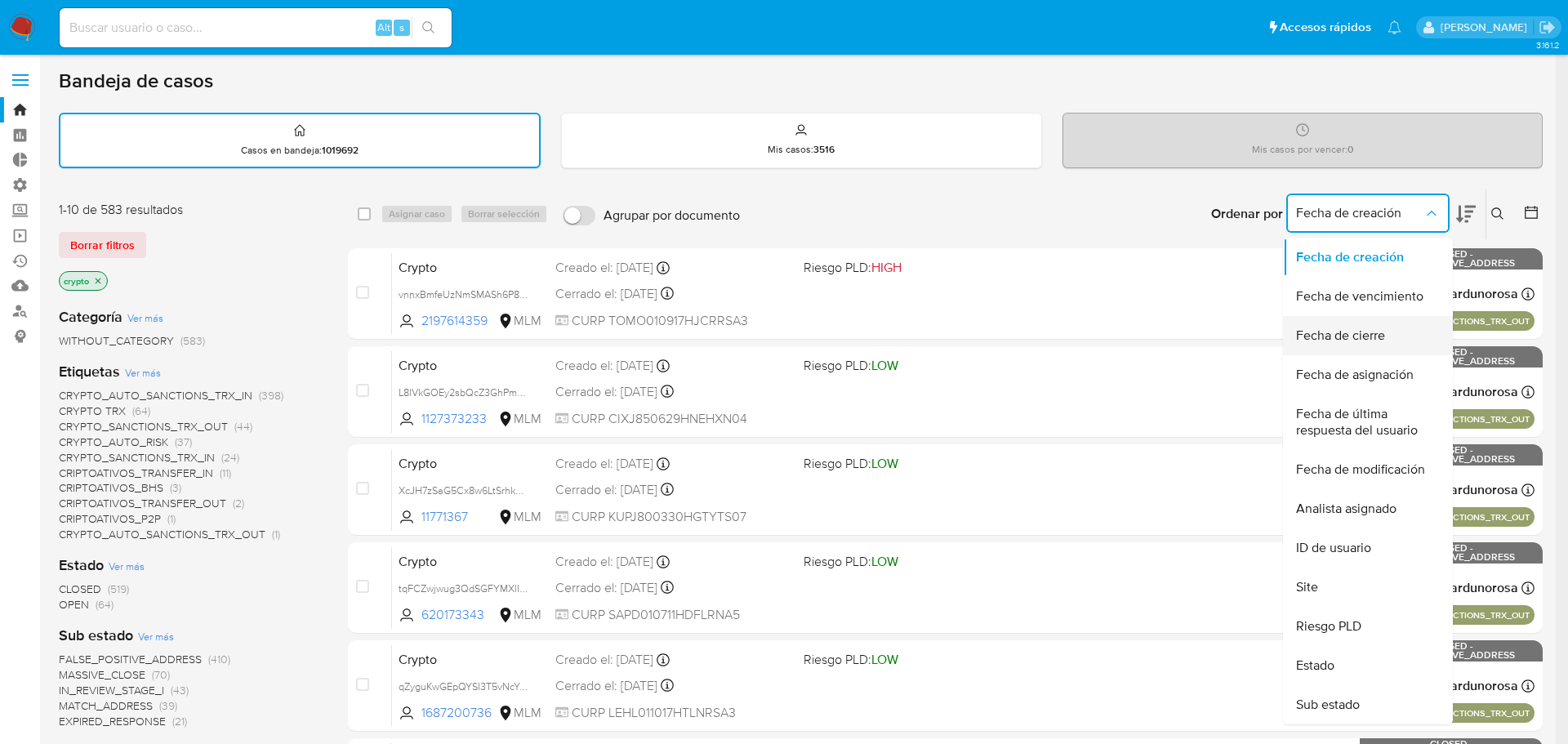
click at [1377, 328] on span "Fecha de cierre" at bounding box center [1340, 336] width 89 height 17
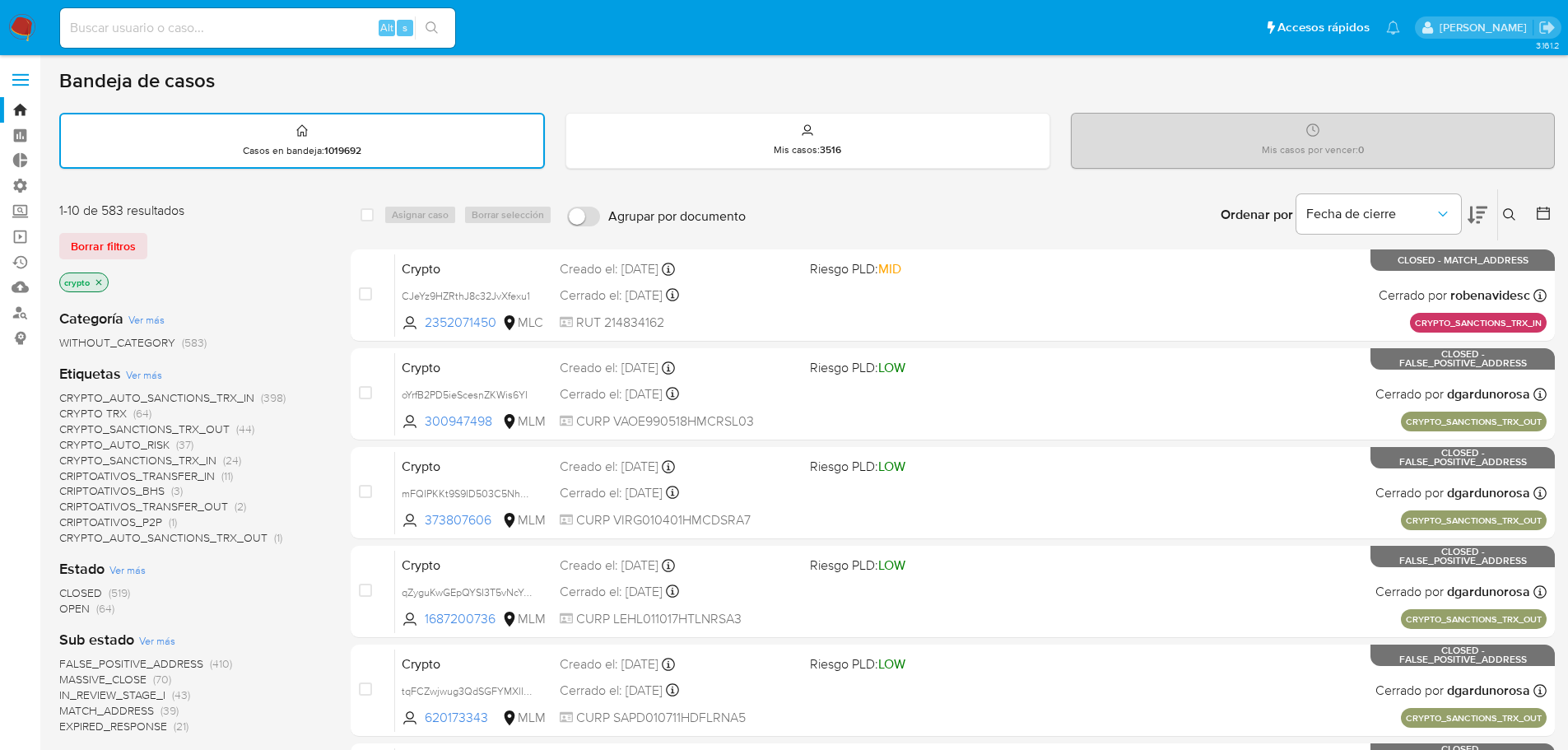
scroll to position [412, 0]
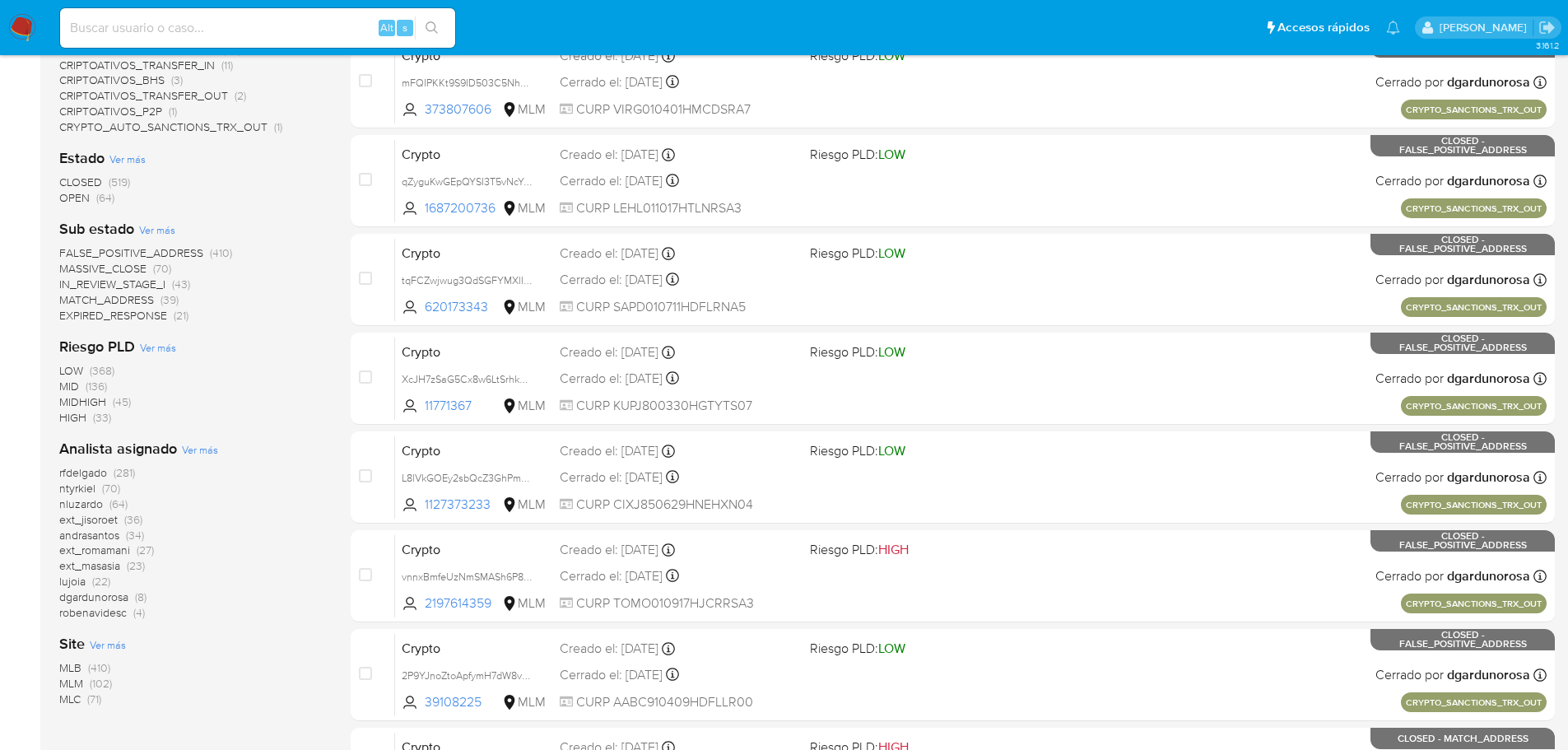
click at [70, 673] on span "MLB" at bounding box center [70, 667] width 22 height 17
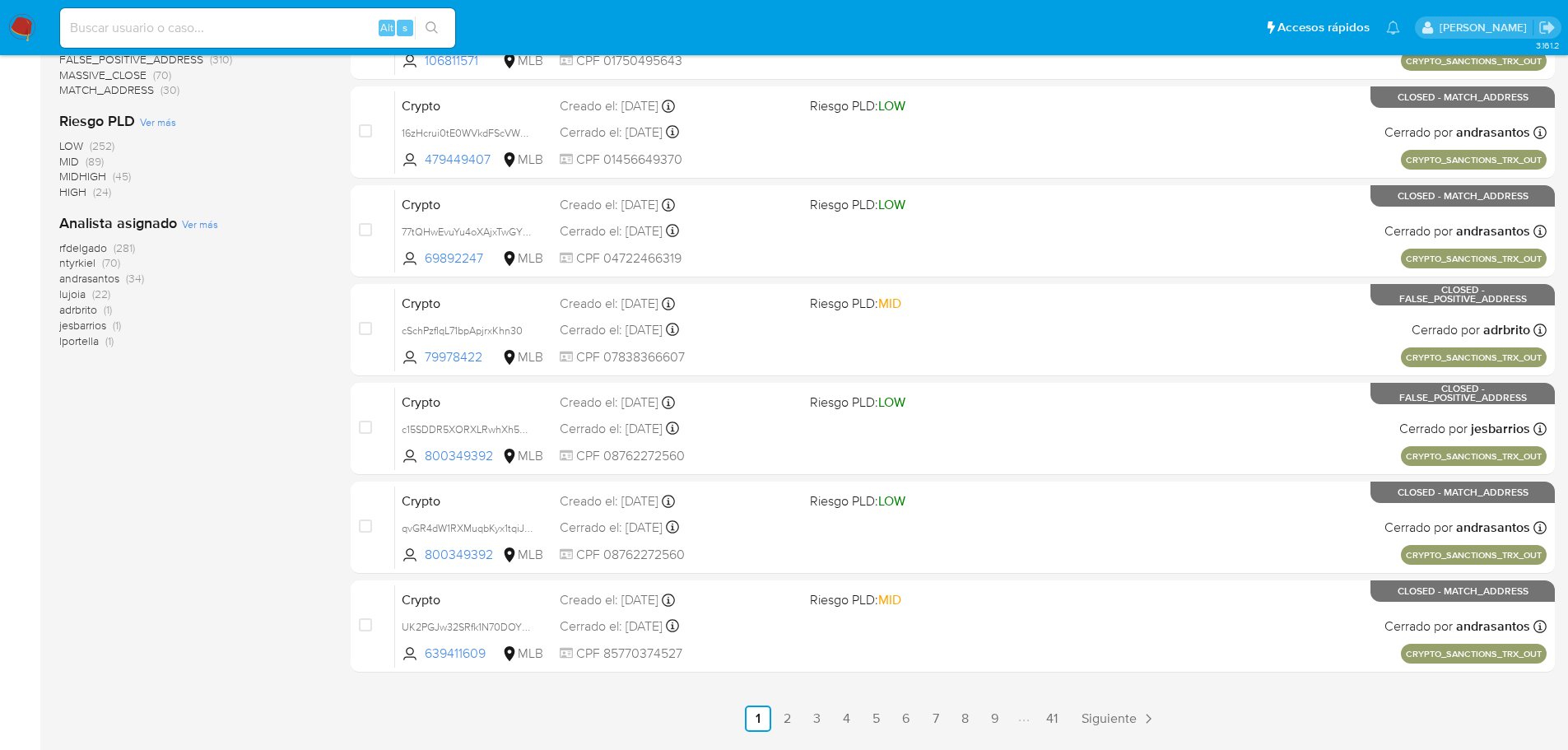
scroll to position [576, 0]
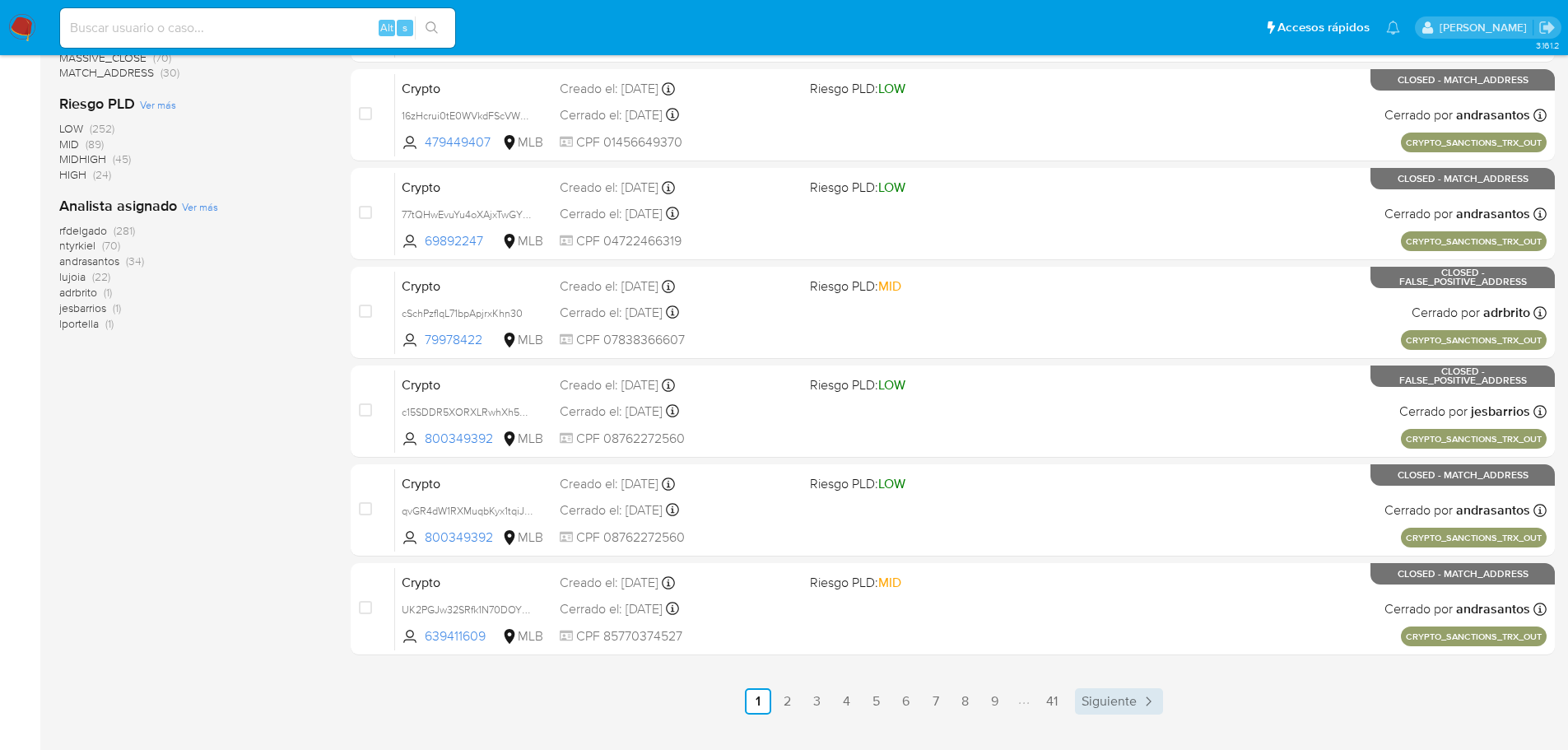
click at [1137, 696] on link "Siguiente" at bounding box center [1119, 702] width 88 height 26
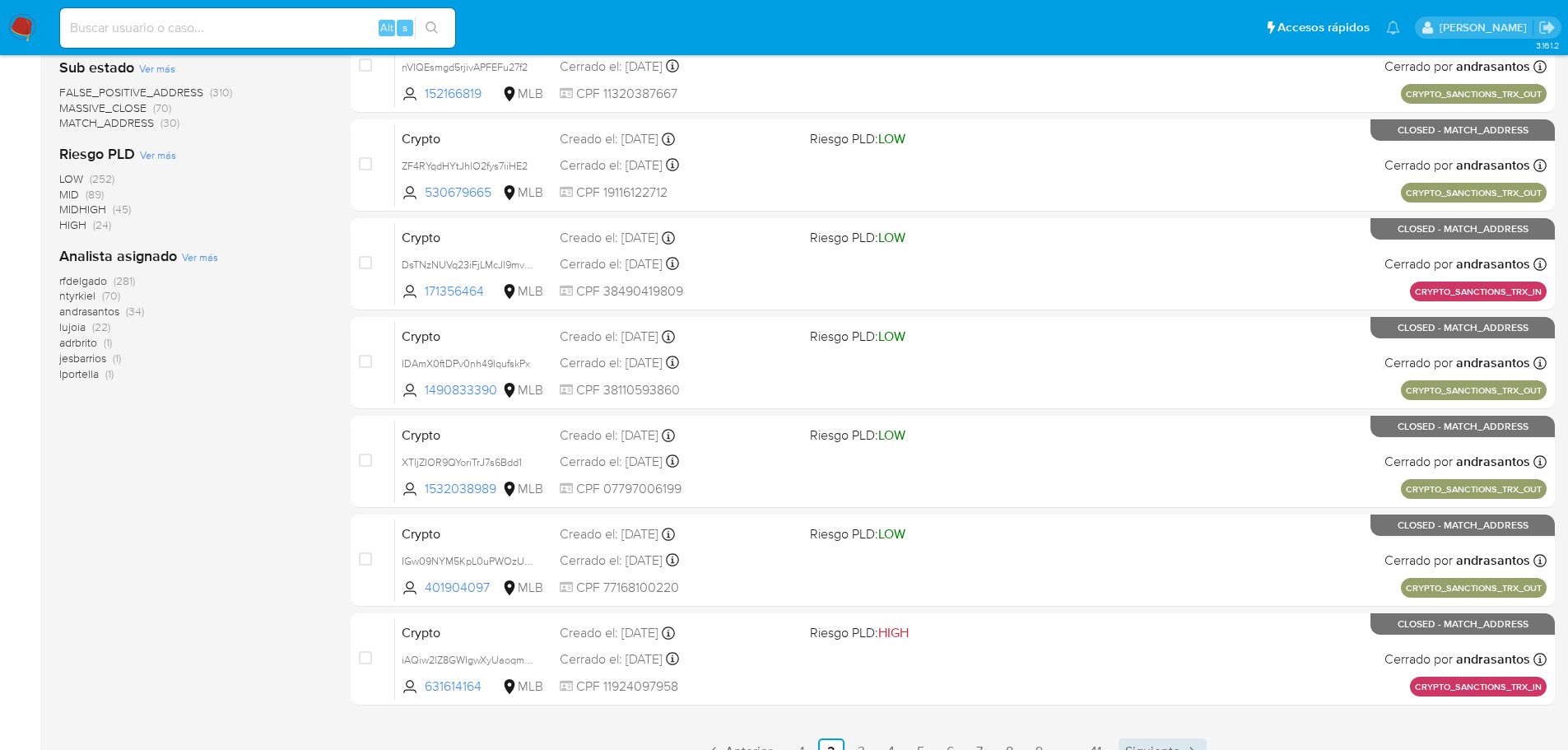
scroll to position [611, 0]
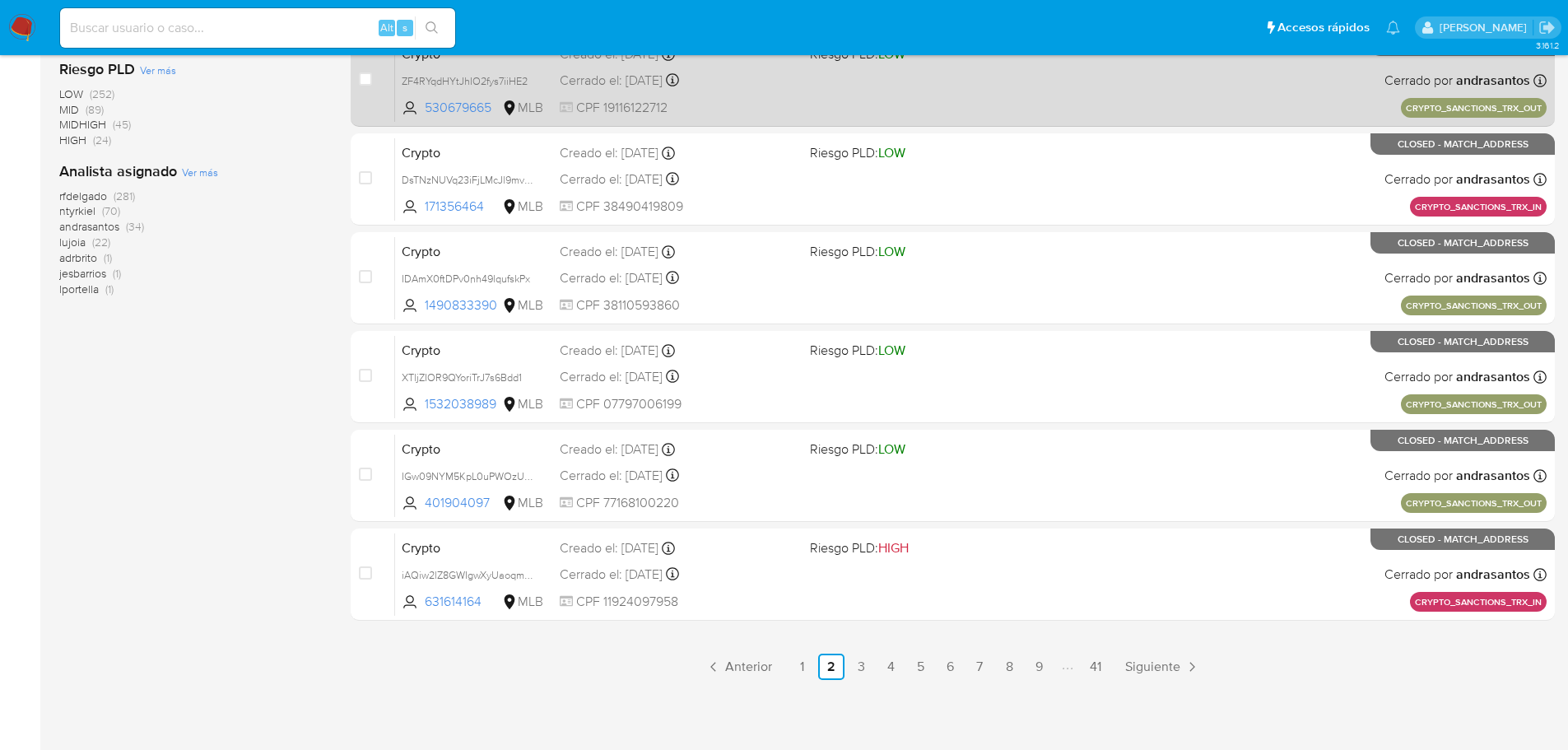
click at [1146, 669] on span "Siguiente" at bounding box center [1152, 666] width 55 height 13
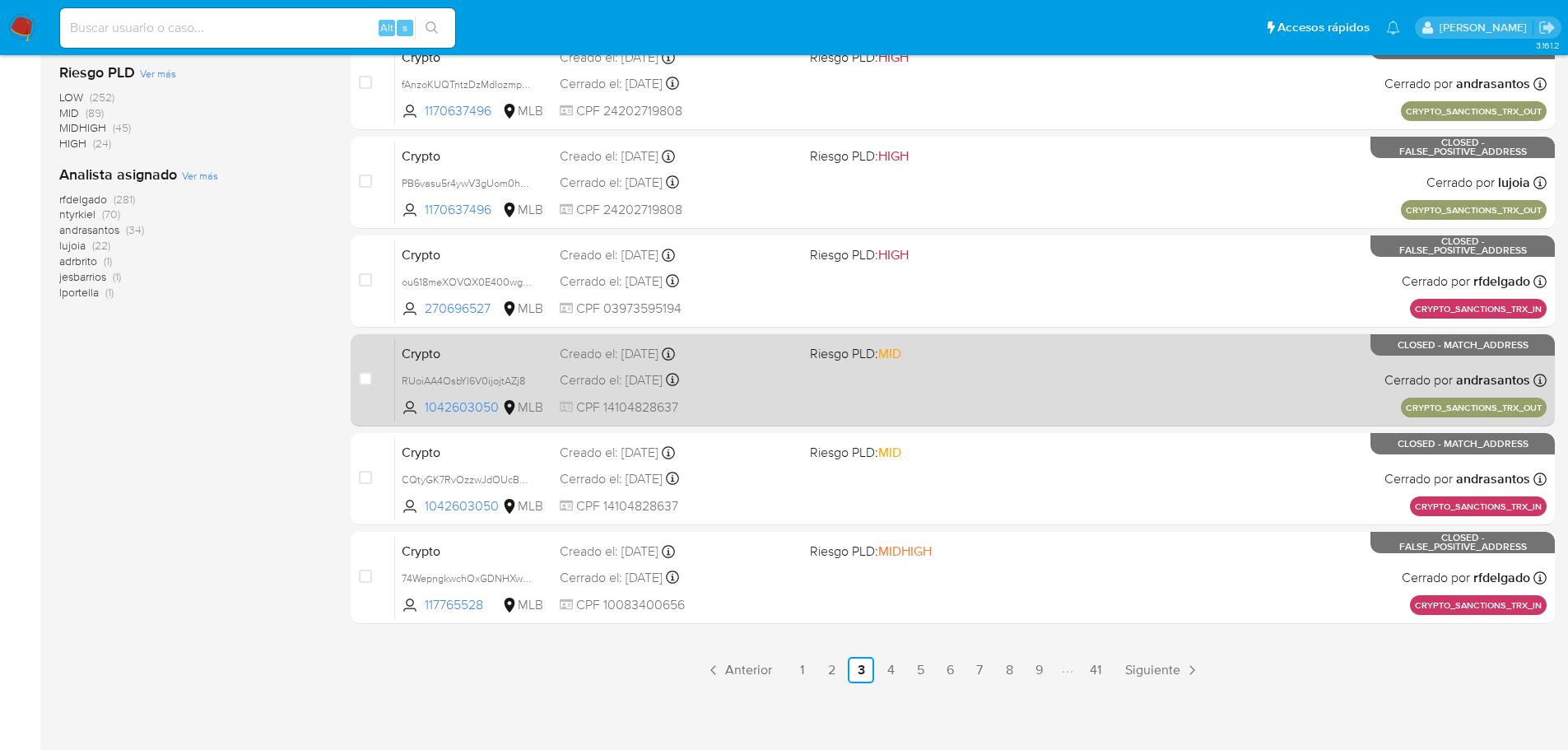
scroll to position [611, 0]
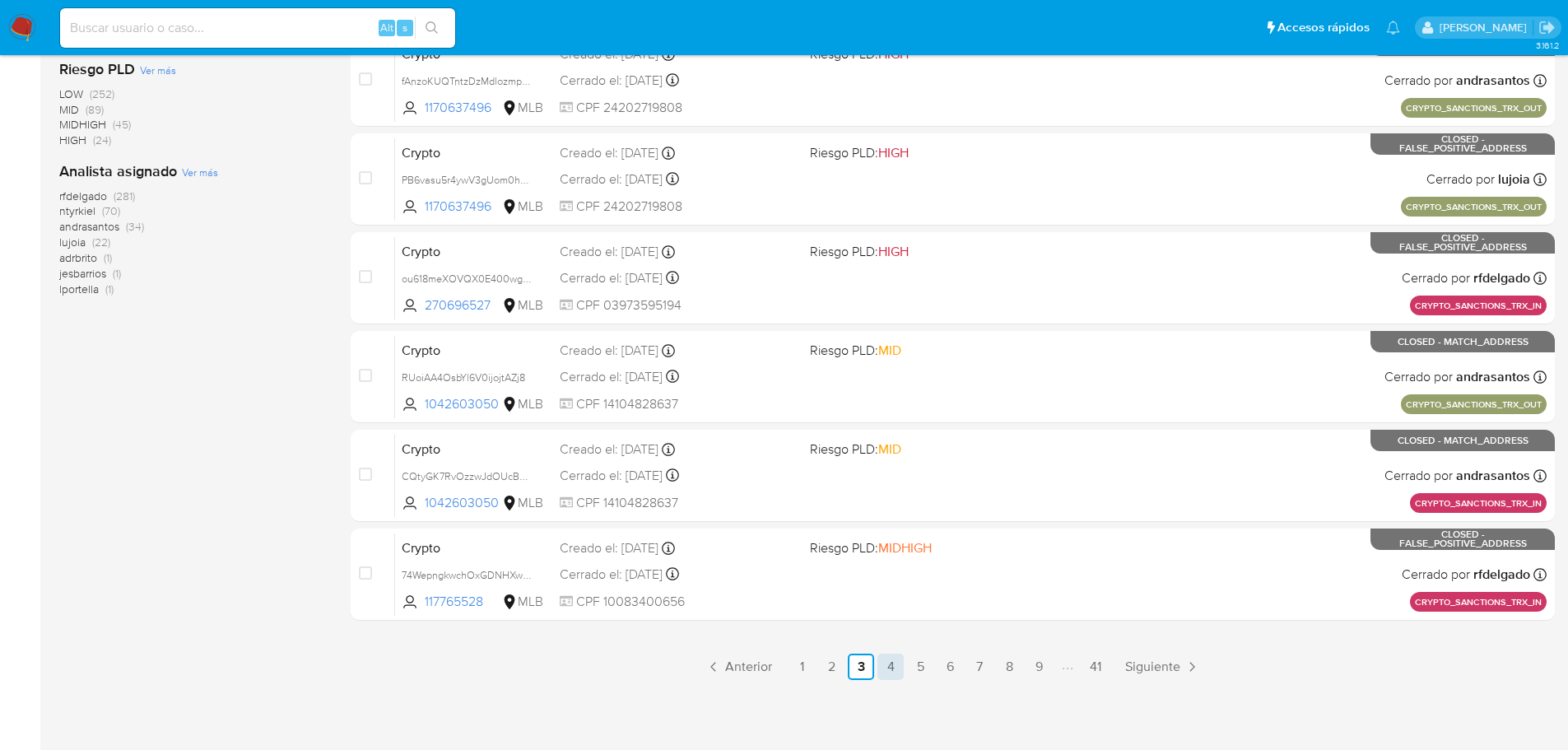
click at [887, 673] on link "4" at bounding box center [891, 667] width 26 height 26
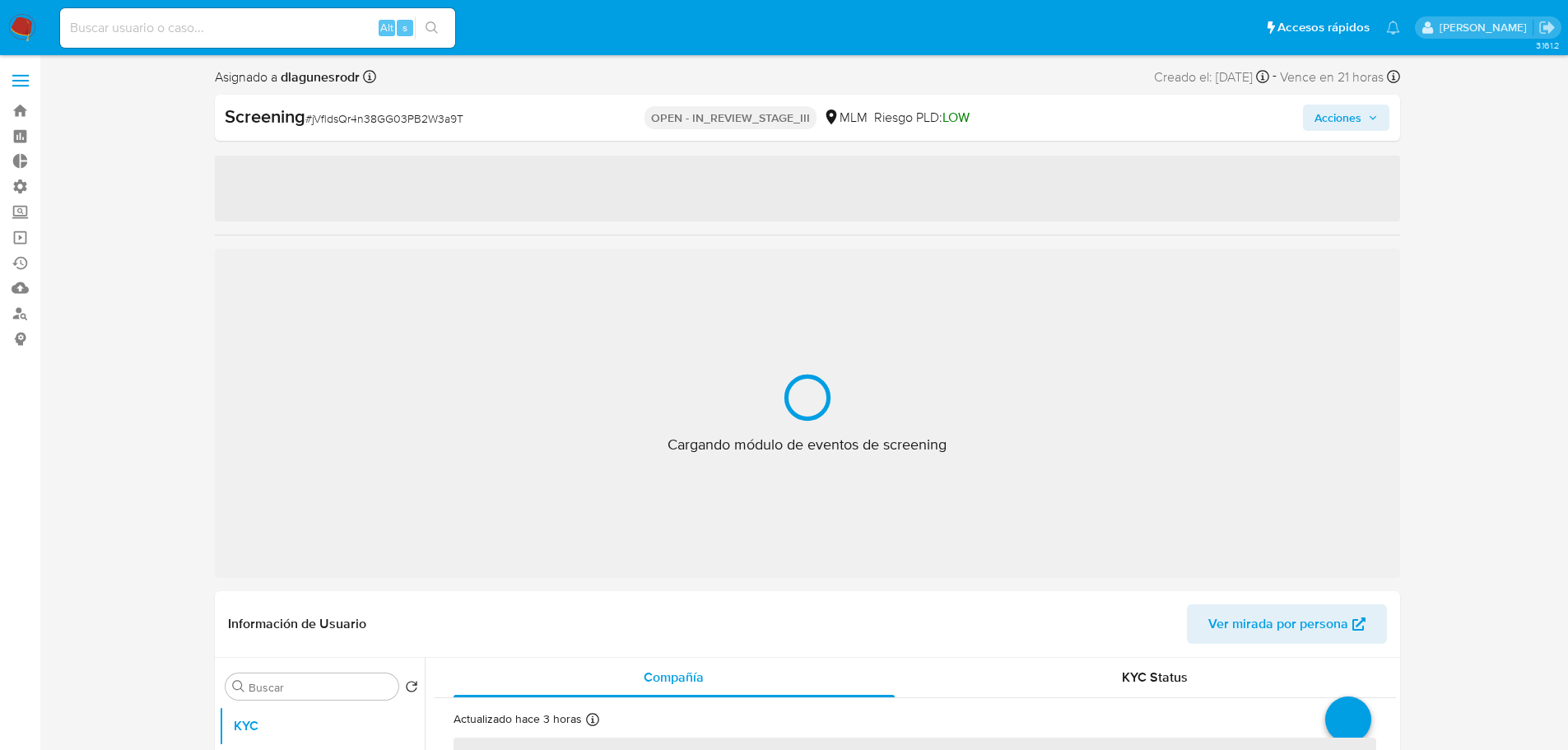
select select "10"
